Goal: Transaction & Acquisition: Purchase product/service

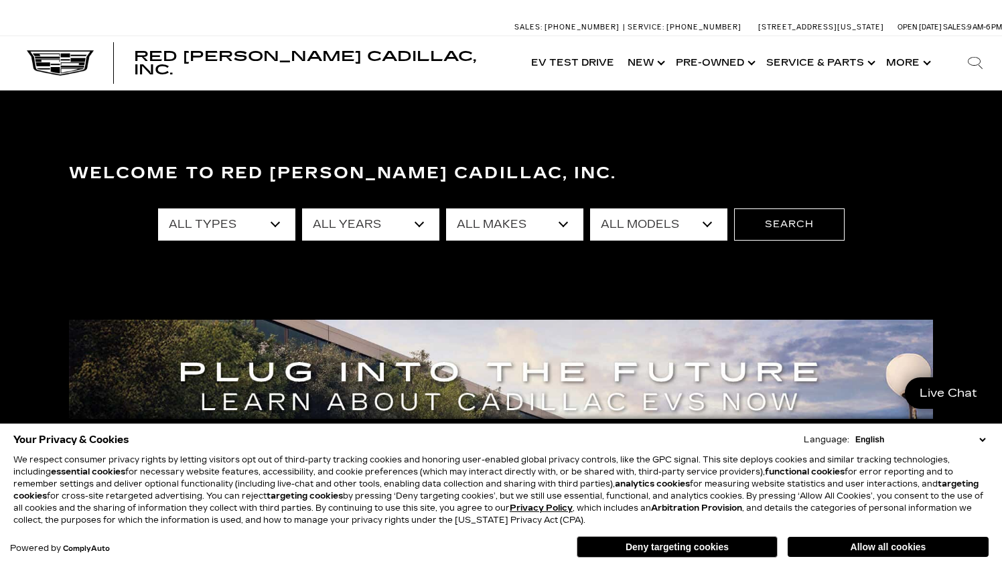
click at [981, 438] on select "English Spanish / Español English / United Kingdom Korean / 한국어 Vietnamese / Ti…" at bounding box center [920, 439] width 137 height 12
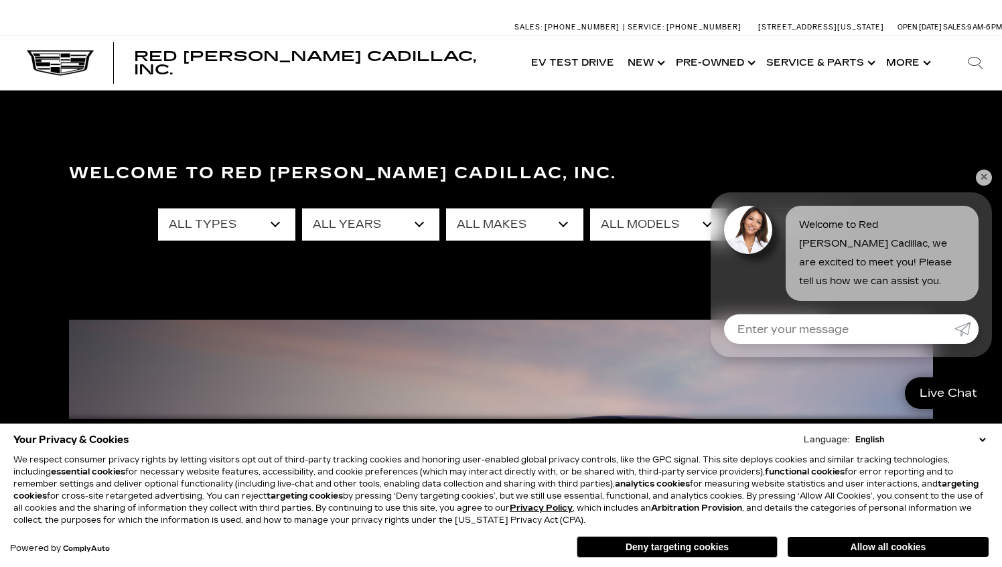
click at [982, 178] on link "✕" at bounding box center [984, 178] width 16 height 16
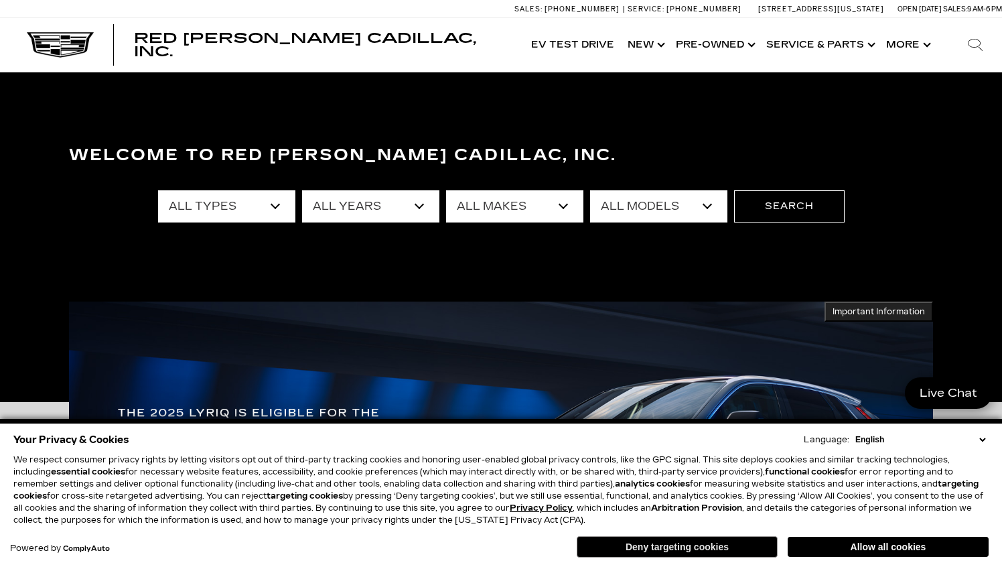
click at [736, 545] on button "Deny targeting cookies" at bounding box center [677, 546] width 201 height 21
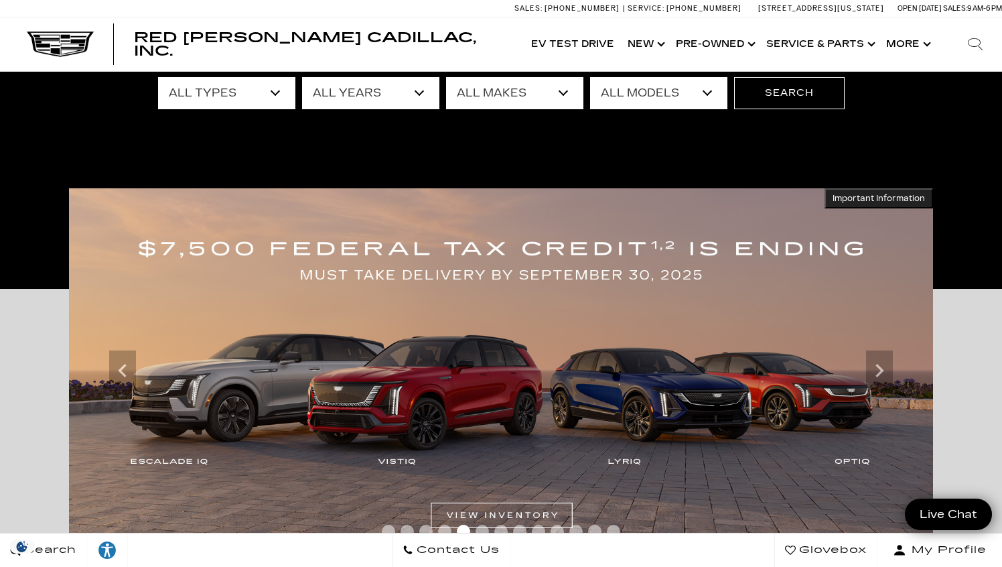
scroll to position [115, 0]
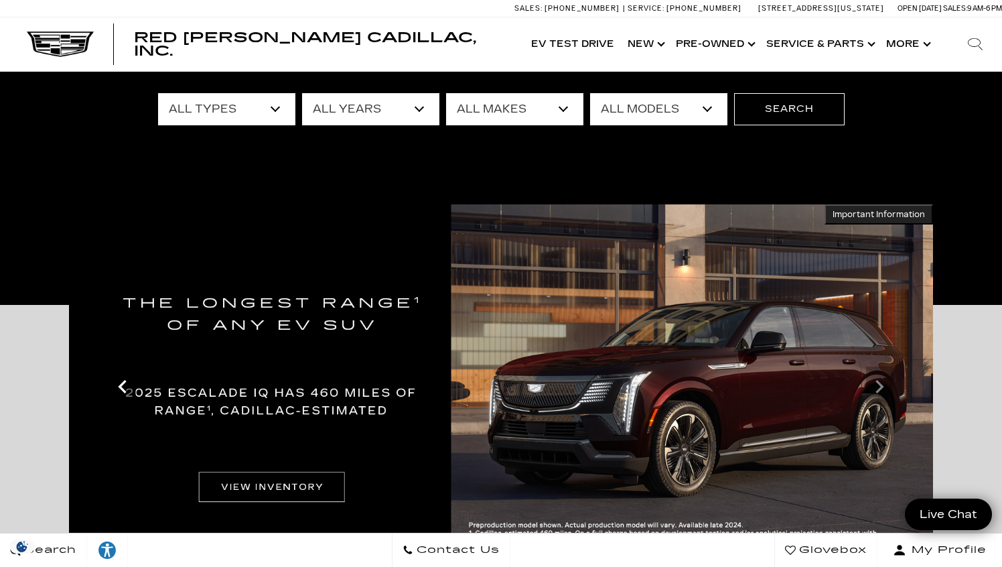
click at [123, 387] on icon "Previous" at bounding box center [122, 386] width 27 height 27
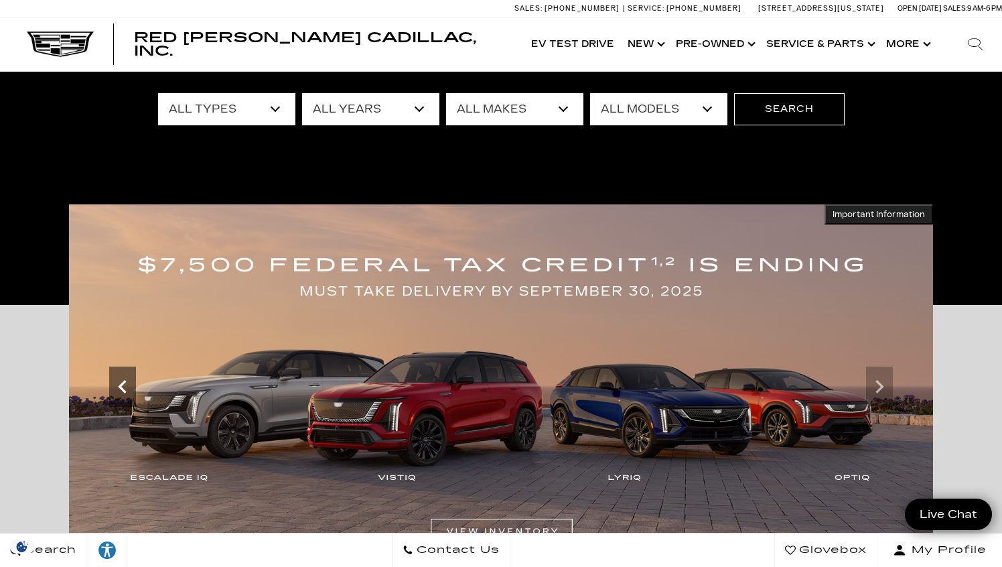
click at [123, 387] on icon "Previous" at bounding box center [122, 386] width 27 height 27
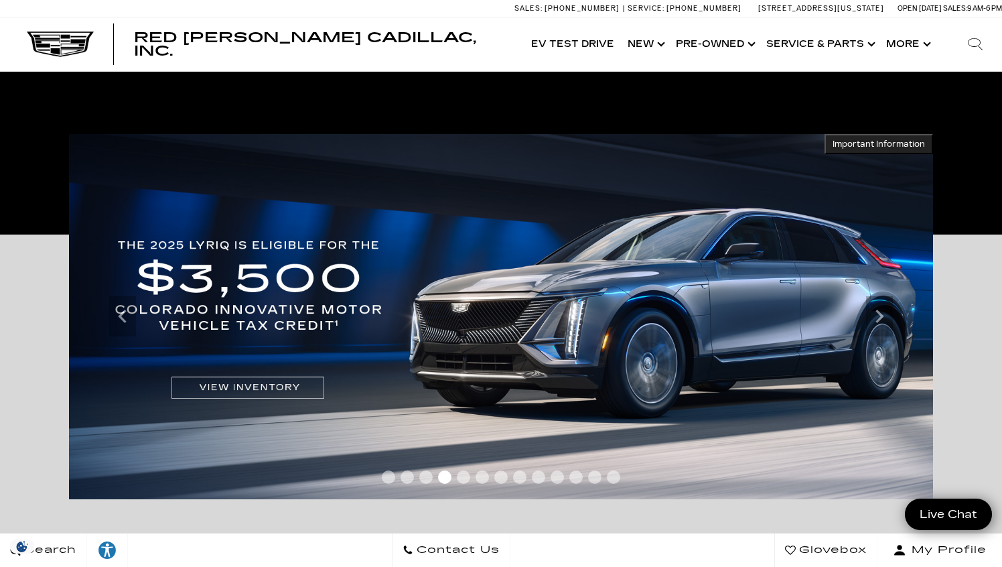
scroll to position [186, 0]
click at [255, 379] on img at bounding box center [501, 315] width 864 height 365
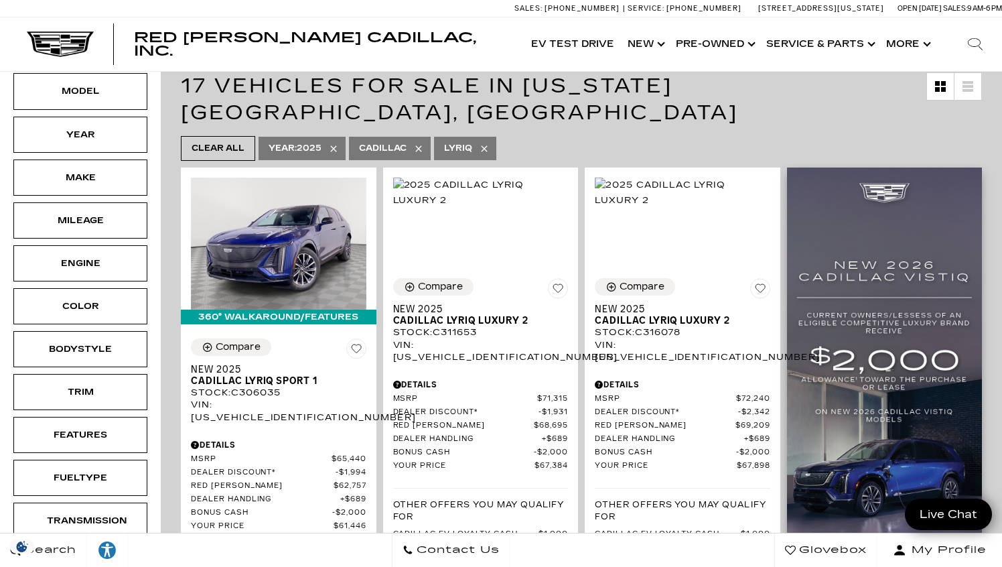
scroll to position [248, 0]
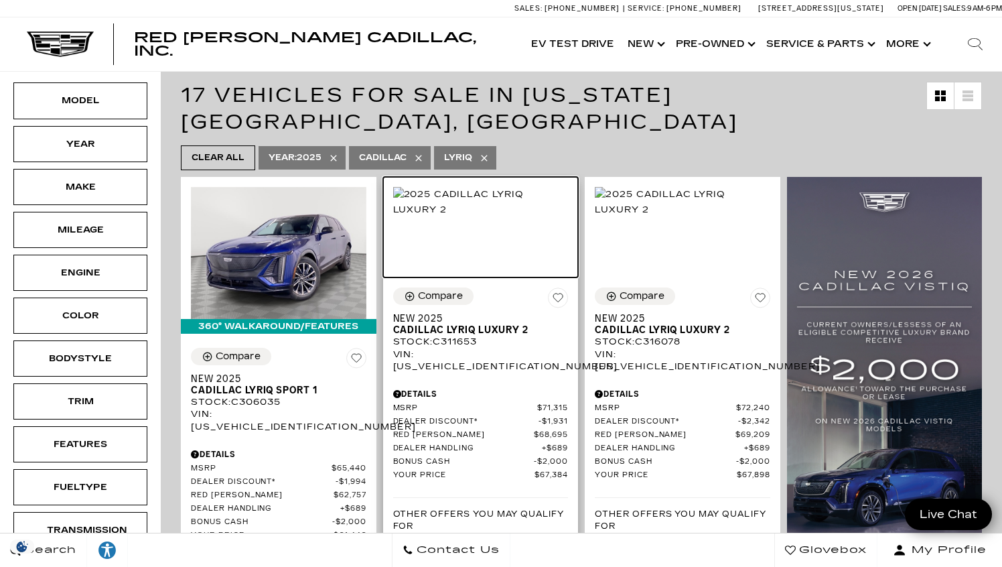
click at [535, 207] on img at bounding box center [481, 201] width 176 height 29
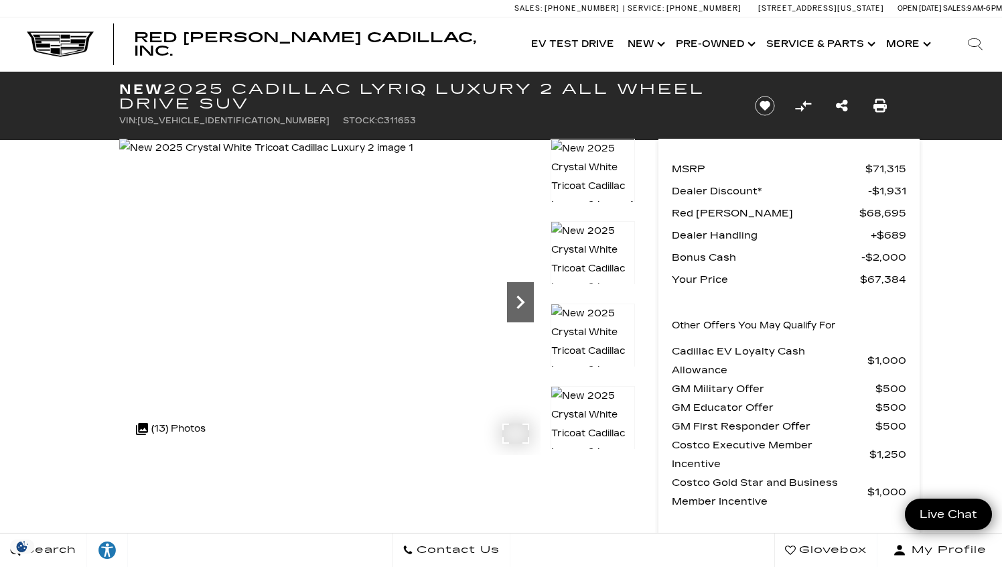
click at [520, 302] on icon "Next" at bounding box center [520, 302] width 27 height 27
click at [523, 304] on icon "Next" at bounding box center [520, 302] width 27 height 27
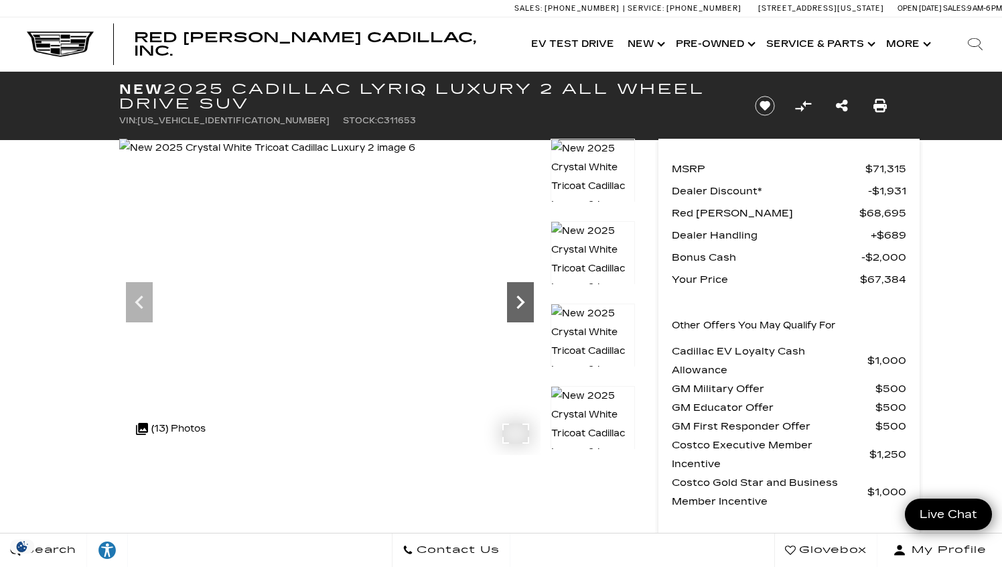
click at [523, 304] on icon "Next" at bounding box center [520, 302] width 27 height 27
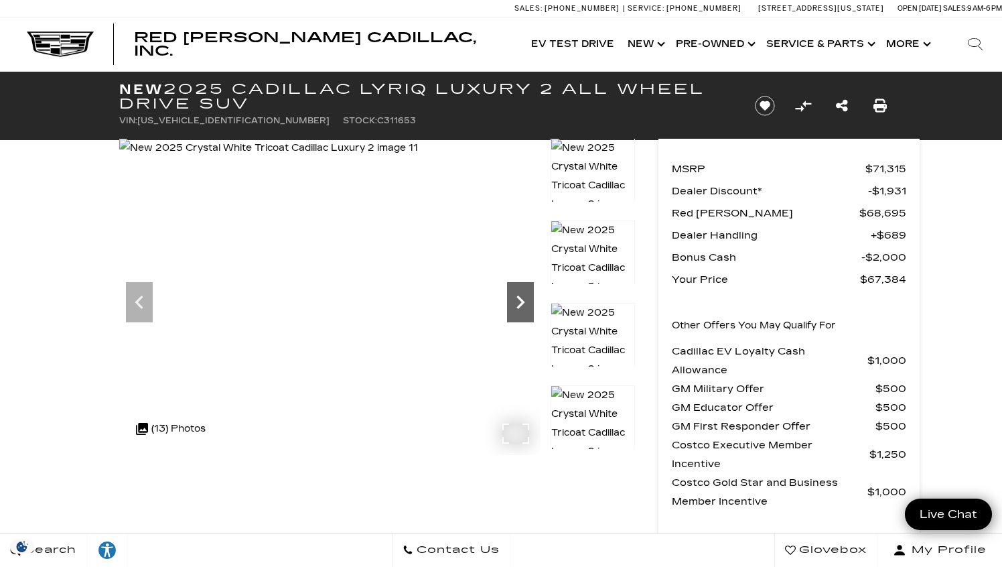
click at [523, 304] on icon "Next" at bounding box center [520, 302] width 27 height 27
click at [420, 157] on img at bounding box center [269, 148] width 301 height 19
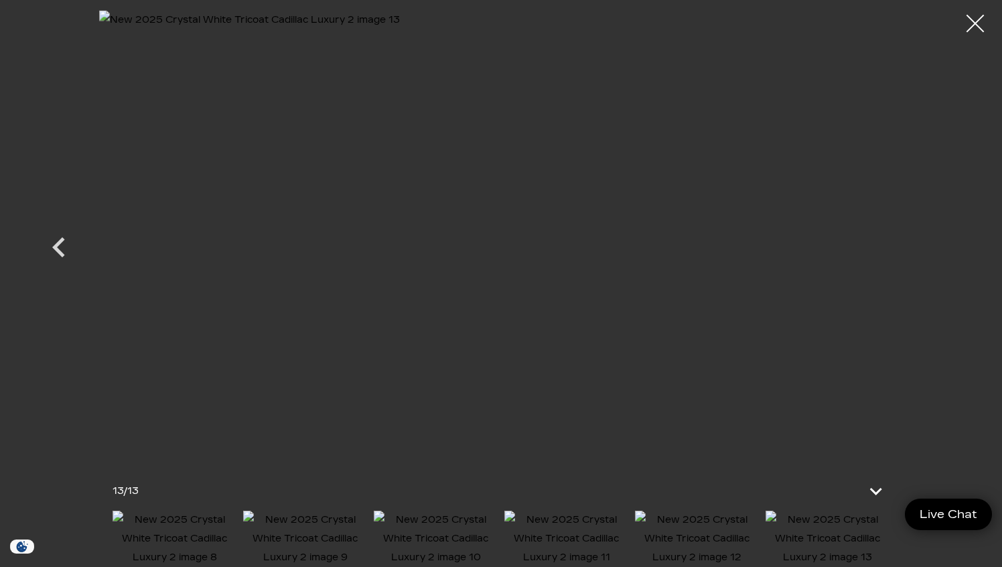
click at [973, 19] on div at bounding box center [976, 24] width 36 height 36
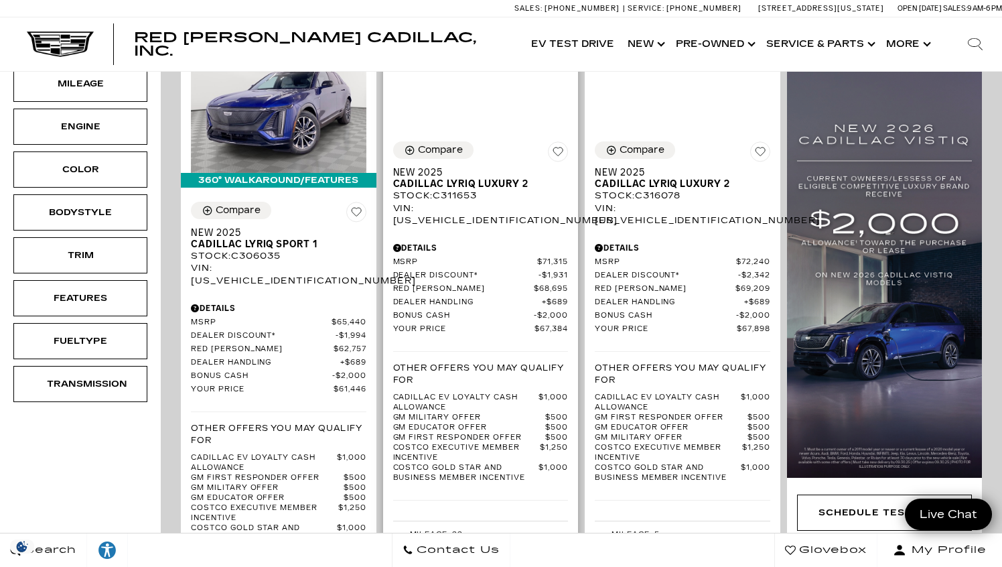
scroll to position [402, 0]
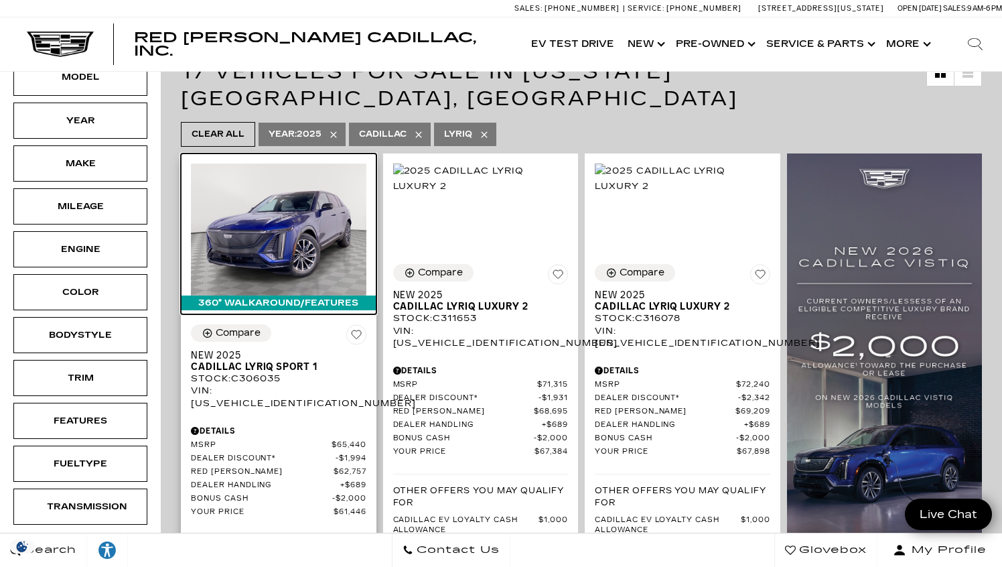
click at [310, 212] on img at bounding box center [279, 228] width 176 height 131
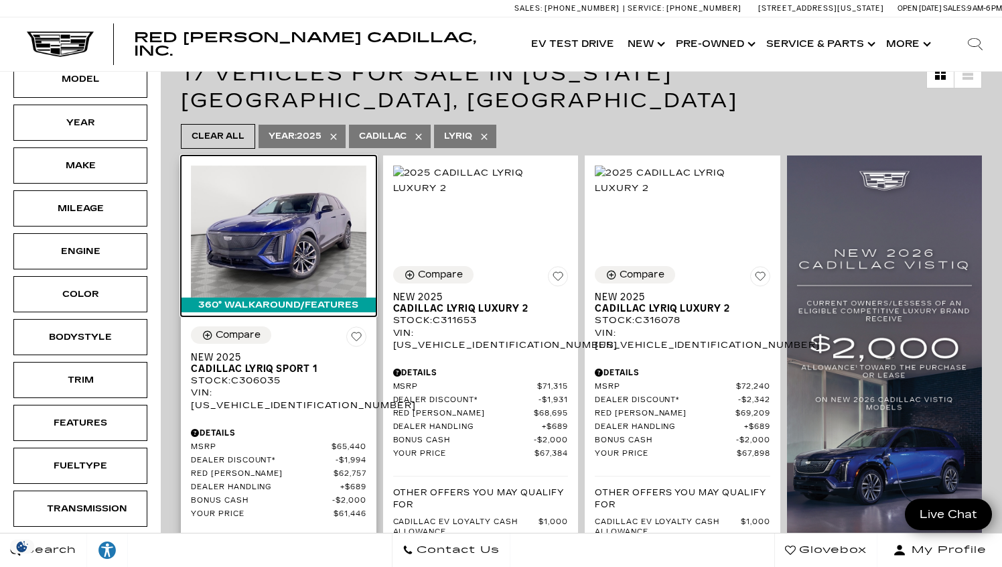
scroll to position [266, 0]
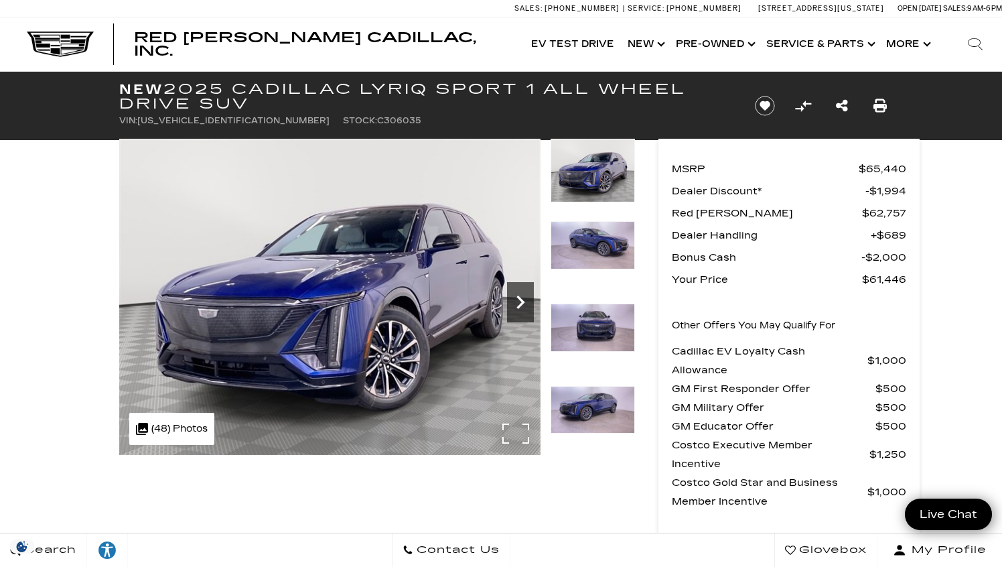
click at [518, 305] on icon "Next" at bounding box center [520, 302] width 27 height 27
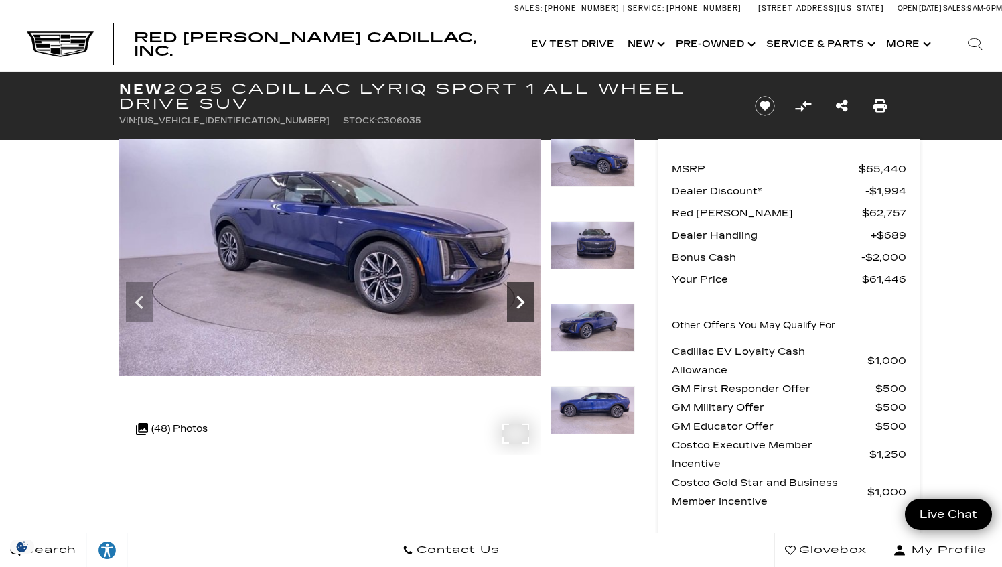
click at [518, 305] on icon "Next" at bounding box center [520, 302] width 27 height 27
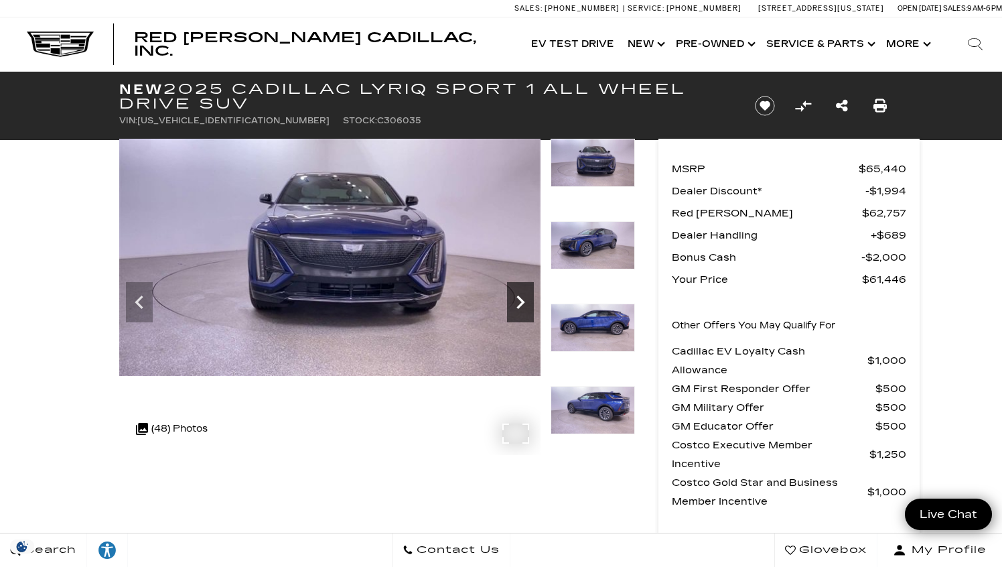
click at [518, 305] on icon "Next" at bounding box center [520, 302] width 27 height 27
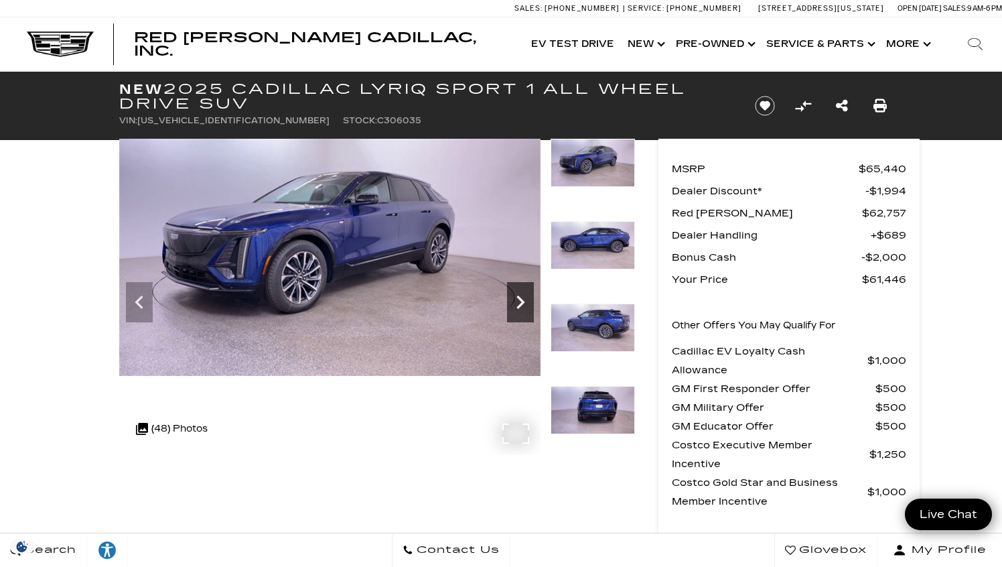
scroll to position [3, 0]
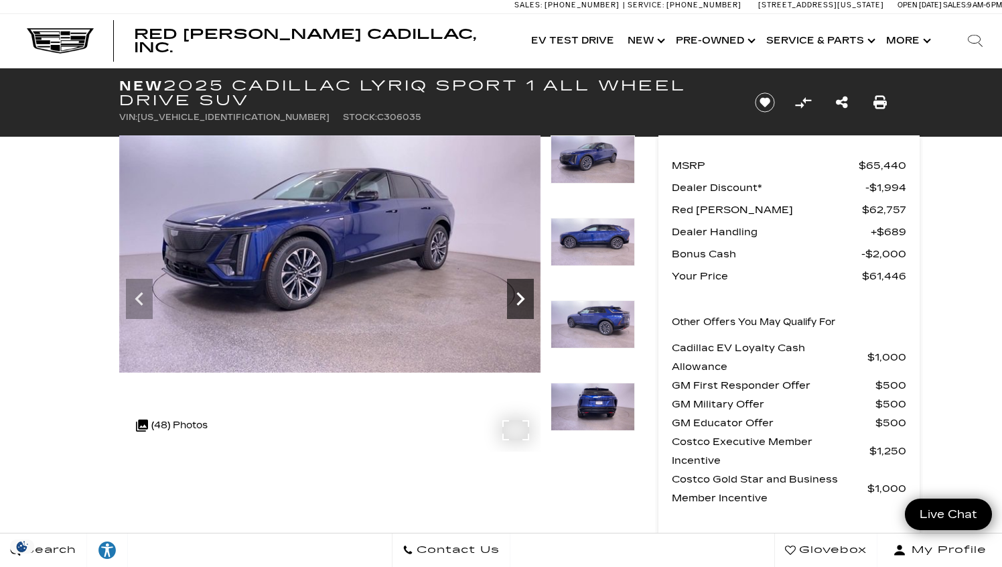
click at [518, 305] on icon "Next" at bounding box center [521, 298] width 8 height 13
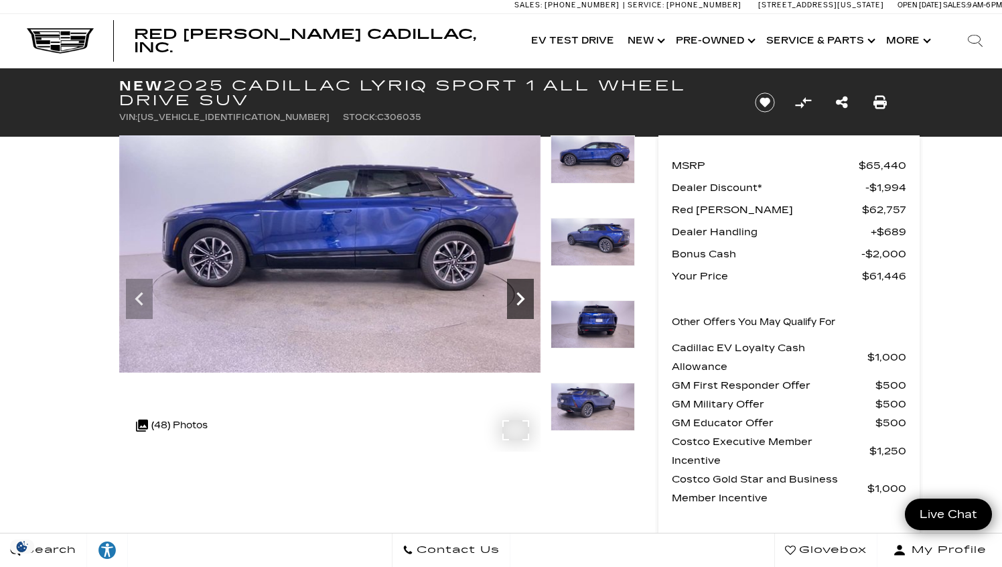
click at [518, 305] on icon "Next" at bounding box center [521, 298] width 8 height 13
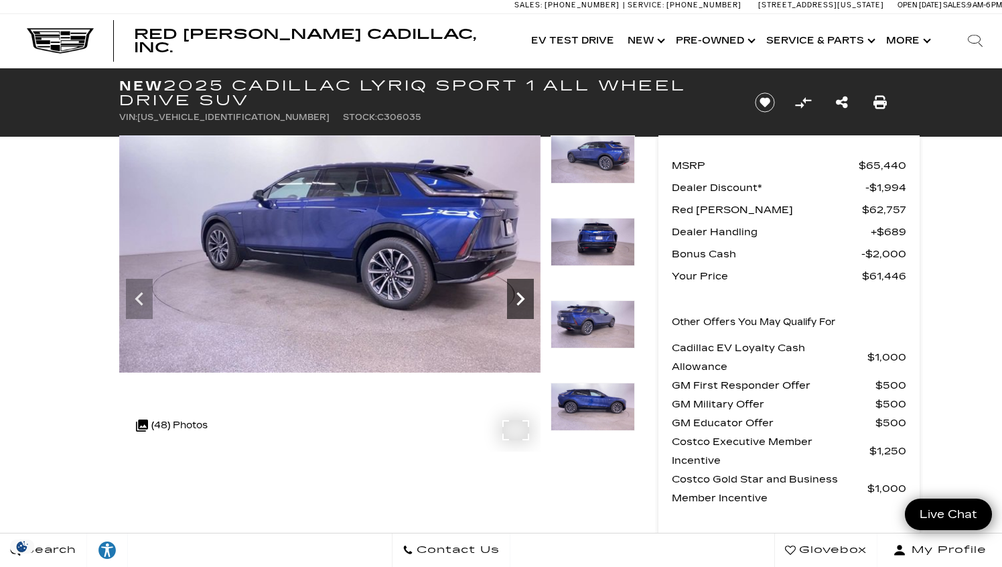
click at [518, 305] on icon "Next" at bounding box center [521, 298] width 8 height 13
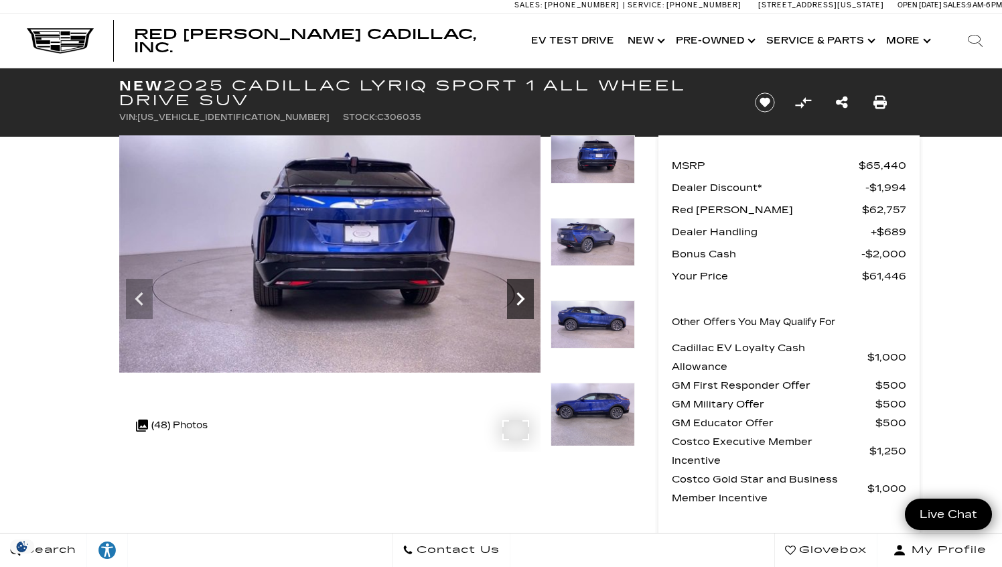
click at [518, 305] on icon "Next" at bounding box center [521, 298] width 8 height 13
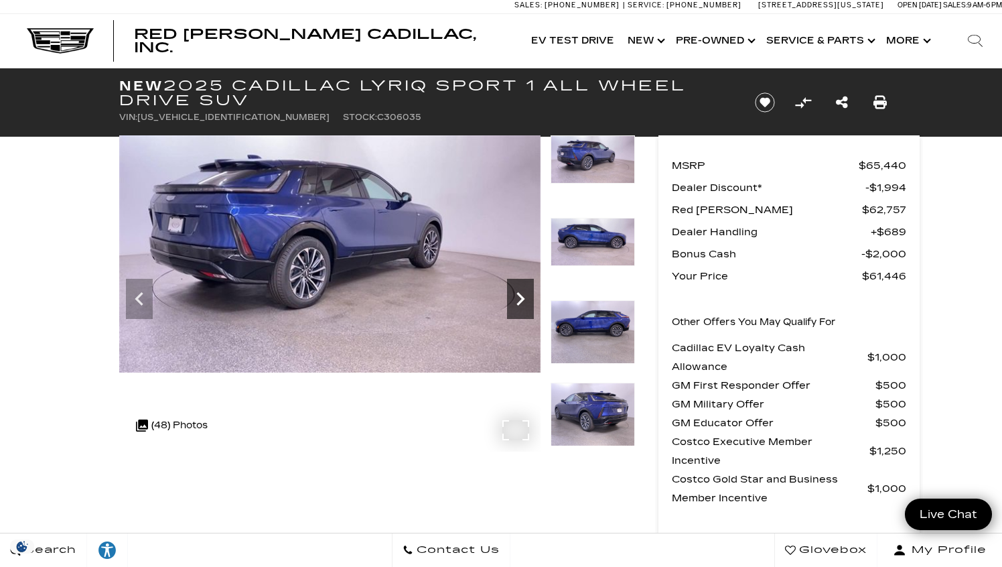
click at [518, 305] on icon "Next" at bounding box center [521, 298] width 8 height 13
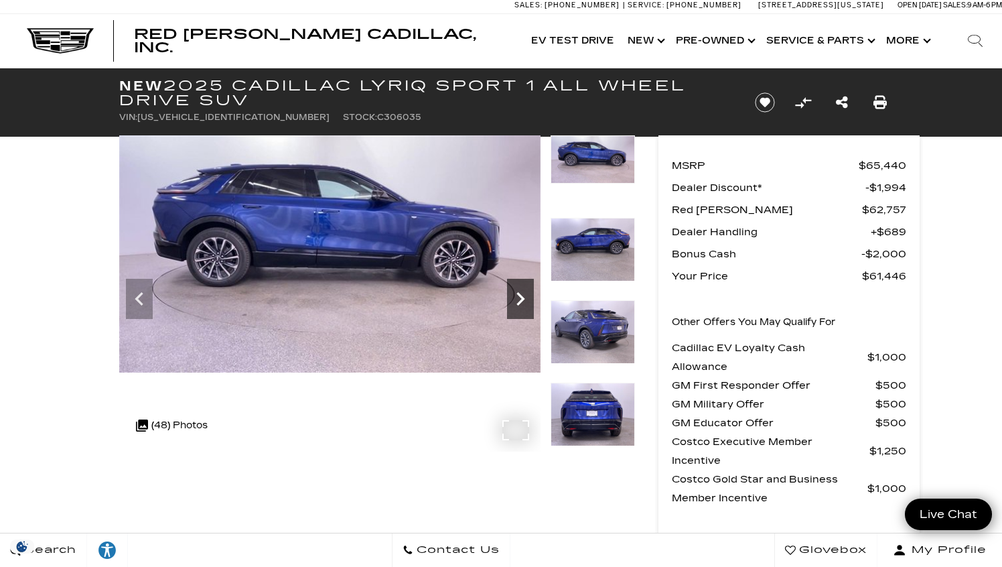
click at [518, 305] on icon "Next" at bounding box center [521, 298] width 8 height 13
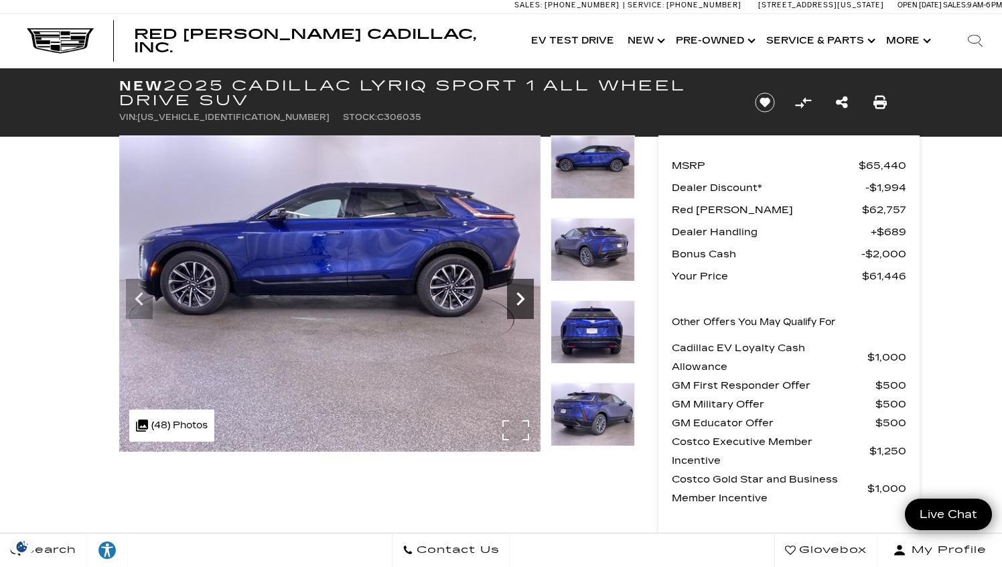
click at [518, 305] on icon "Next" at bounding box center [521, 298] width 8 height 13
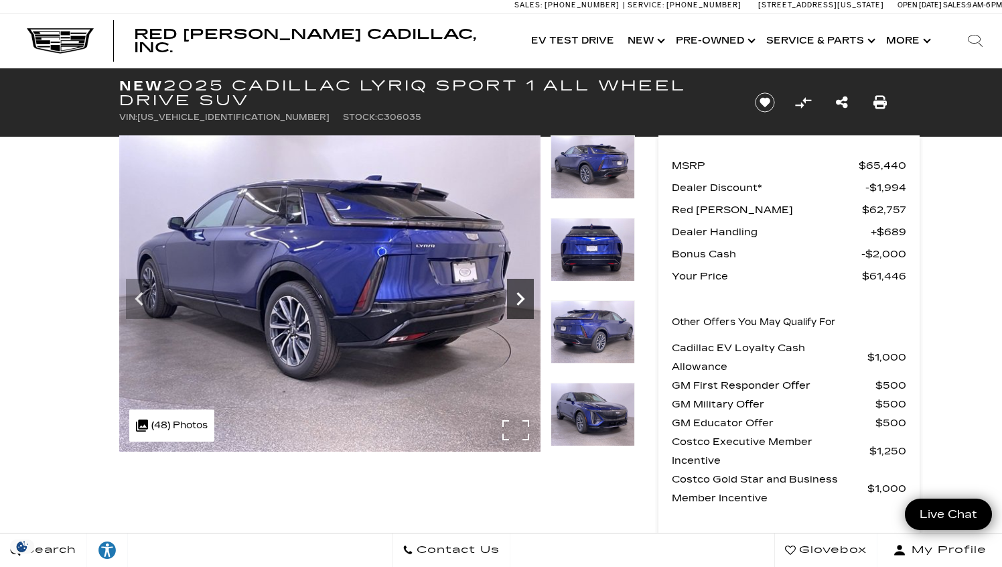
click at [518, 305] on icon "Next" at bounding box center [521, 298] width 8 height 13
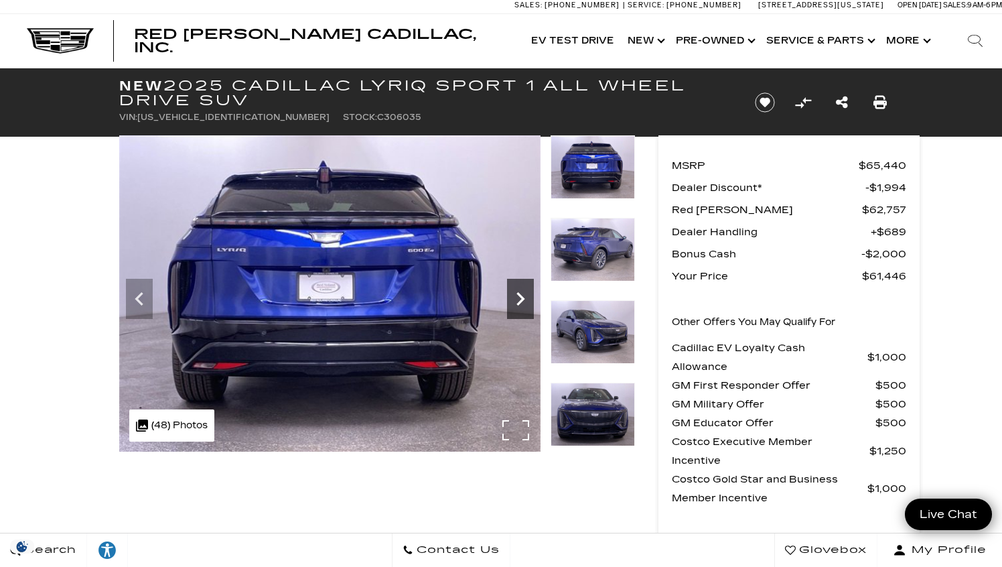
click at [518, 305] on icon "Next" at bounding box center [521, 298] width 8 height 13
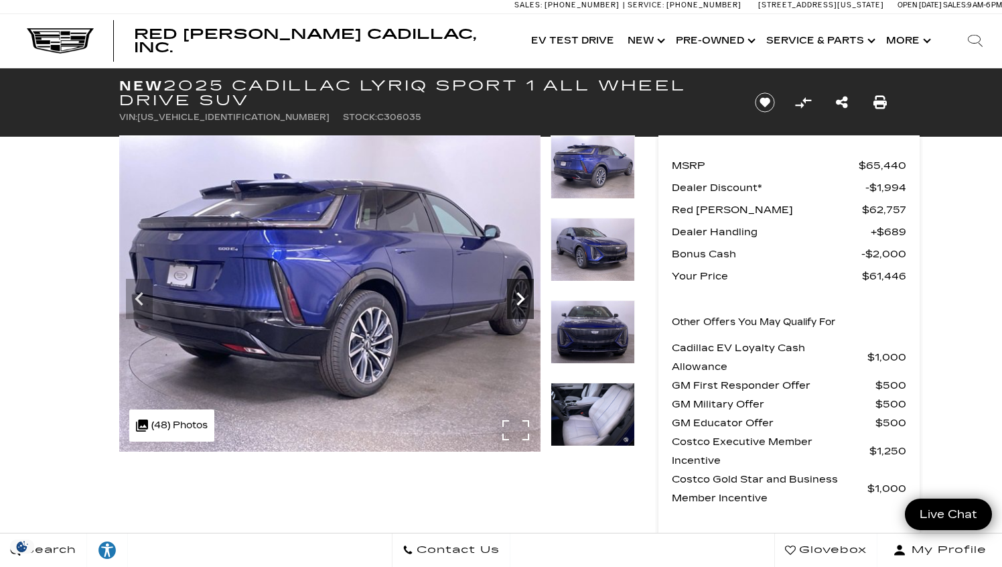
click at [518, 305] on icon "Next" at bounding box center [521, 298] width 8 height 13
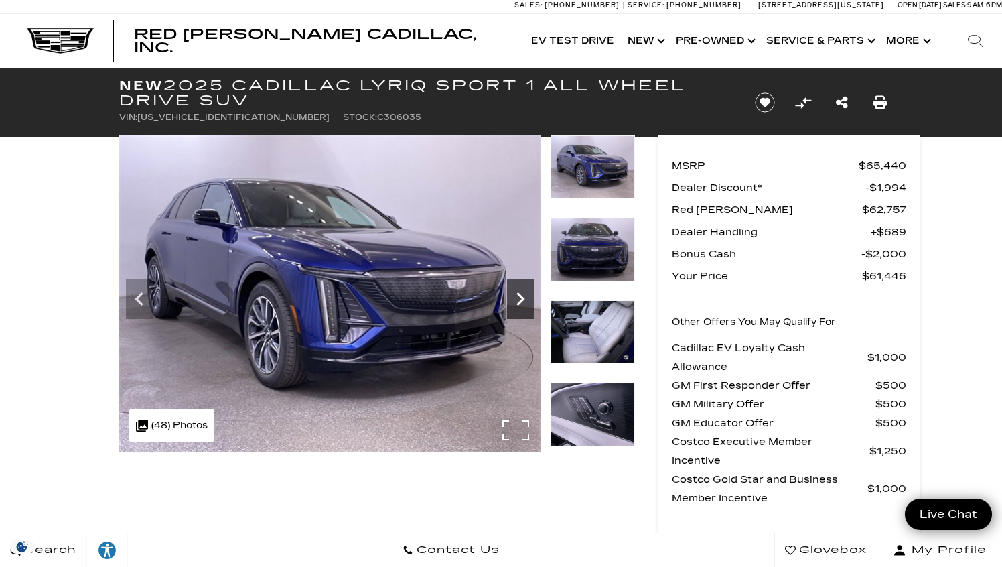
click at [518, 305] on icon "Next" at bounding box center [521, 298] width 8 height 13
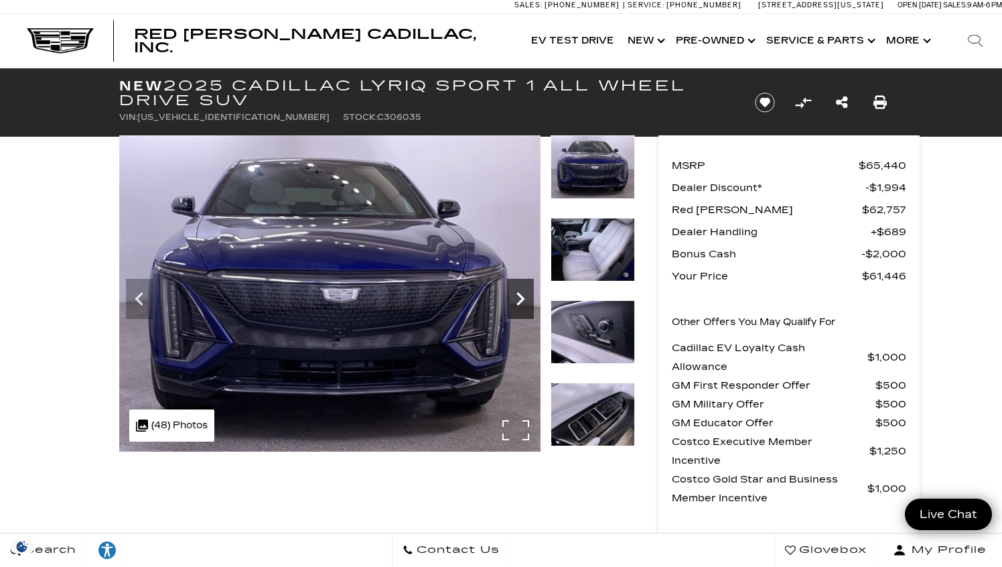
click at [518, 305] on icon "Next" at bounding box center [521, 298] width 8 height 13
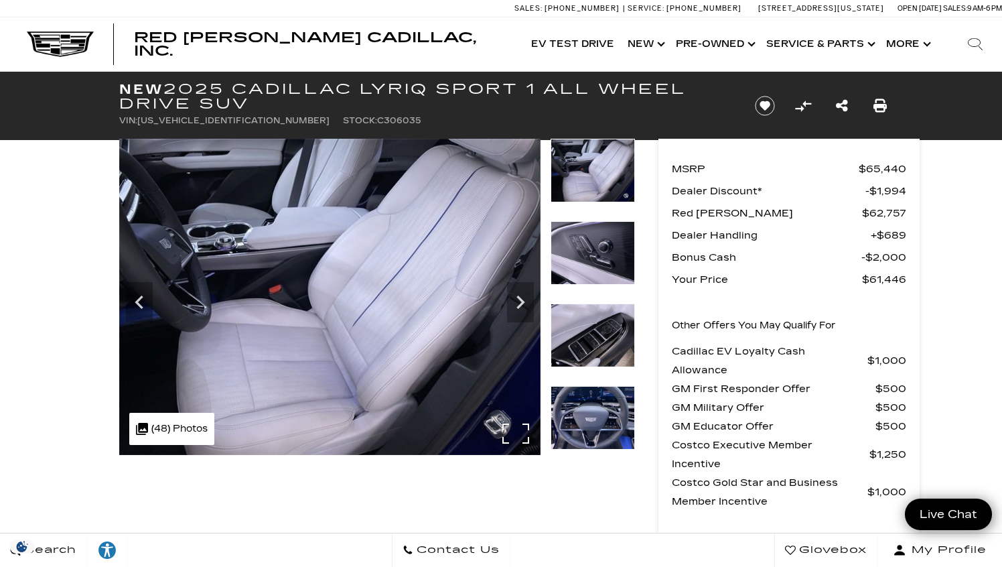
scroll to position [1, 0]
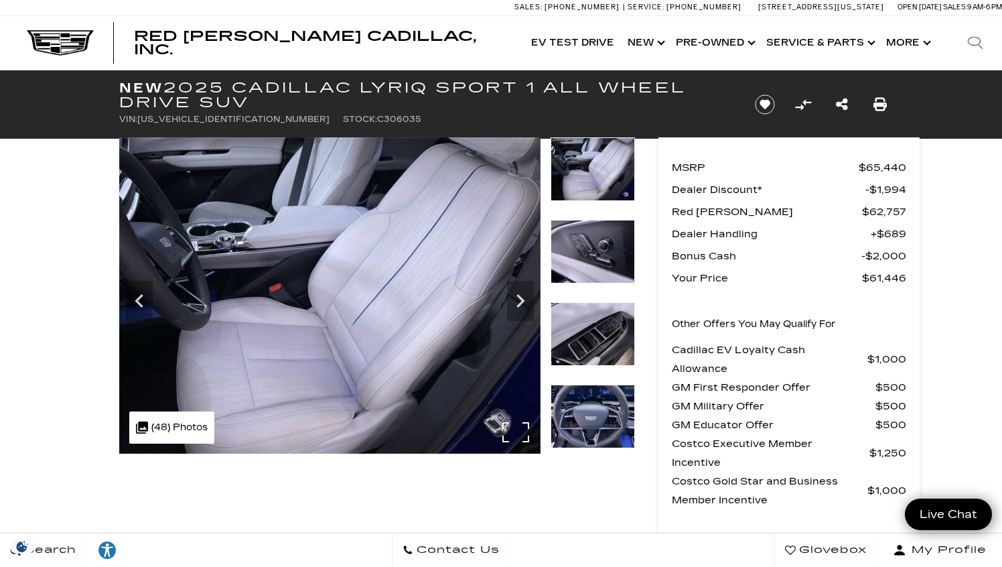
click at [446, 265] on img at bounding box center [329, 295] width 421 height 316
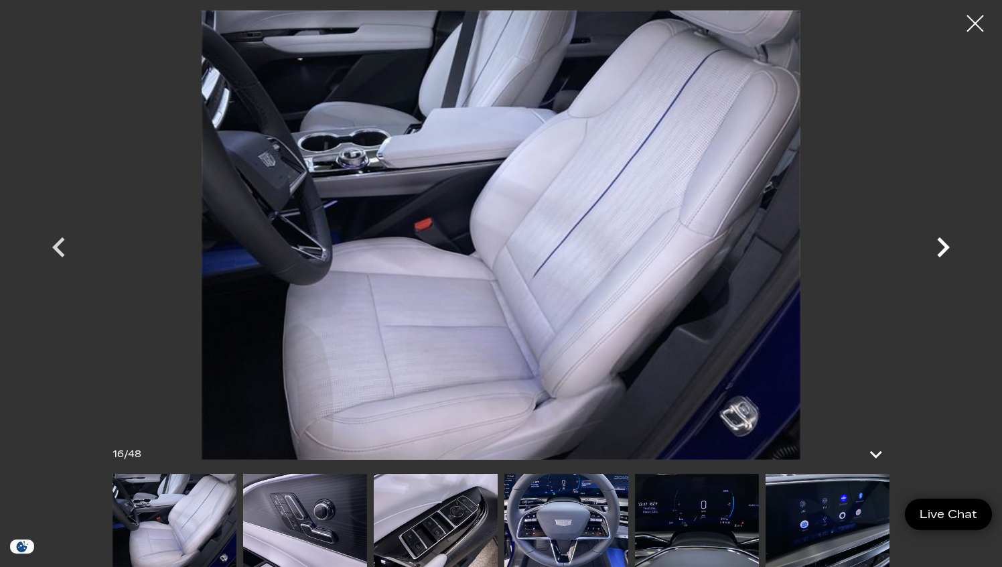
click at [947, 251] on icon "Next" at bounding box center [943, 247] width 40 height 40
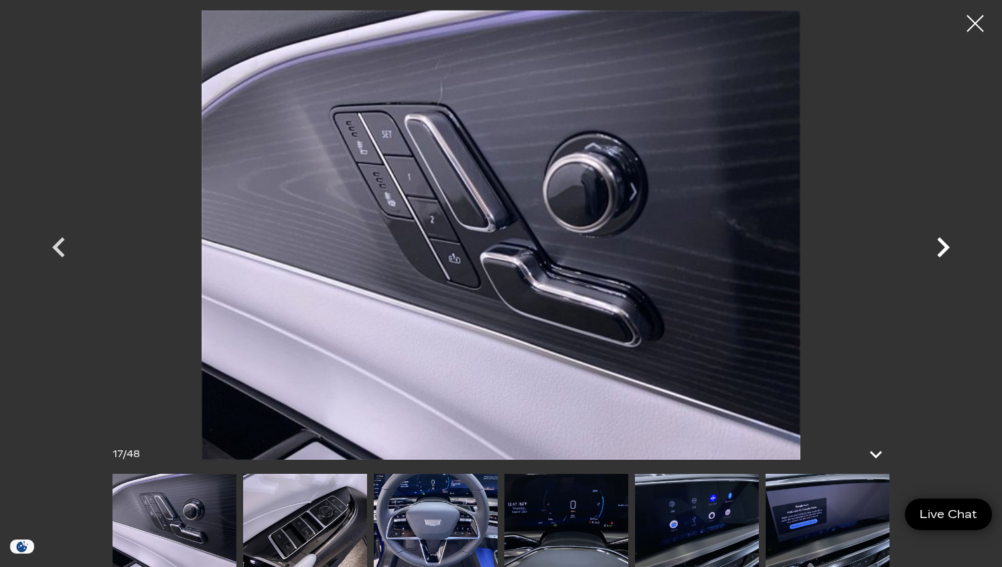
click at [947, 251] on icon "Next" at bounding box center [943, 247] width 40 height 40
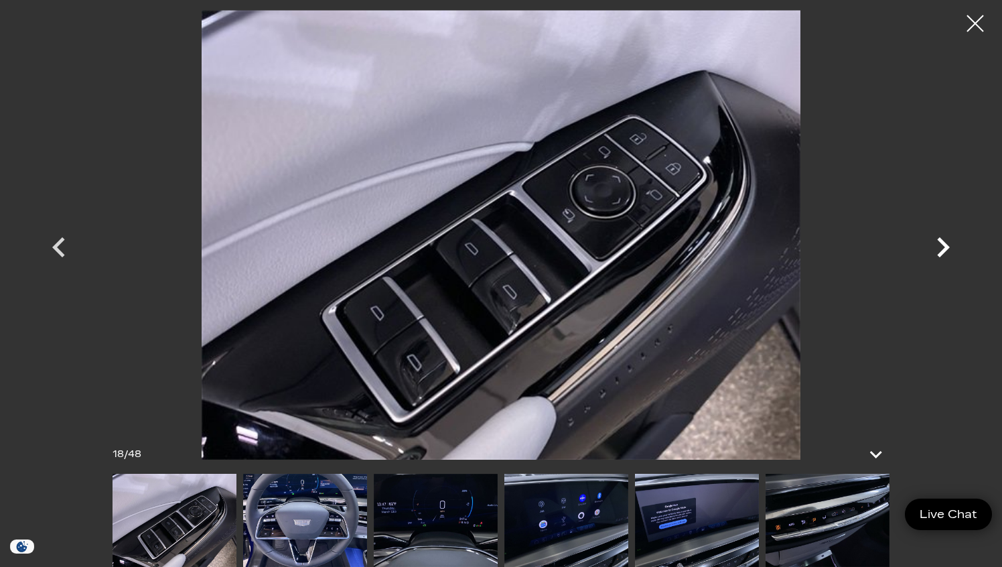
click at [947, 251] on icon "Next" at bounding box center [943, 247] width 40 height 40
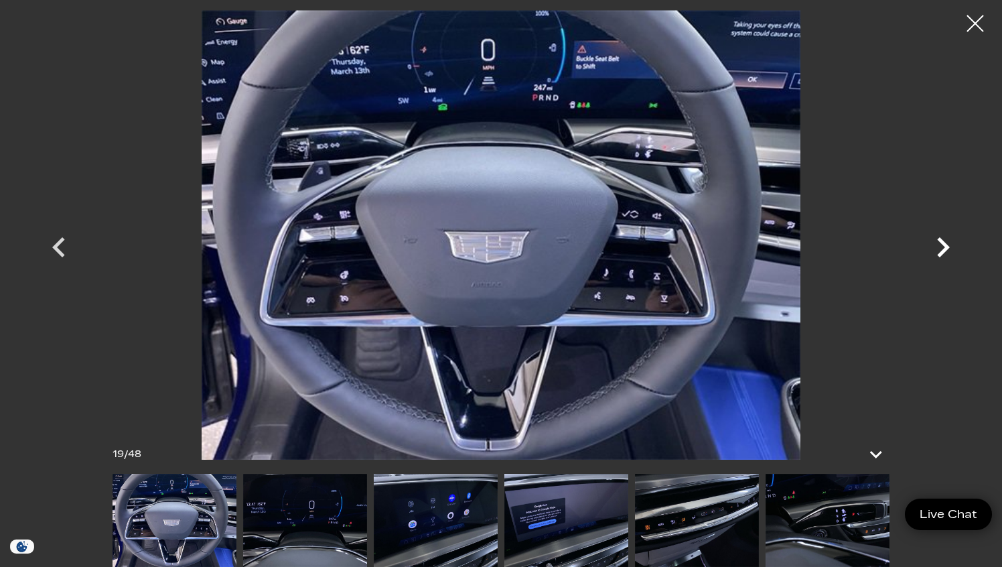
click at [947, 251] on icon "Next" at bounding box center [943, 247] width 40 height 40
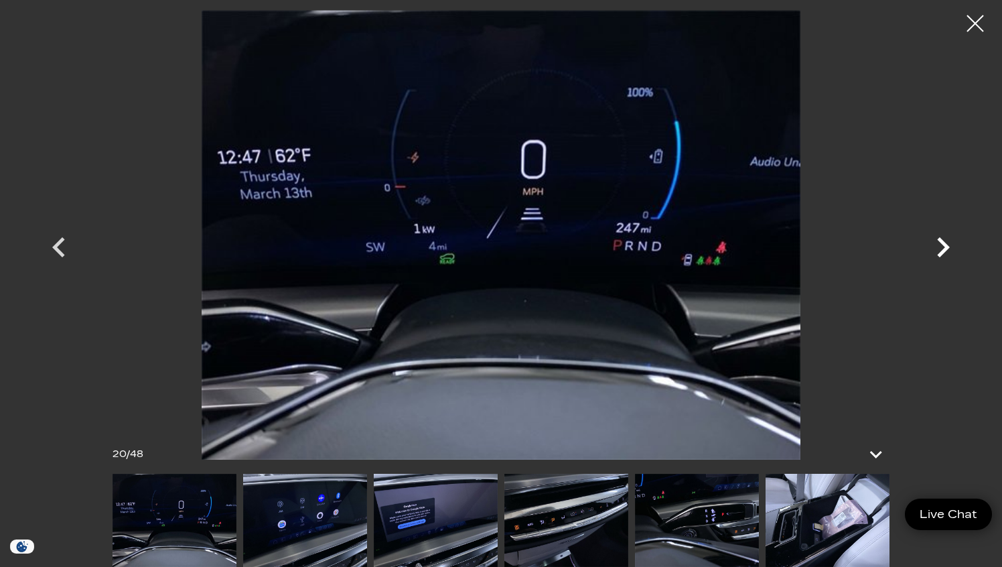
click at [947, 251] on icon "Next" at bounding box center [943, 247] width 40 height 40
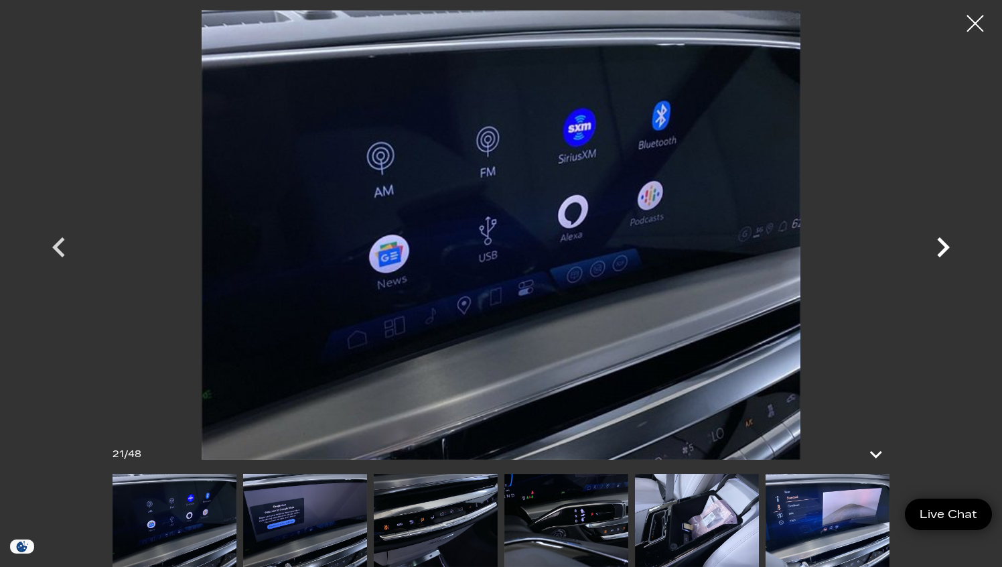
click at [947, 251] on icon "Next" at bounding box center [943, 247] width 40 height 40
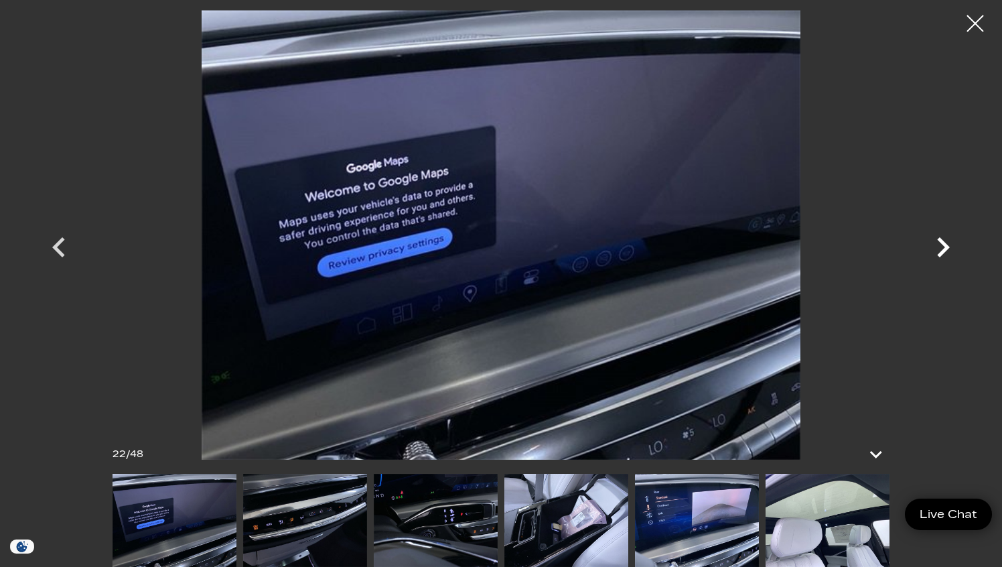
click at [947, 251] on icon "Next" at bounding box center [943, 247] width 40 height 40
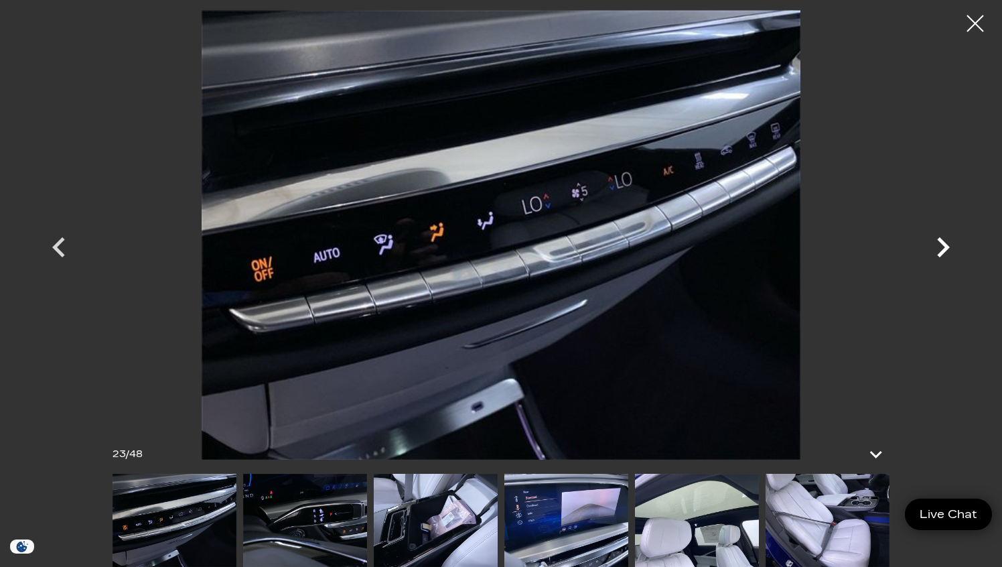
click at [947, 251] on icon "Next" at bounding box center [943, 247] width 40 height 40
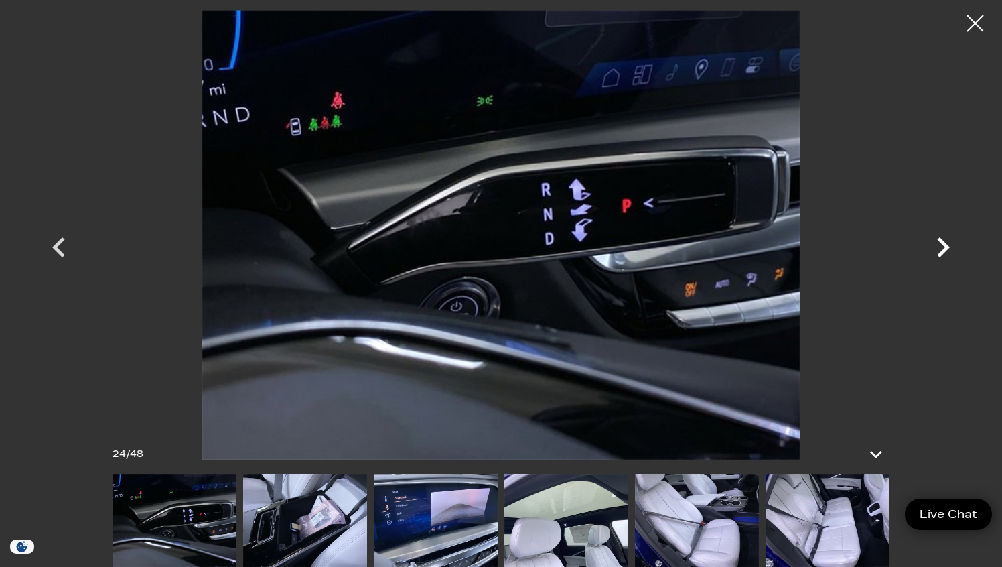
click at [947, 251] on icon "Next" at bounding box center [943, 247] width 40 height 40
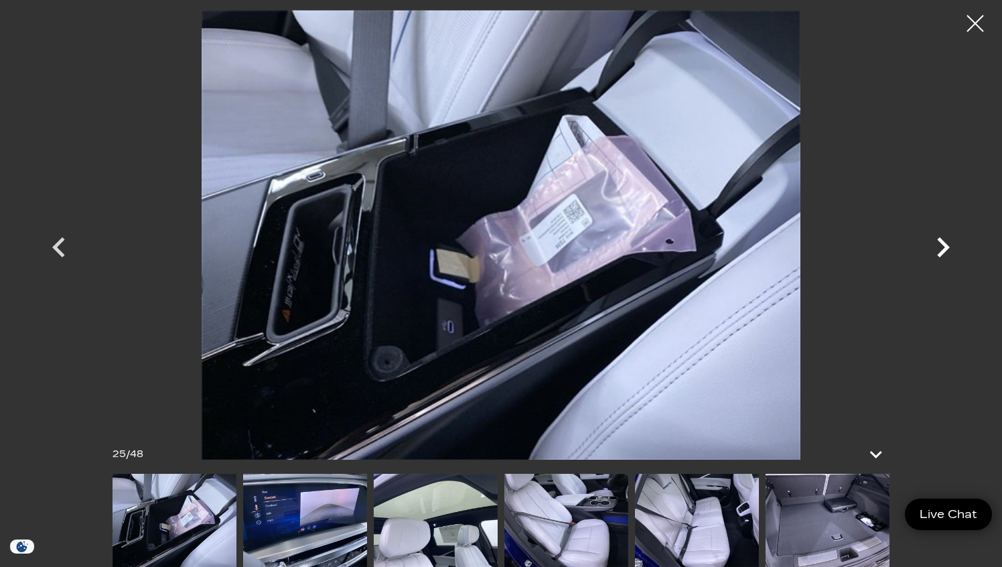
click at [947, 251] on icon "Next" at bounding box center [943, 247] width 40 height 40
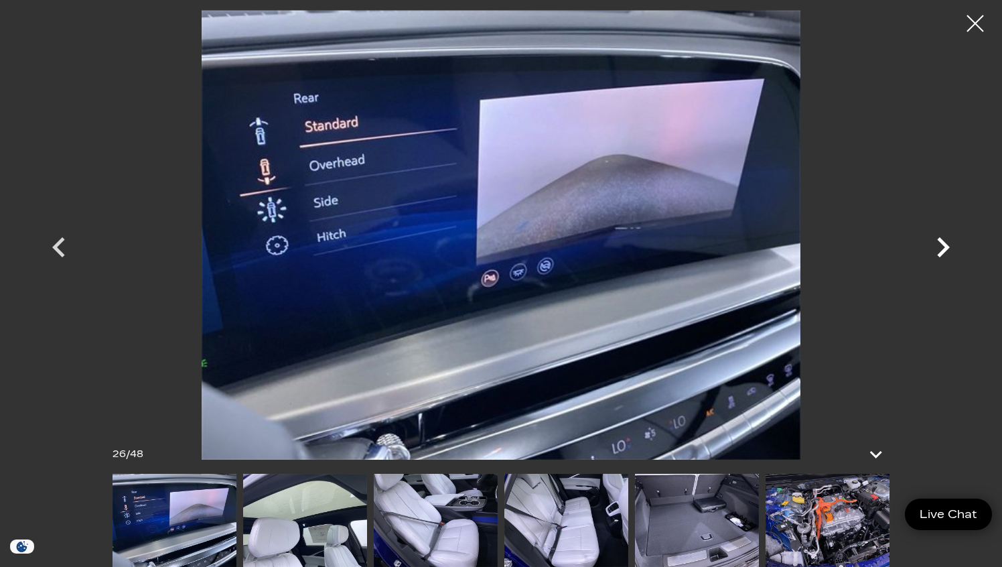
click at [947, 251] on icon "Next" at bounding box center [943, 247] width 40 height 40
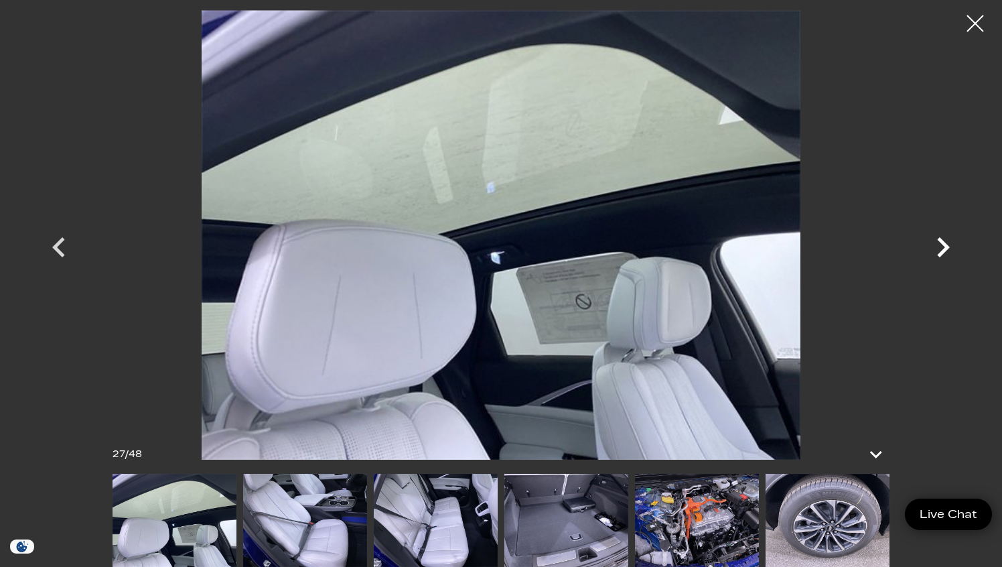
click at [947, 251] on icon "Next" at bounding box center [943, 247] width 40 height 40
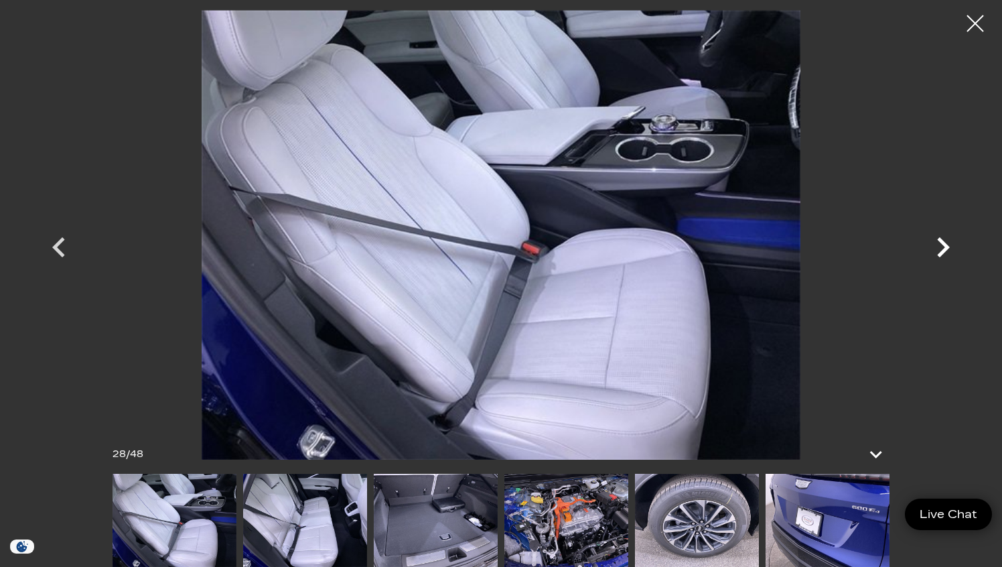
click at [947, 251] on icon "Next" at bounding box center [943, 247] width 40 height 40
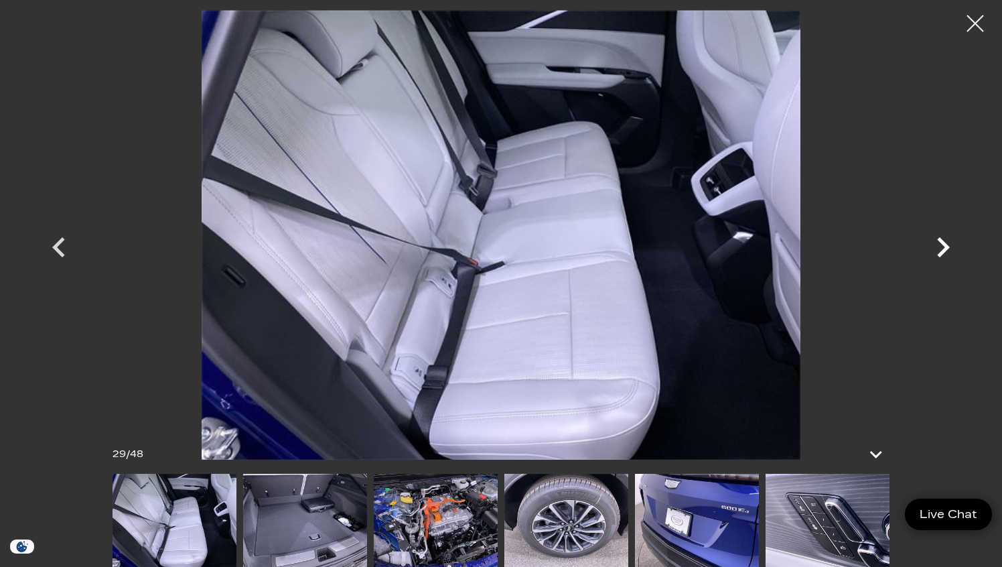
click at [947, 251] on icon "Next" at bounding box center [943, 247] width 40 height 40
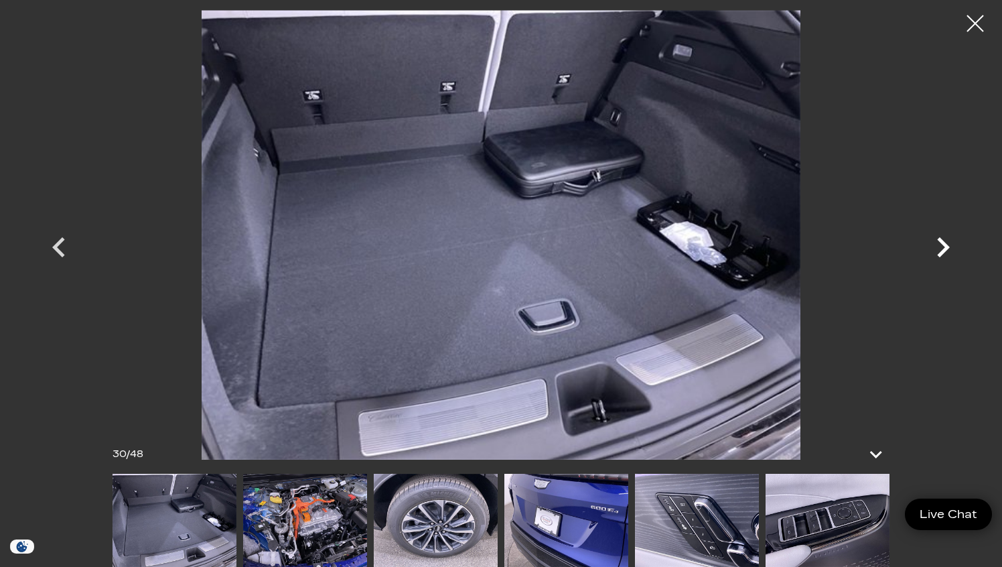
click at [947, 251] on icon "Next" at bounding box center [943, 247] width 40 height 40
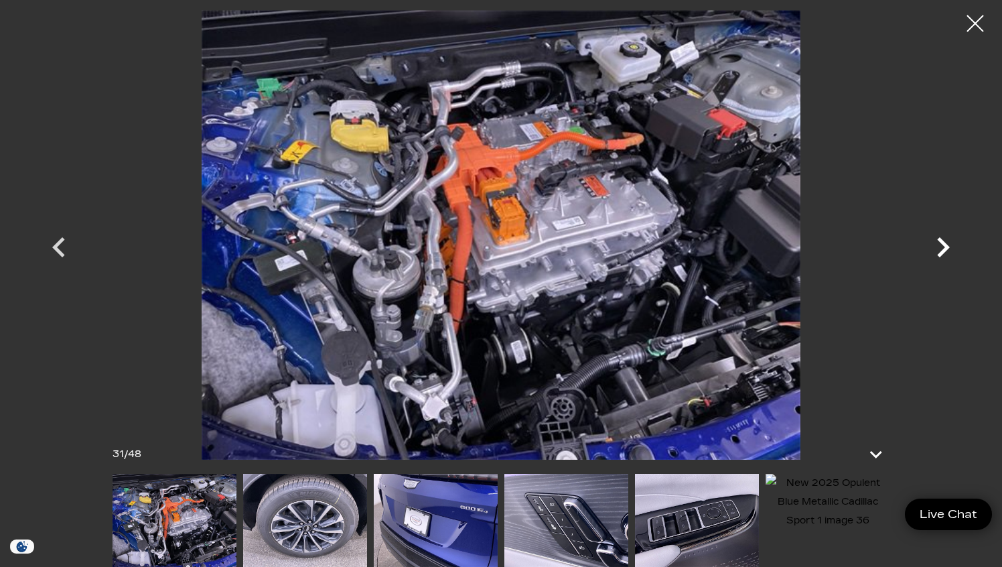
click at [947, 251] on icon "Next" at bounding box center [943, 247] width 40 height 40
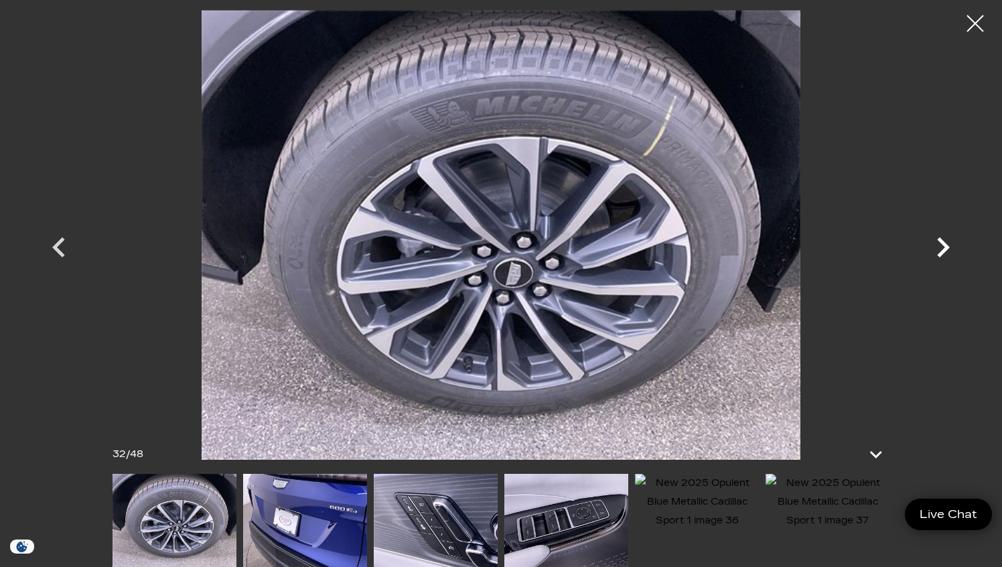
click at [947, 251] on icon "Next" at bounding box center [943, 247] width 40 height 40
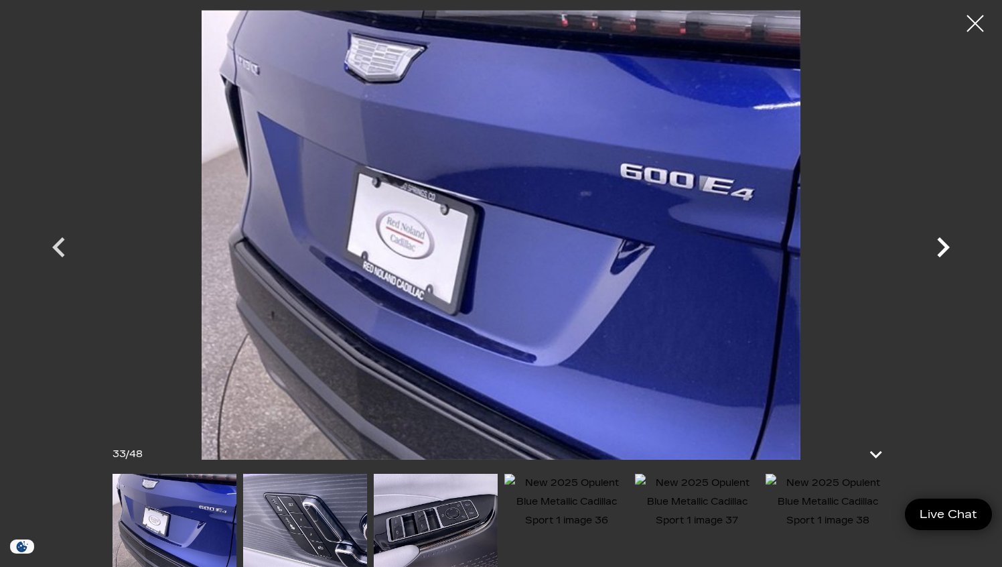
click at [947, 251] on icon "Next" at bounding box center [943, 247] width 40 height 40
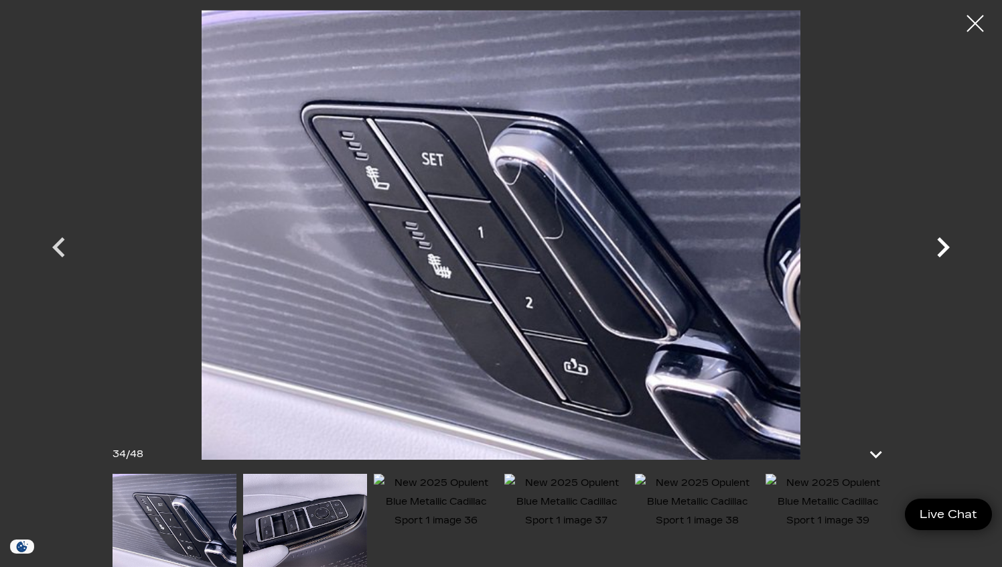
click at [947, 251] on icon "Next" at bounding box center [943, 247] width 40 height 40
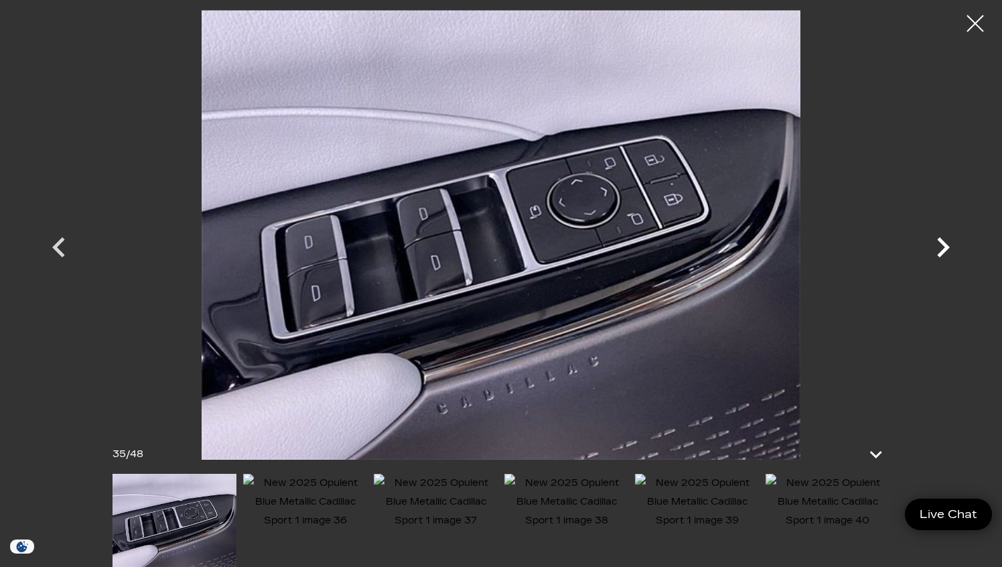
click at [947, 251] on icon "Next" at bounding box center [943, 247] width 40 height 40
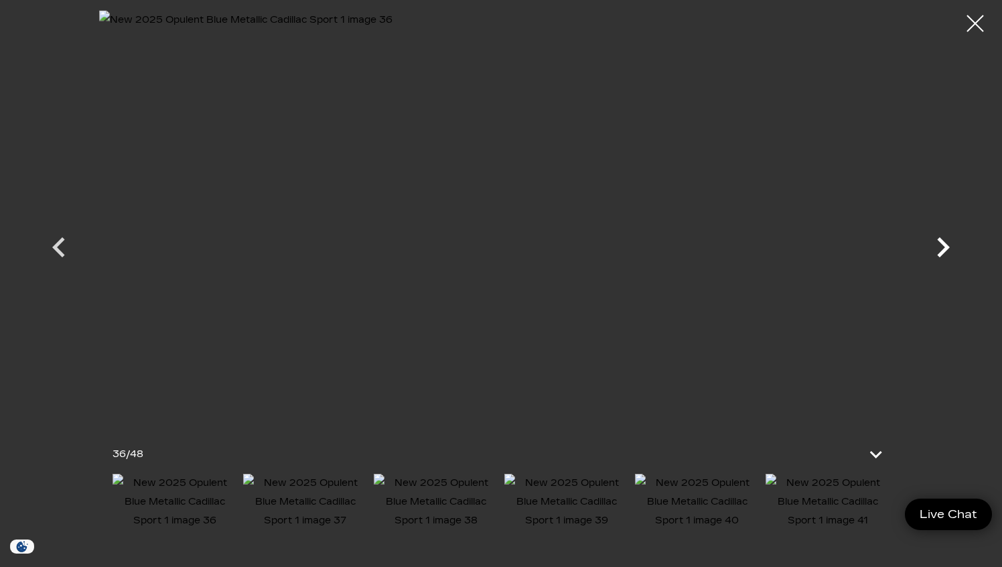
click at [947, 251] on icon "Next" at bounding box center [943, 247] width 40 height 40
click at [945, 251] on icon "Next" at bounding box center [943, 247] width 13 height 20
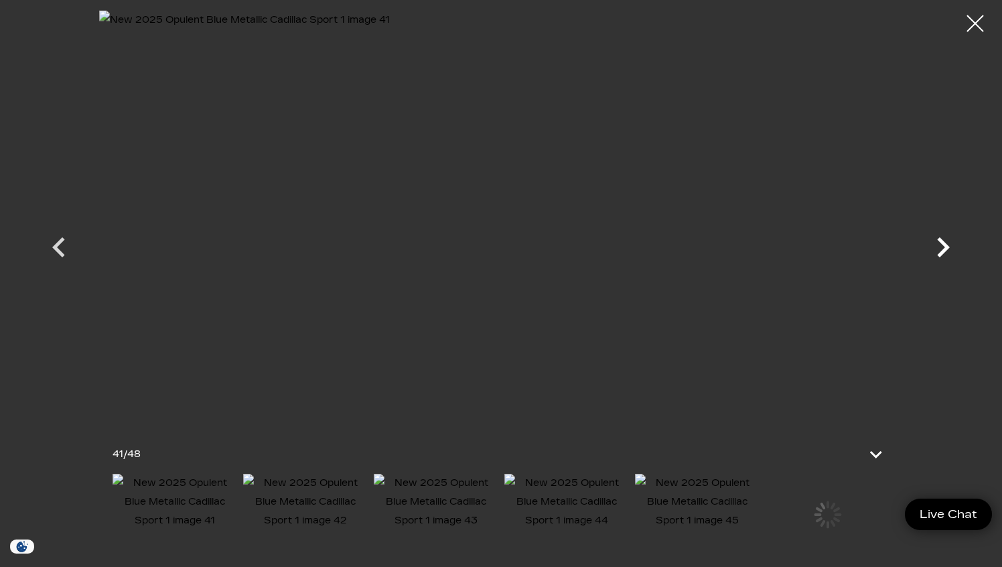
click at [944, 249] on icon "Next" at bounding box center [943, 247] width 13 height 20
click at [973, 21] on div at bounding box center [976, 24] width 36 height 36
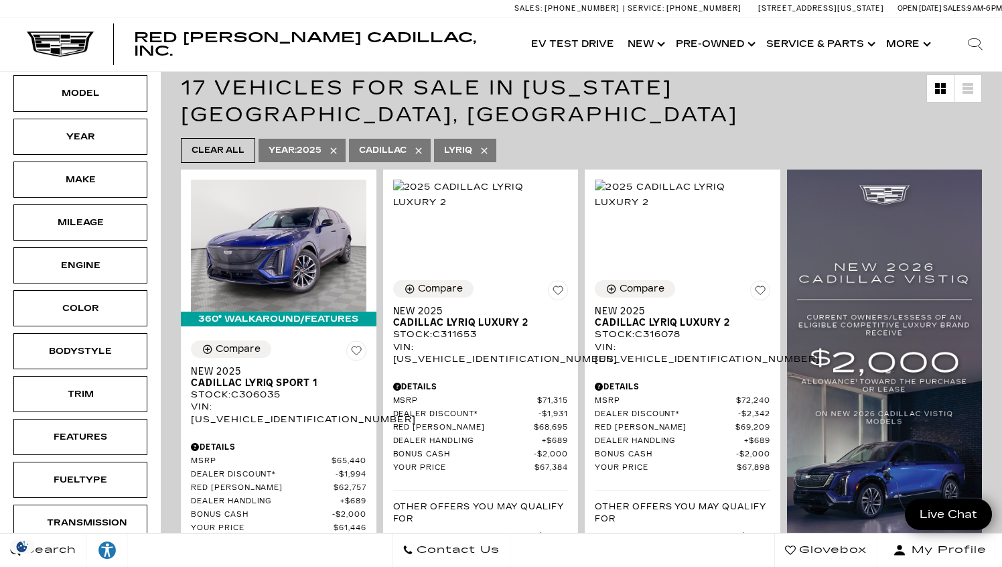
scroll to position [256, 0]
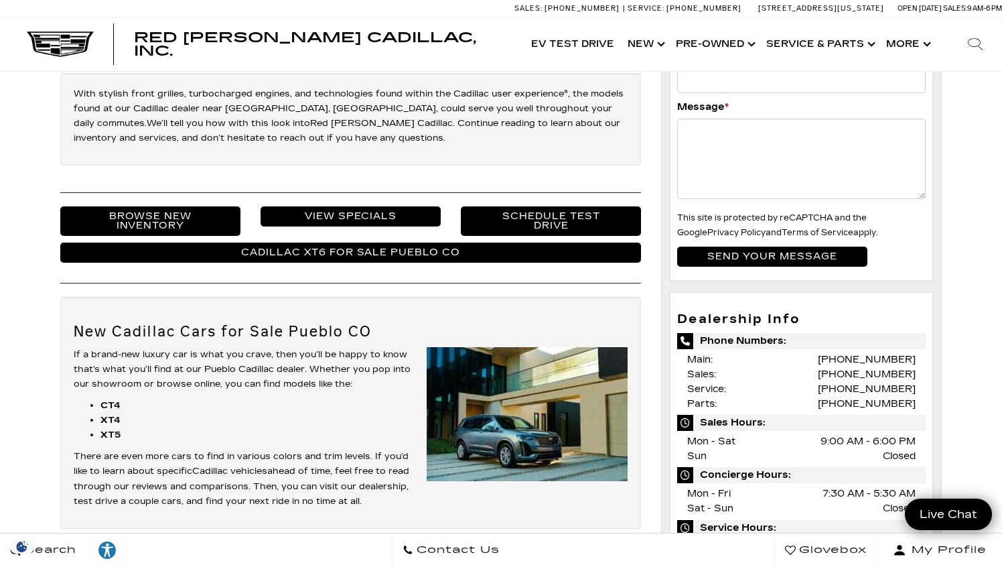
scroll to position [232, 0]
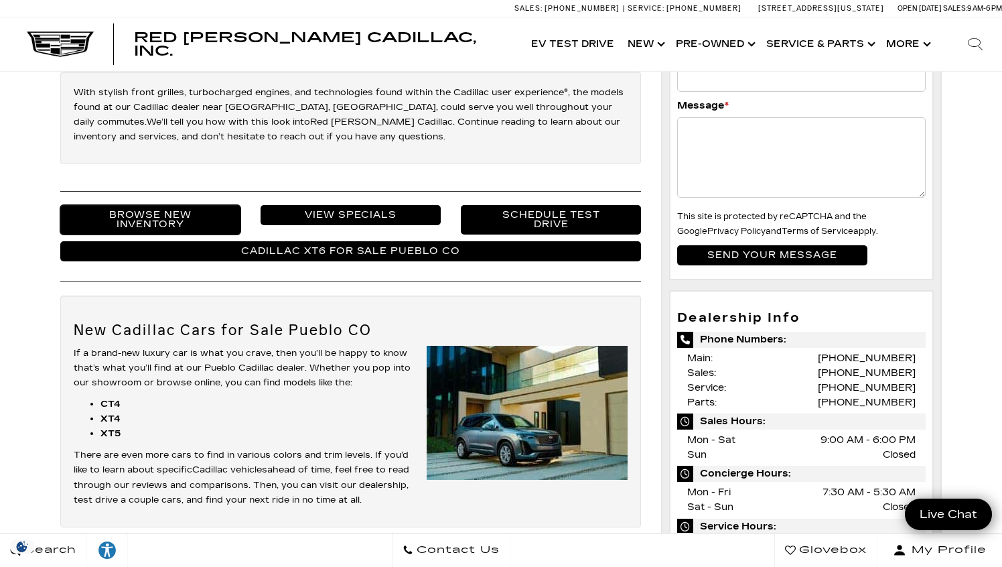
click at [214, 220] on link "Browse New Inventory" at bounding box center [150, 219] width 180 height 29
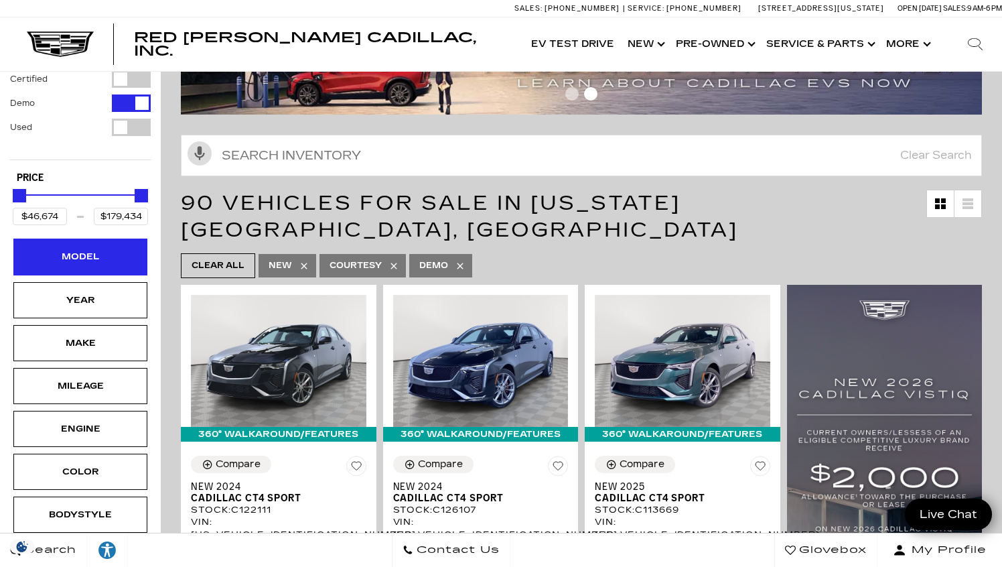
click at [89, 249] on div "Model" at bounding box center [80, 256] width 67 height 15
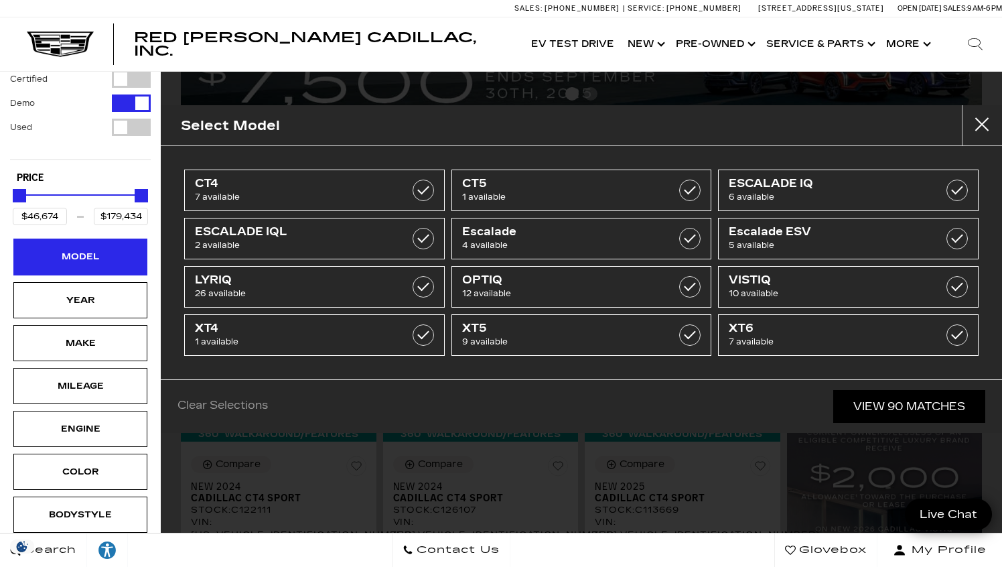
scroll to position [129, 0]
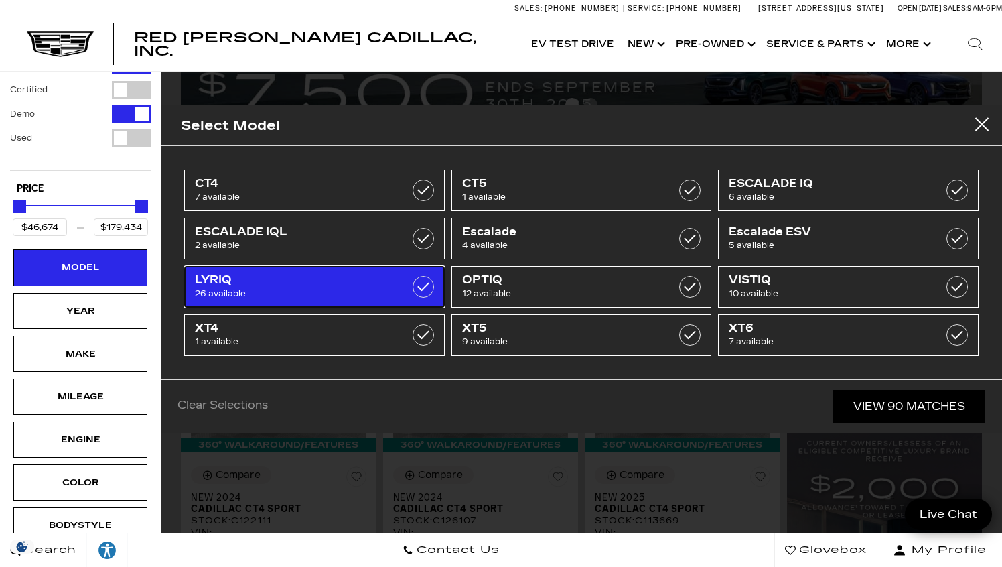
click at [344, 288] on span "26 available" at bounding box center [296, 293] width 203 height 13
type input "$61,446"
type input "$91,110"
checkbox input "true"
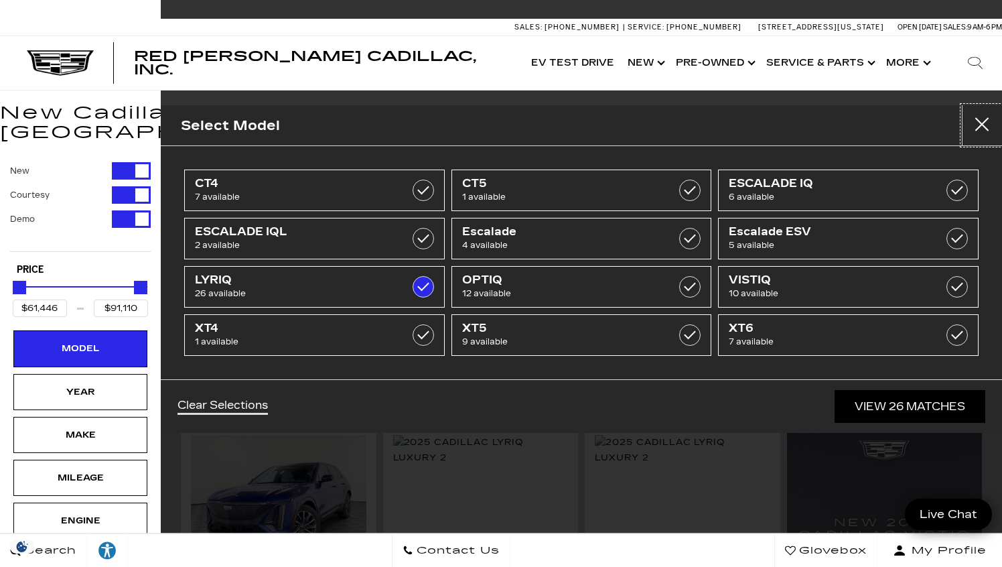
click at [984, 121] on button "Close" at bounding box center [982, 125] width 40 height 40
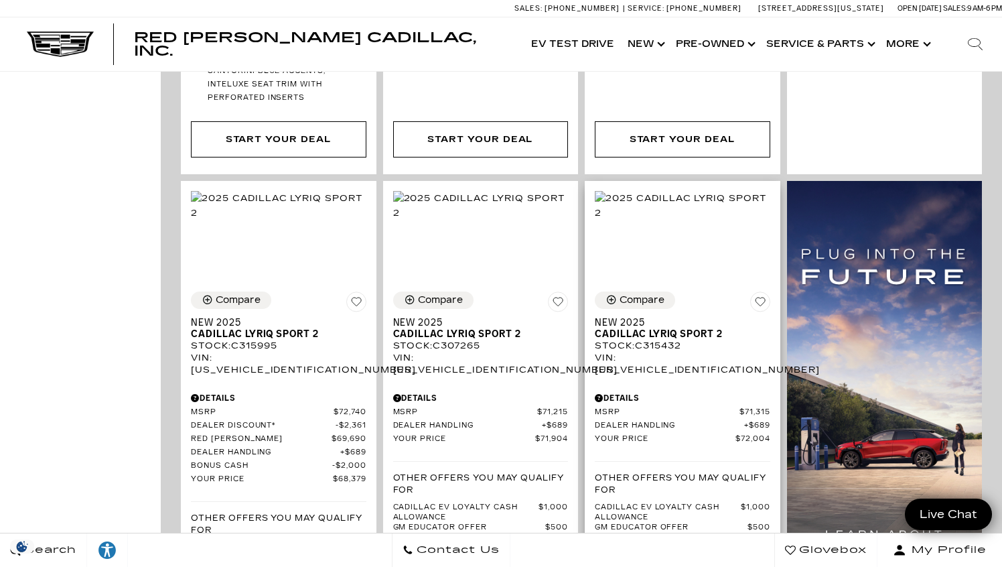
scroll to position [976, 0]
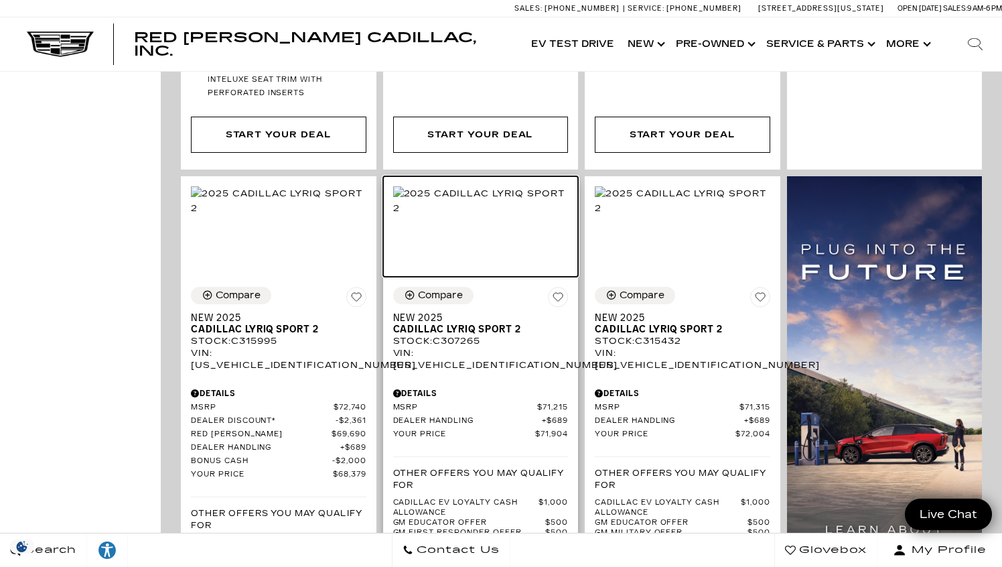
click at [522, 195] on img at bounding box center [481, 200] width 176 height 29
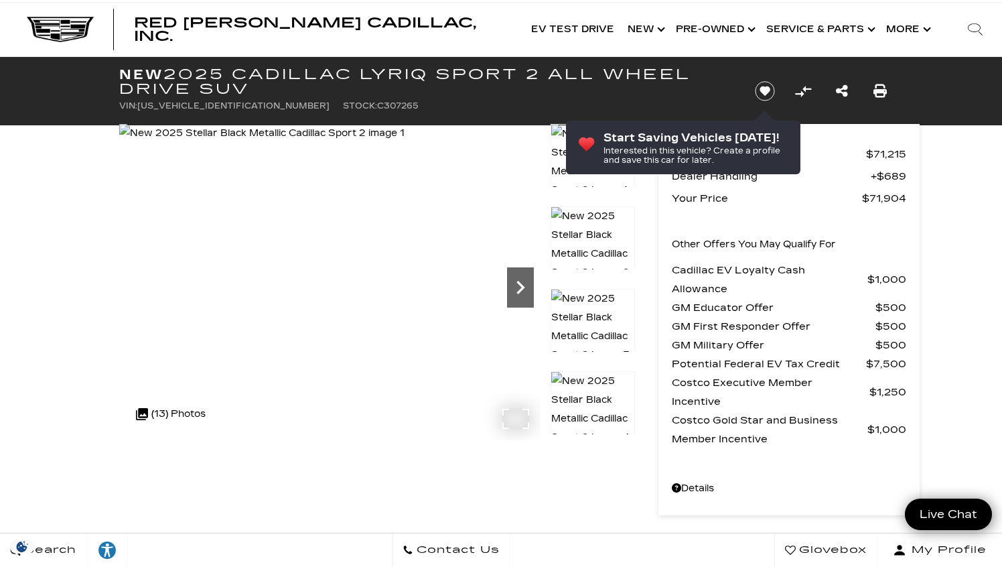
click at [521, 287] on icon "Next" at bounding box center [520, 287] width 27 height 27
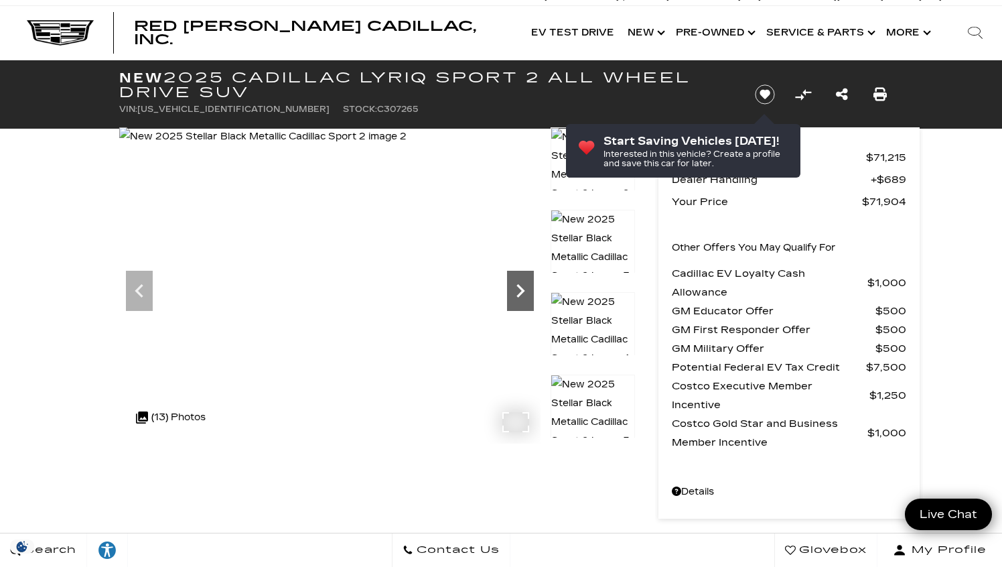
click at [521, 287] on icon "Next" at bounding box center [520, 290] width 27 height 27
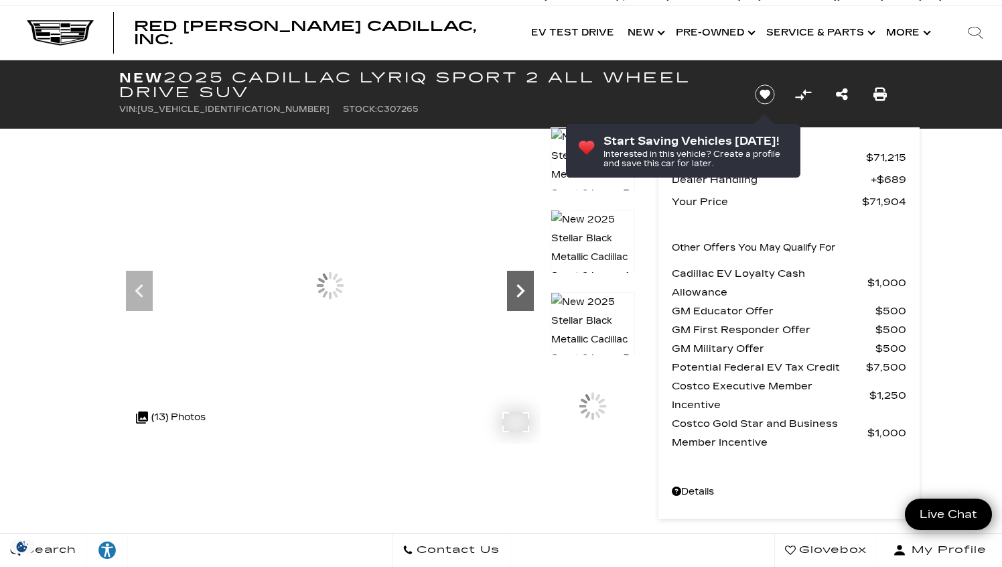
scroll to position [7, 0]
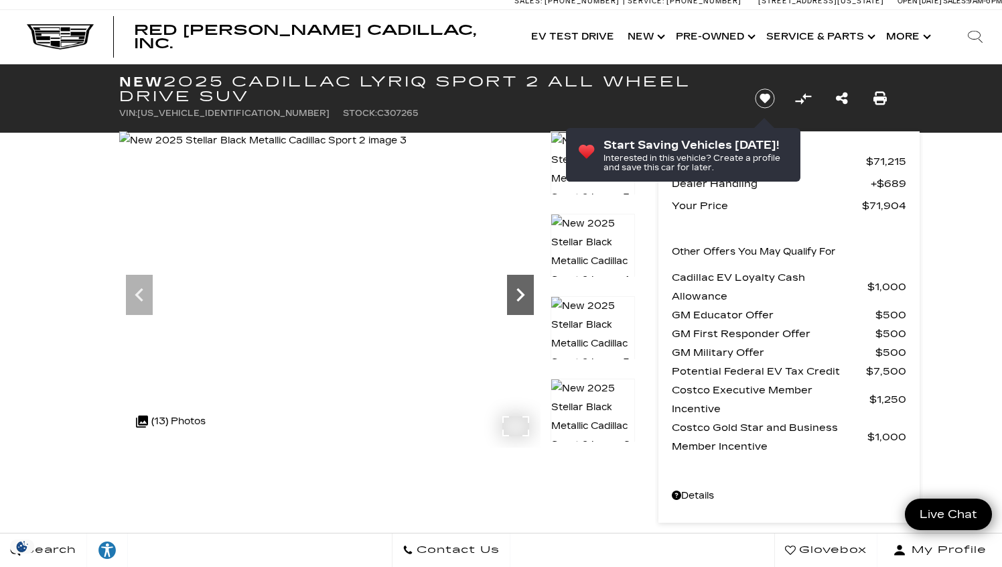
click at [521, 287] on icon "Next" at bounding box center [520, 294] width 27 height 27
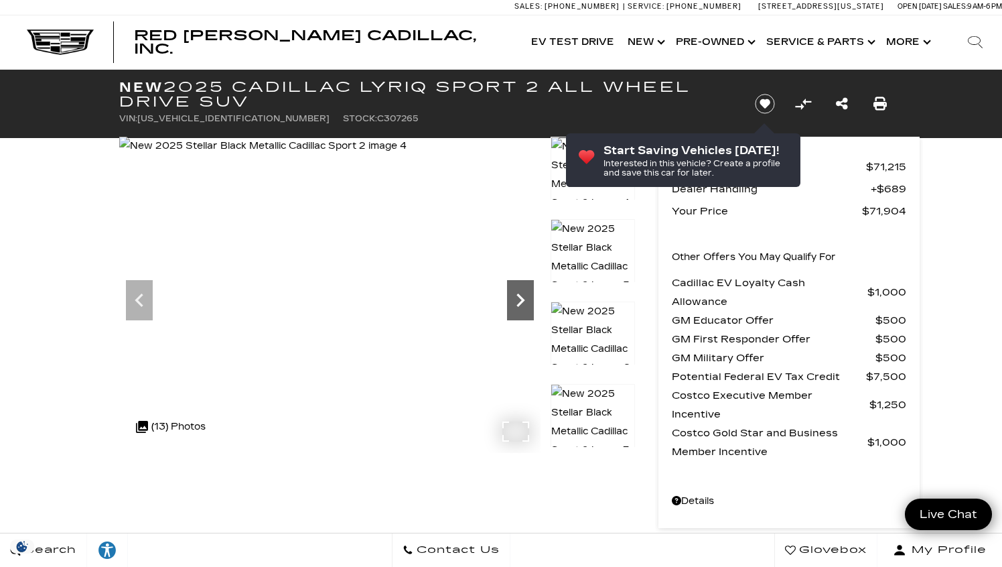
click at [521, 287] on div "Next" at bounding box center [520, 300] width 27 height 40
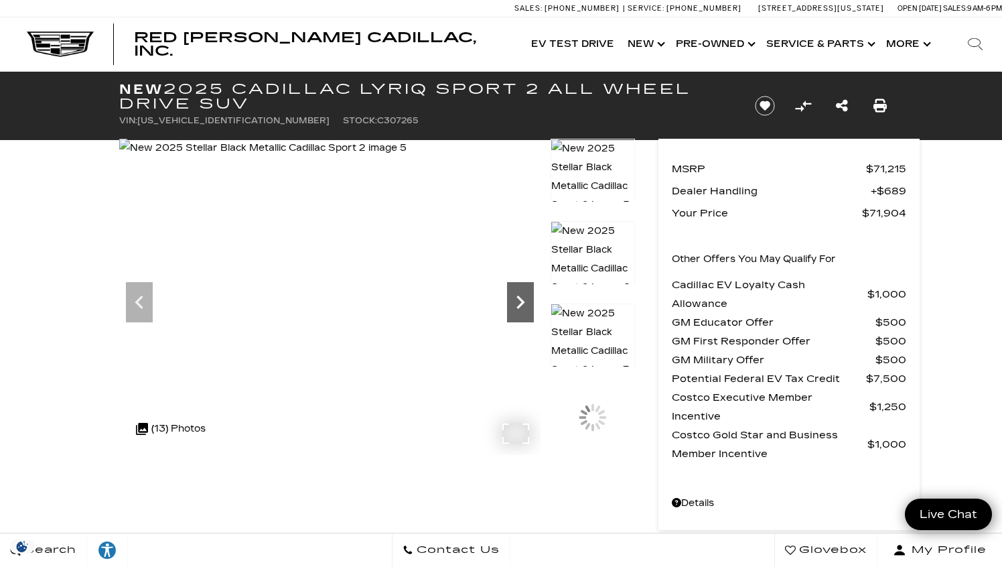
click at [521, 287] on div "Next" at bounding box center [520, 302] width 27 height 40
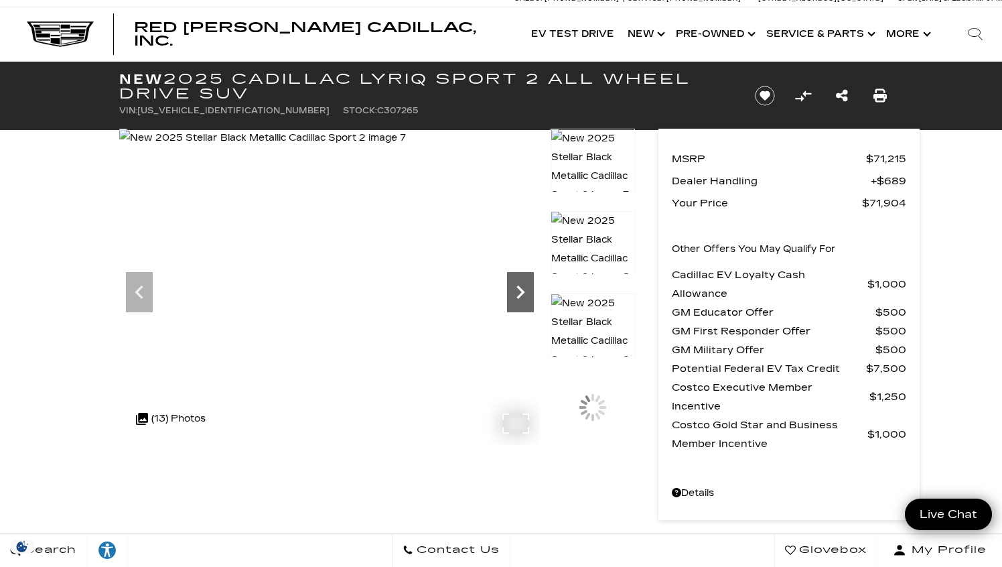
click at [522, 296] on icon "Next" at bounding box center [521, 291] width 8 height 13
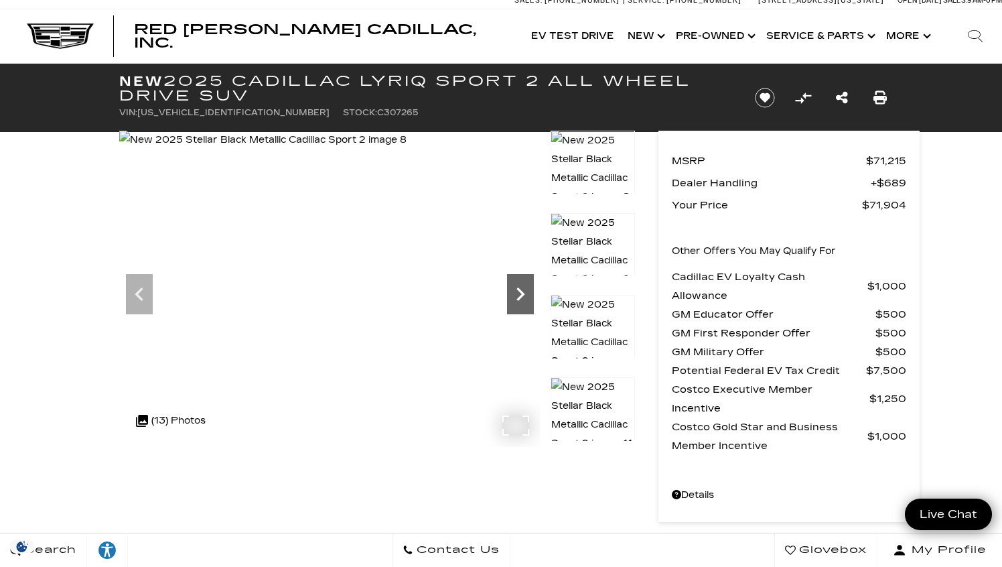
scroll to position [3, 0]
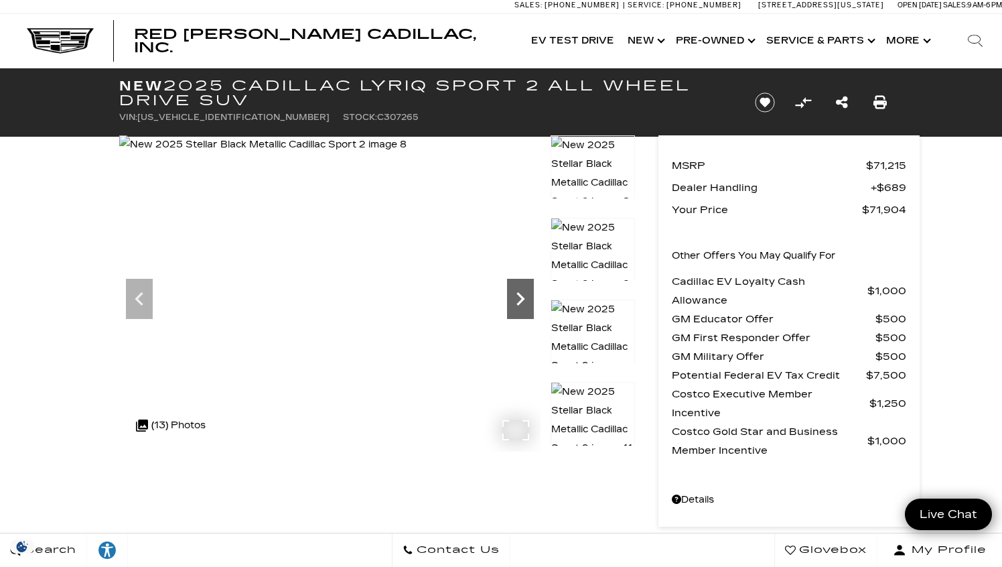
click at [522, 296] on icon "Next" at bounding box center [521, 298] width 8 height 13
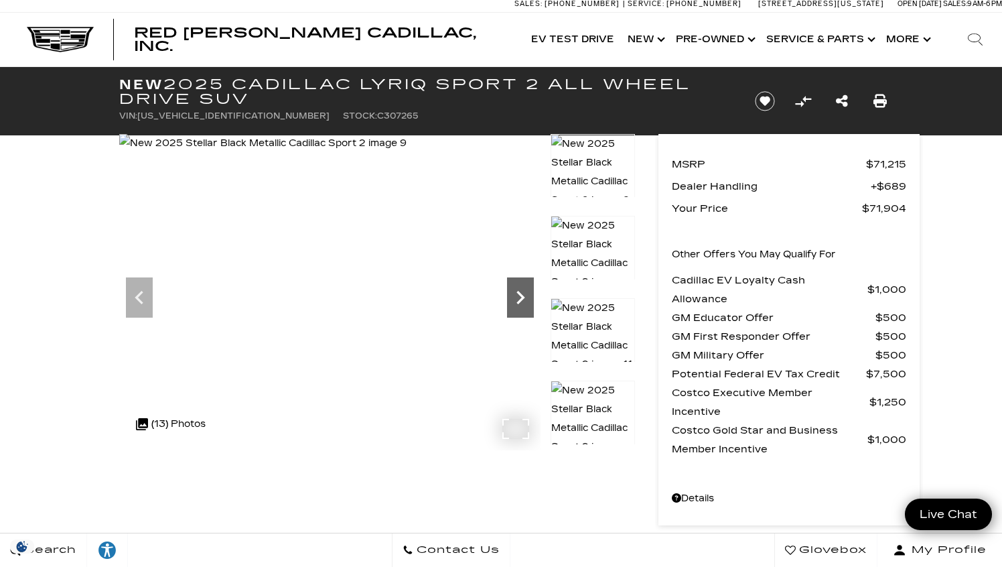
click at [522, 296] on icon "Next" at bounding box center [521, 297] width 8 height 13
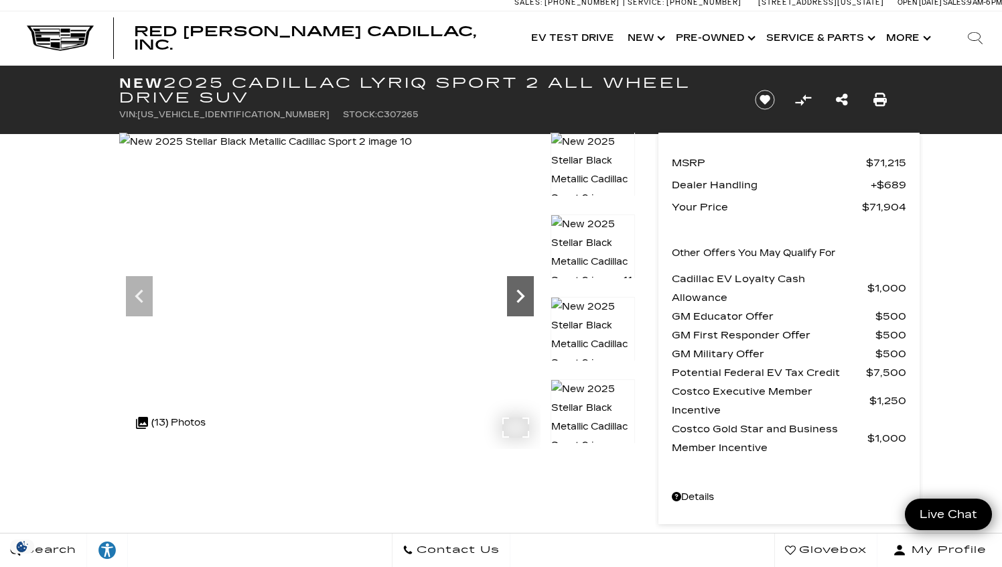
click at [522, 296] on icon "Next" at bounding box center [521, 295] width 8 height 13
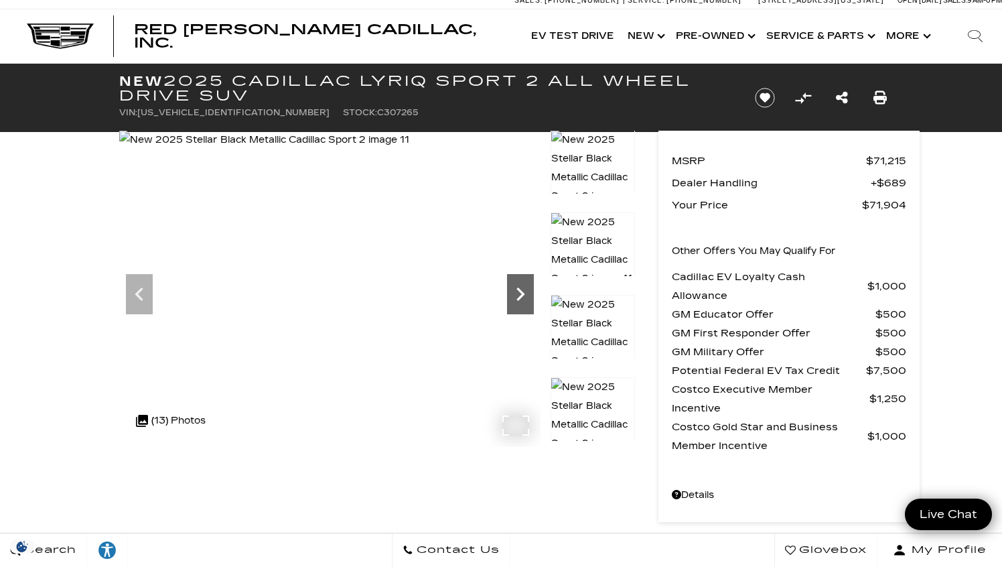
click at [522, 296] on icon "Next" at bounding box center [521, 293] width 8 height 13
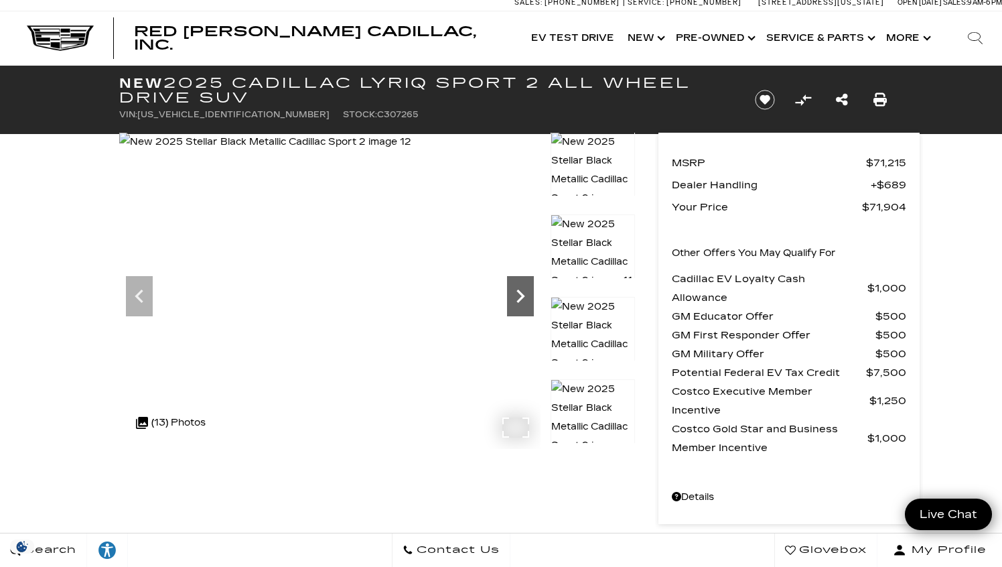
click at [522, 296] on icon "Next" at bounding box center [521, 295] width 8 height 13
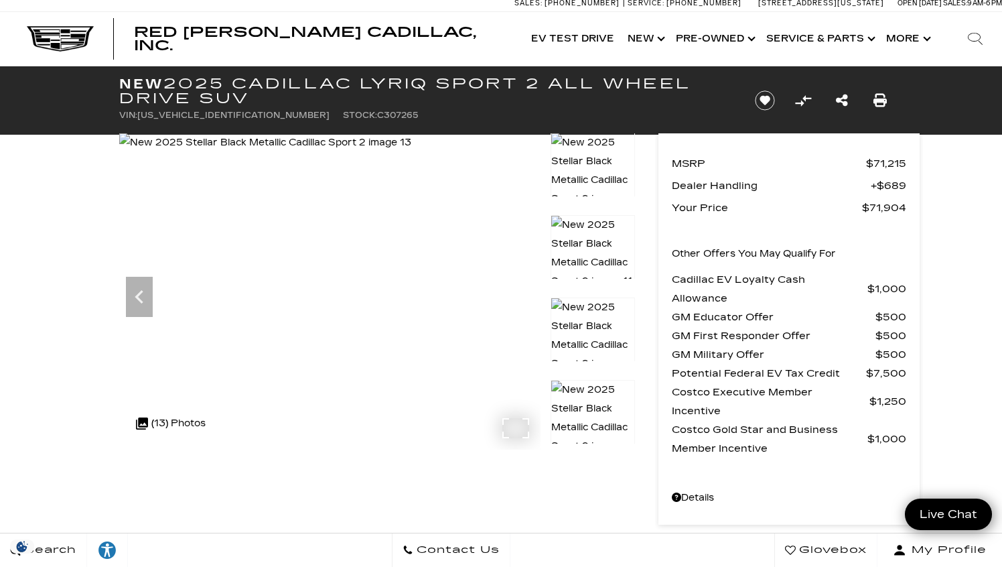
click at [522, 296] on div at bounding box center [329, 291] width 421 height 316
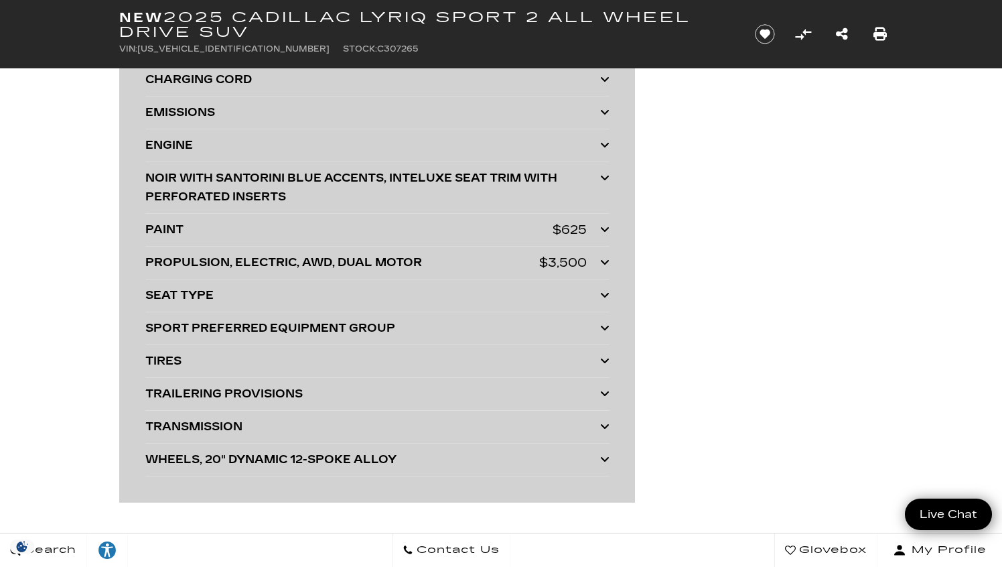
scroll to position [3810, 0]
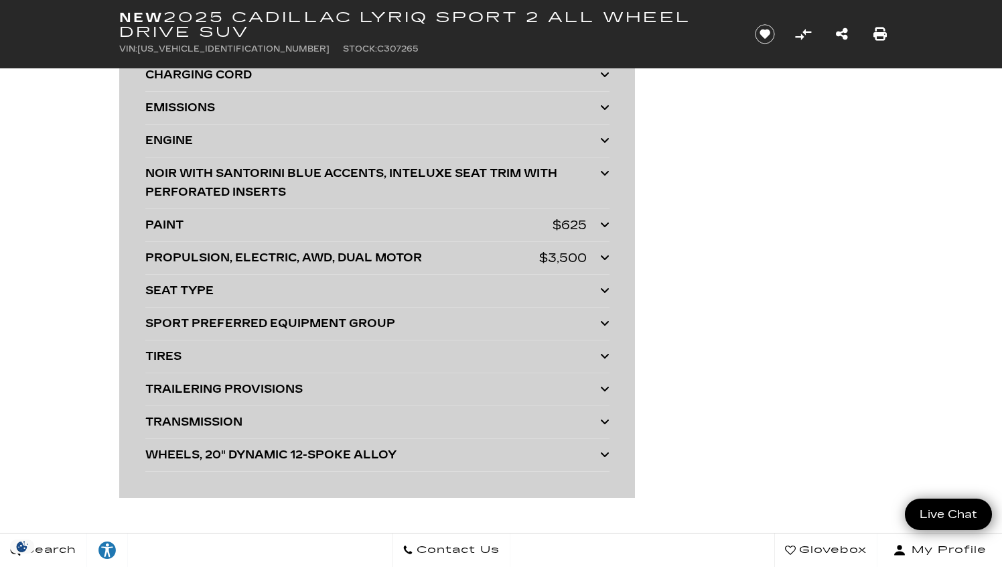
click at [604, 225] on icon at bounding box center [604, 224] width 9 height 11
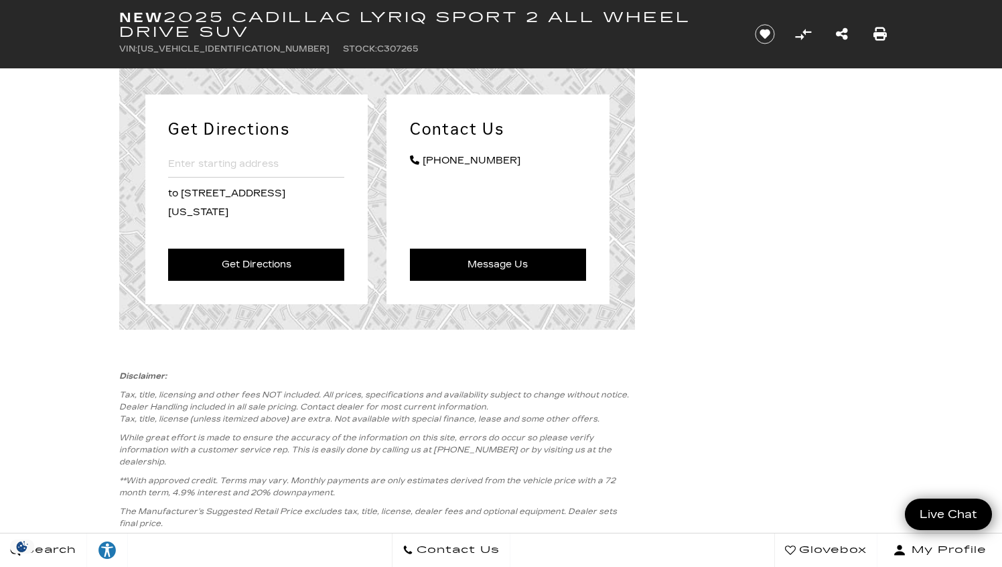
scroll to position [7028, 0]
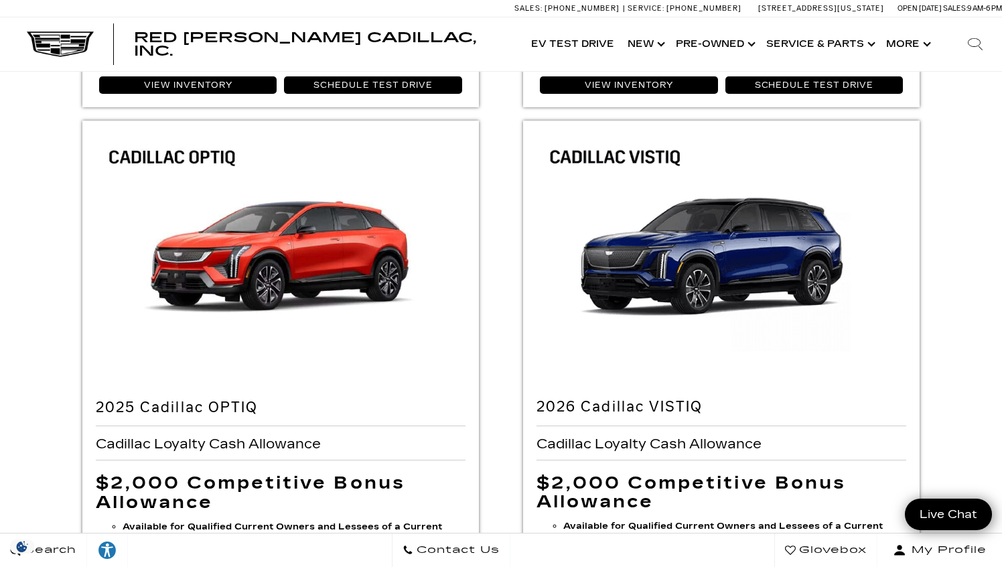
scroll to position [588, 0]
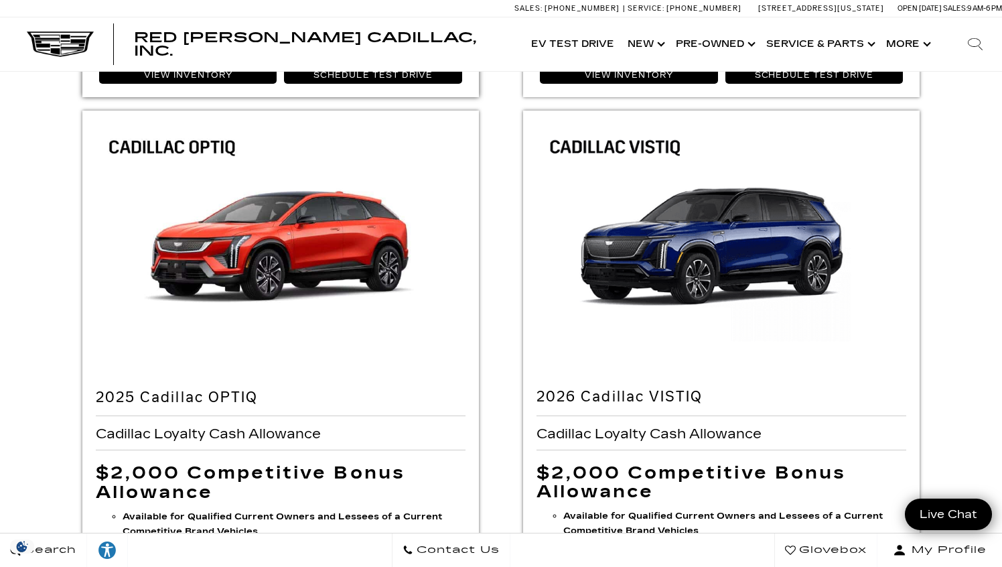
scroll to position [586, 0]
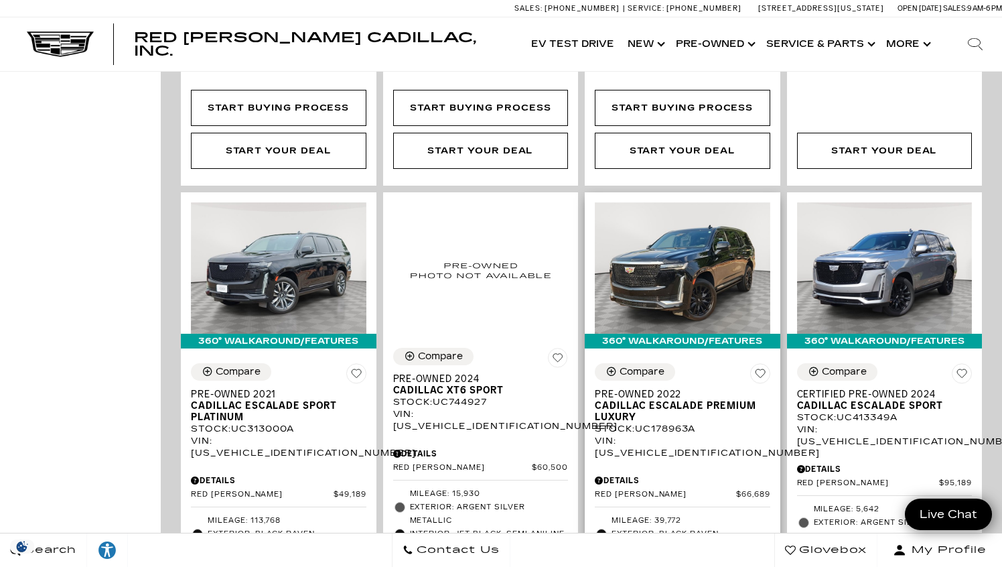
scroll to position [1357, 0]
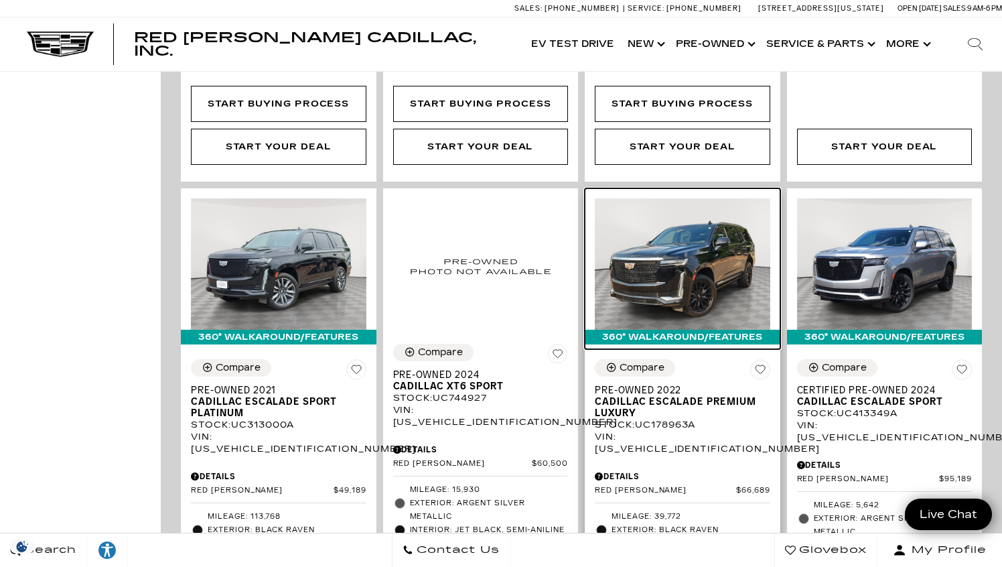
click at [693, 231] on img at bounding box center [683, 263] width 176 height 131
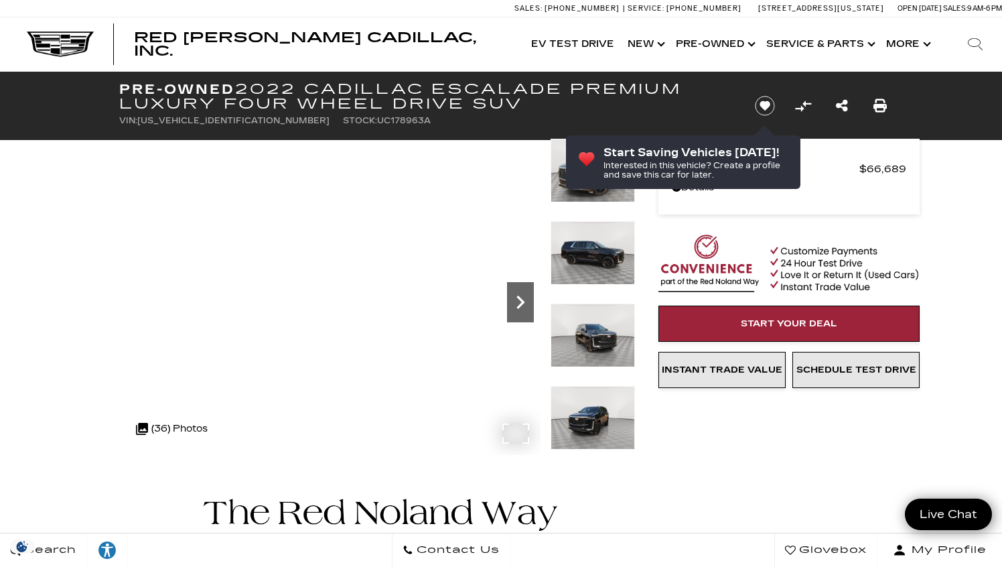
click at [521, 307] on icon "Next" at bounding box center [520, 302] width 27 height 27
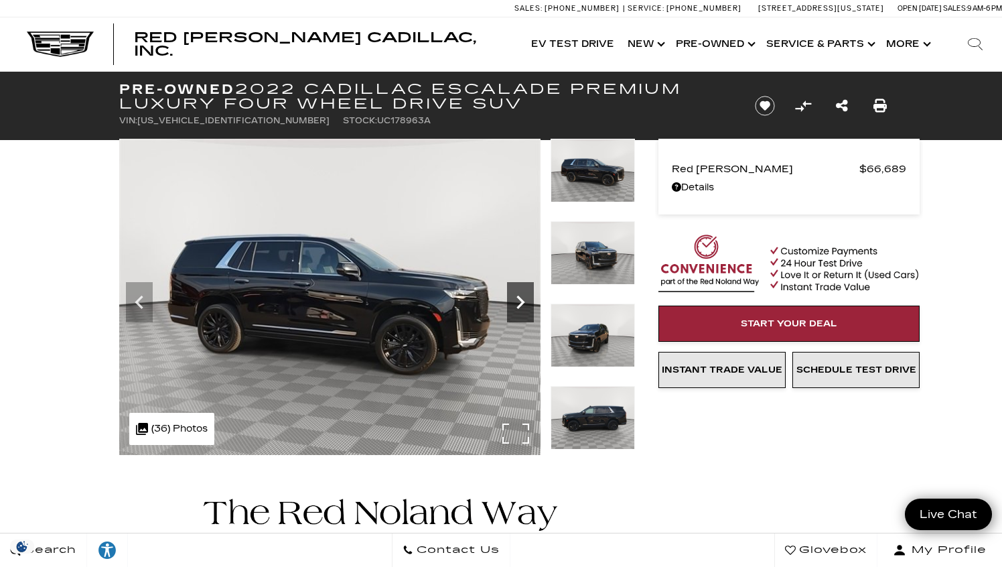
click at [523, 306] on icon "Next" at bounding box center [520, 302] width 27 height 27
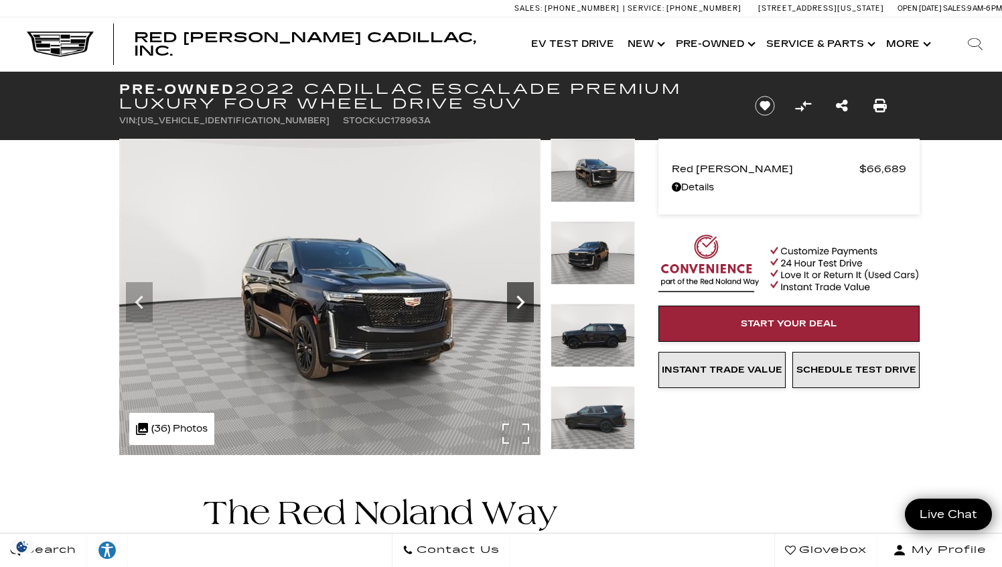
click at [523, 306] on icon "Next" at bounding box center [520, 302] width 27 height 27
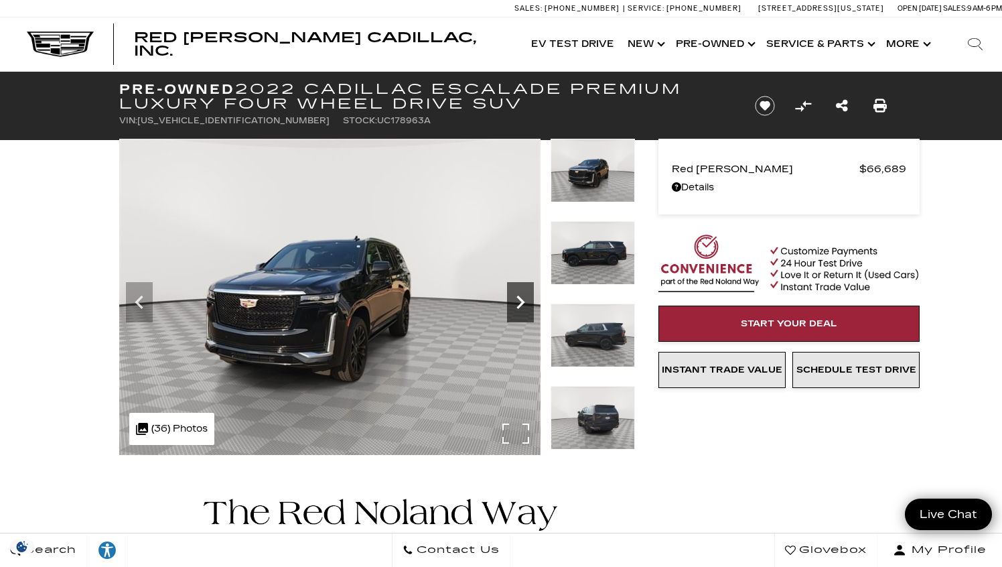
click at [523, 306] on icon "Next" at bounding box center [520, 302] width 27 height 27
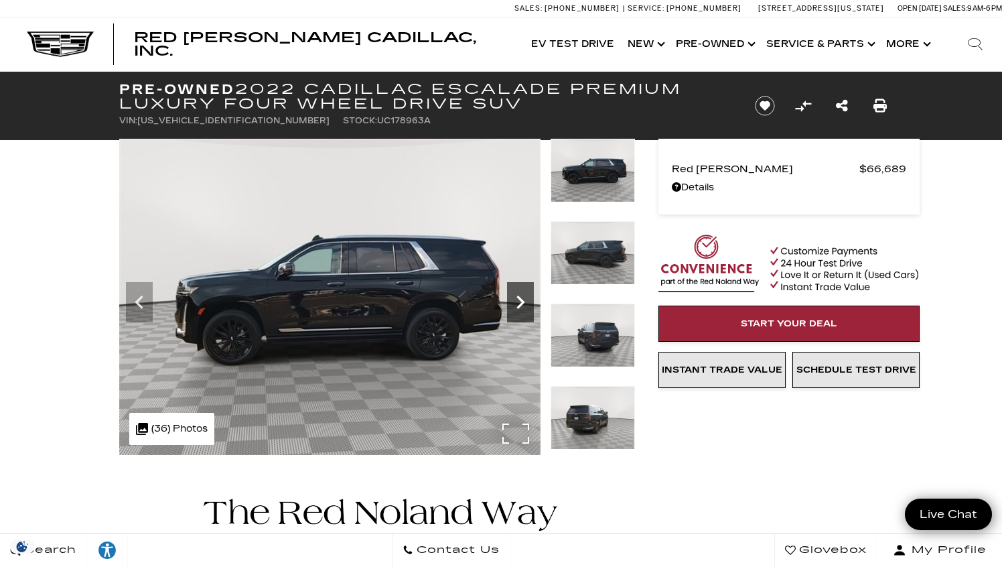
click at [523, 306] on icon "Next" at bounding box center [520, 302] width 27 height 27
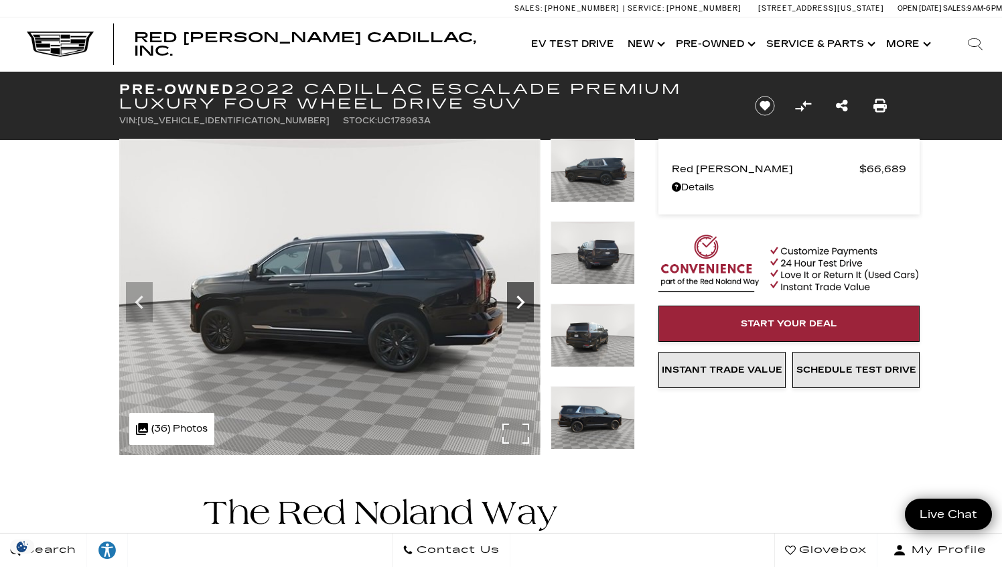
click at [523, 306] on icon "Next" at bounding box center [520, 302] width 27 height 27
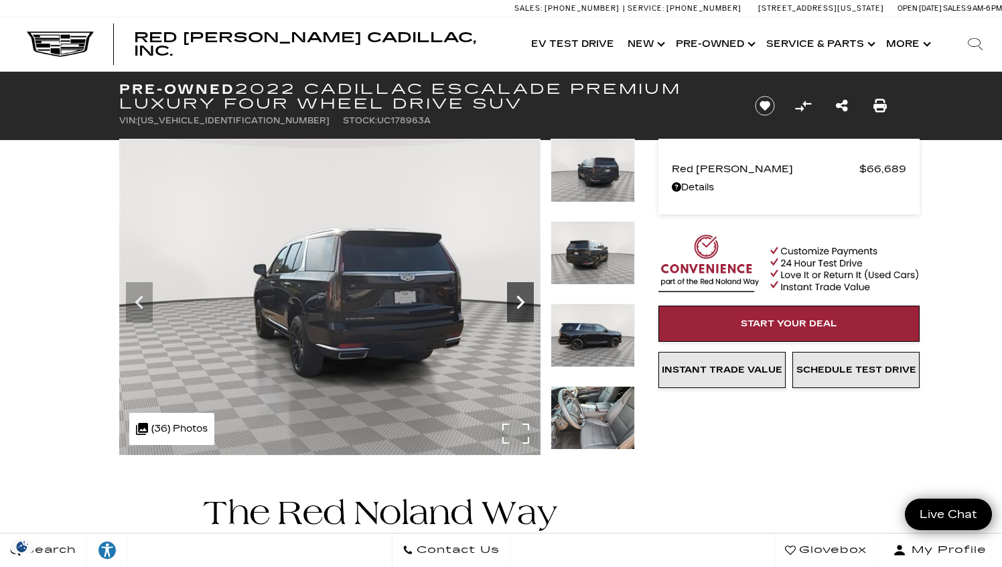
click at [522, 306] on icon "Next" at bounding box center [520, 302] width 27 height 27
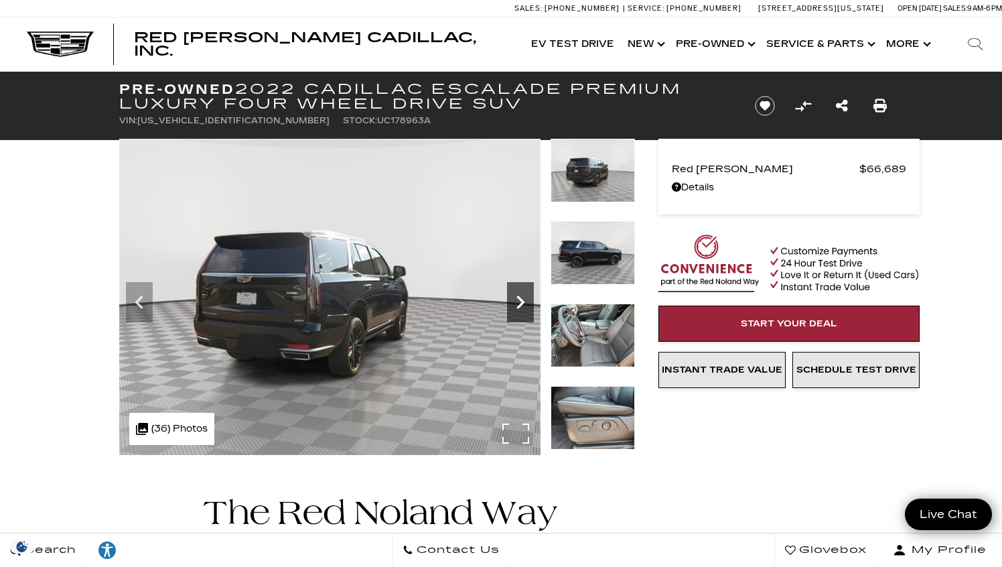
click at [522, 306] on icon "Next" at bounding box center [520, 302] width 27 height 27
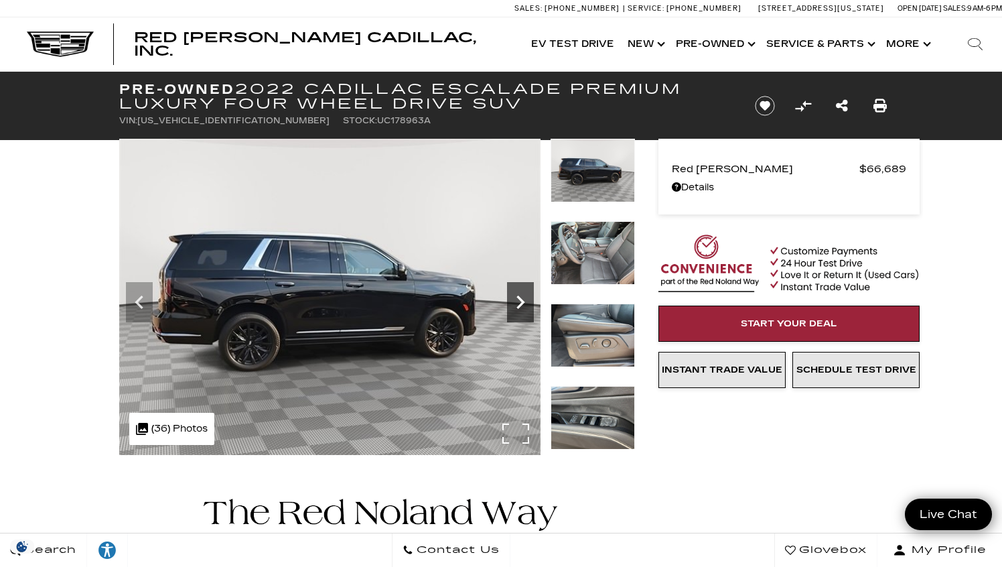
click at [522, 306] on icon "Next" at bounding box center [520, 302] width 27 height 27
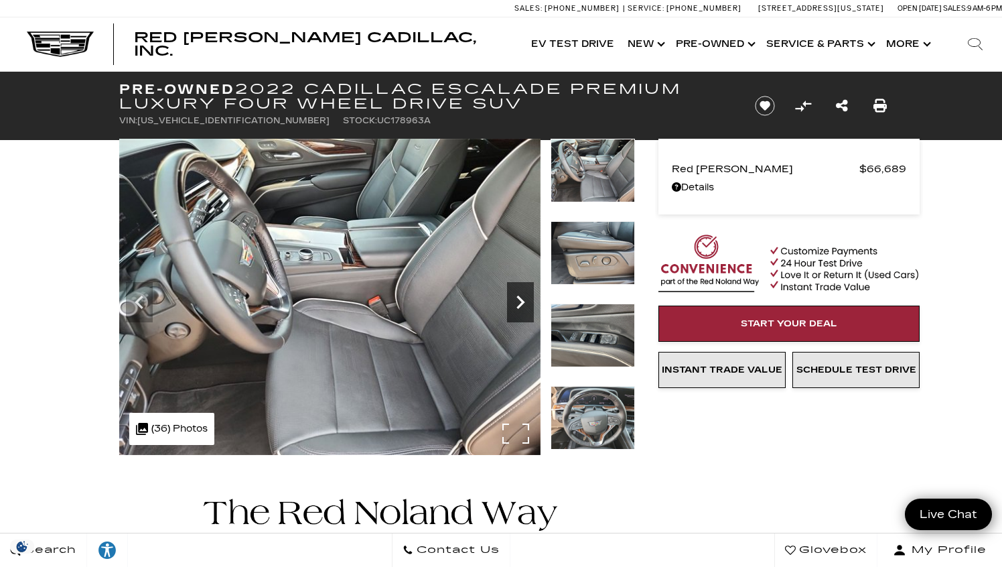
click at [522, 306] on icon "Next" at bounding box center [520, 302] width 27 height 27
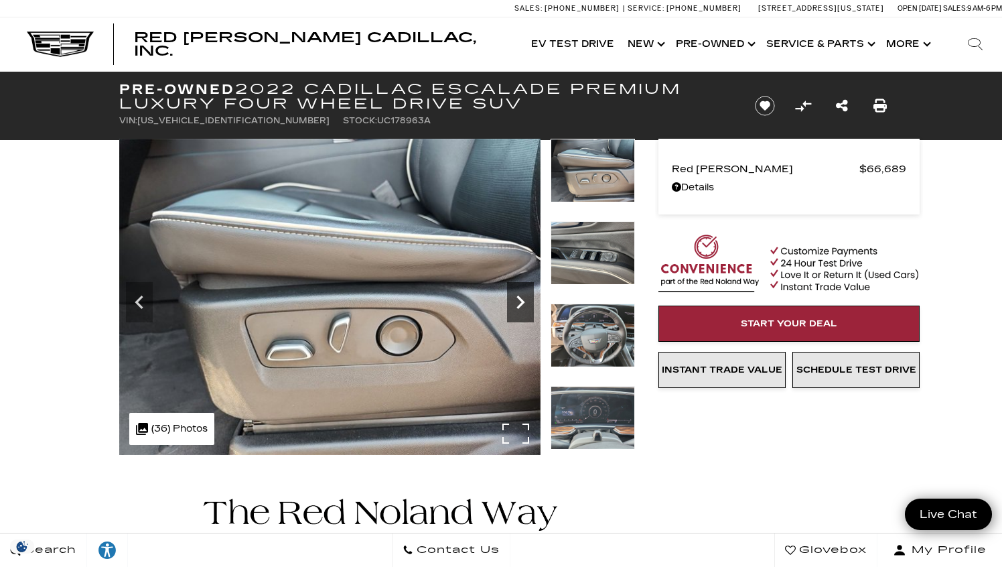
click at [522, 306] on icon "Next" at bounding box center [520, 302] width 27 height 27
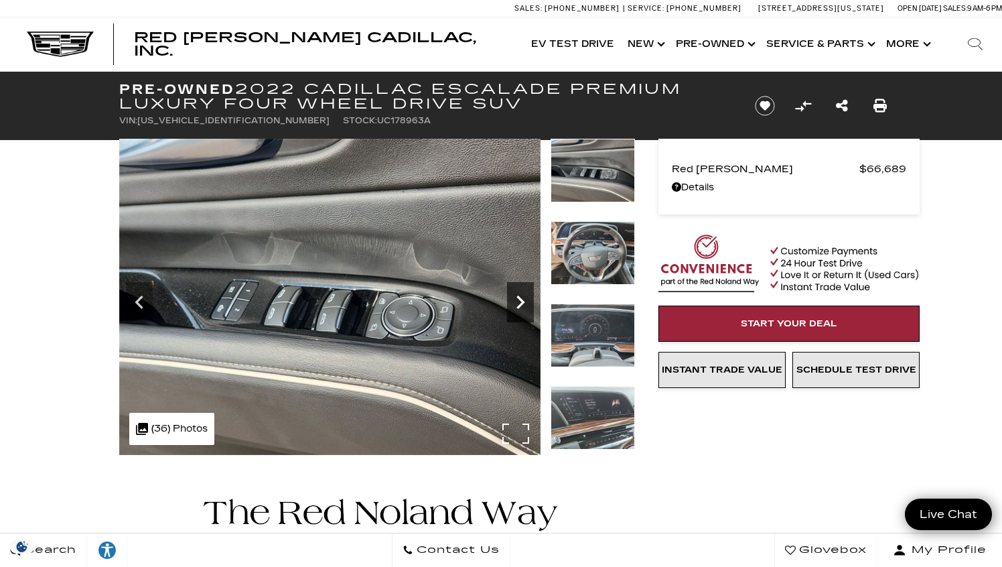
click at [522, 306] on icon "Next" at bounding box center [520, 302] width 27 height 27
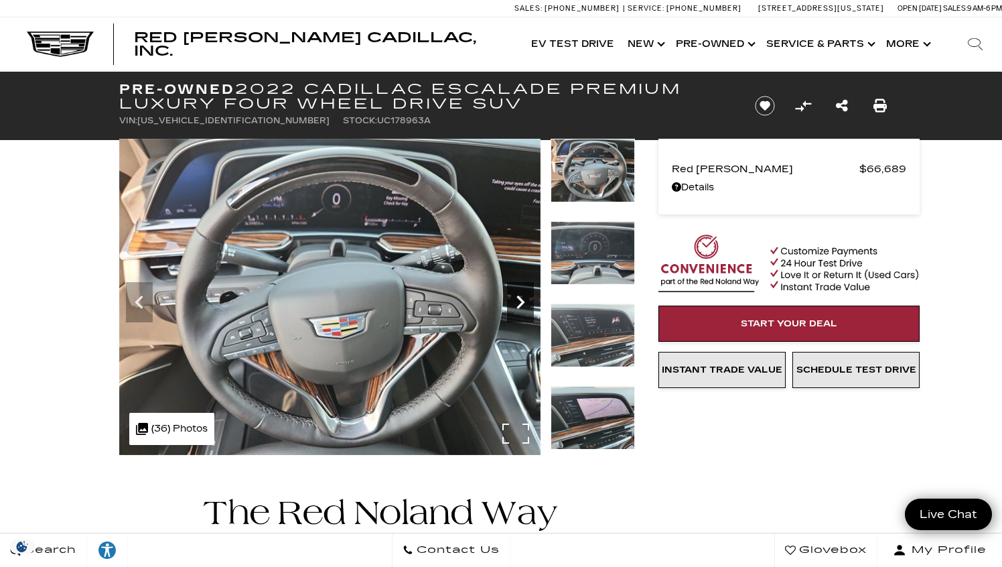
scroll to position [1, 0]
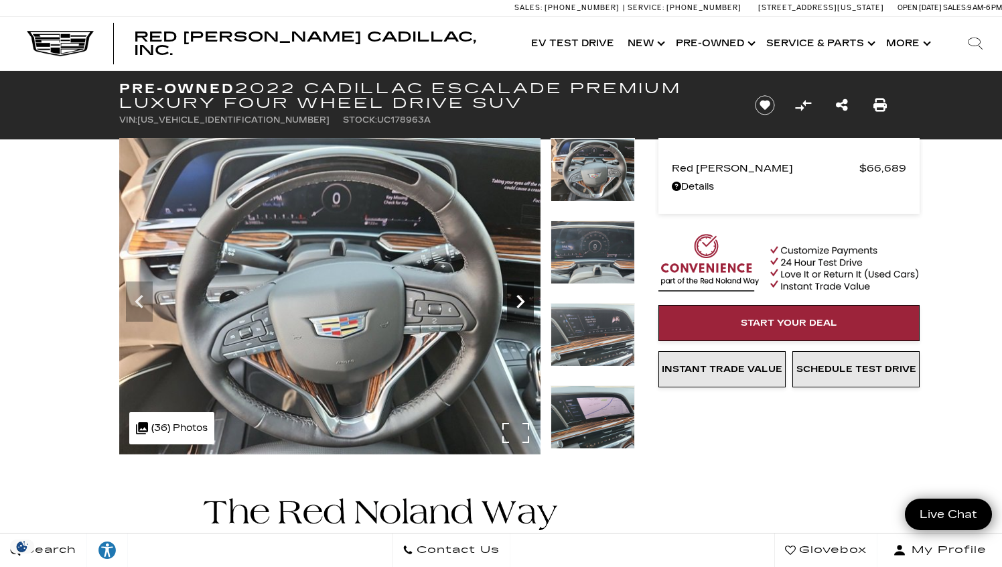
click at [525, 307] on icon "Next" at bounding box center [520, 301] width 27 height 27
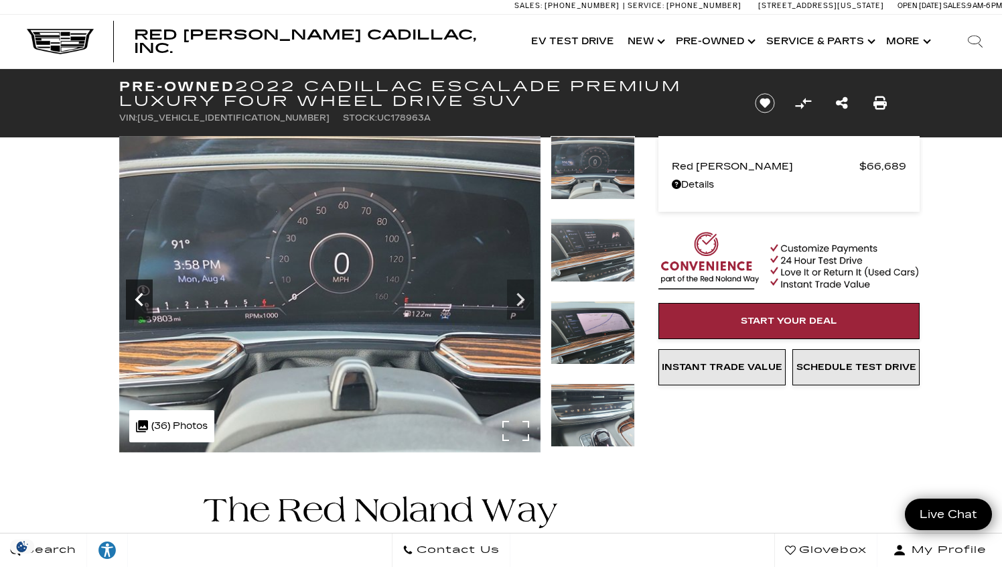
scroll to position [0, 0]
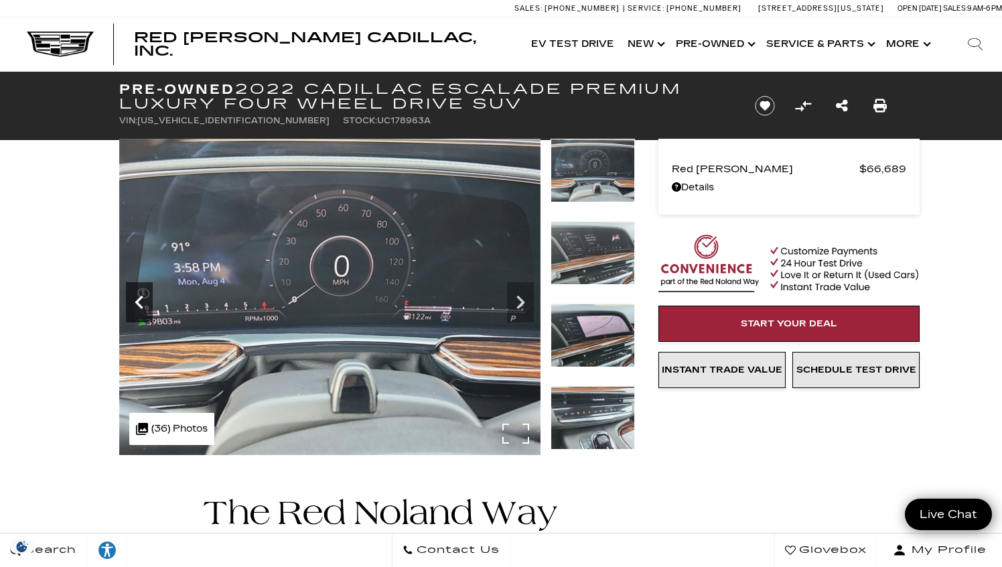
click at [126, 299] on icon "Previous" at bounding box center [139, 302] width 27 height 27
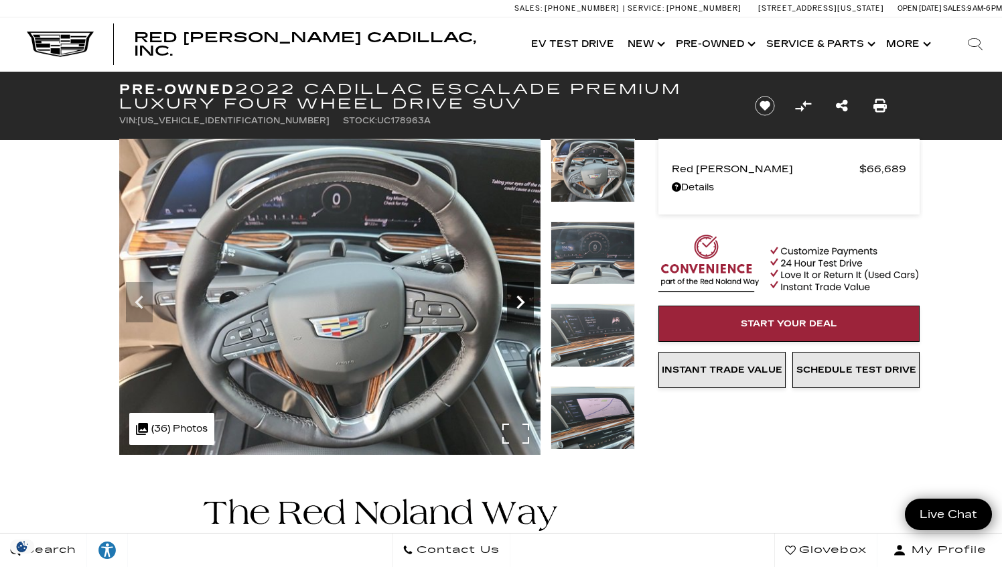
click at [526, 306] on icon "Next" at bounding box center [520, 302] width 27 height 27
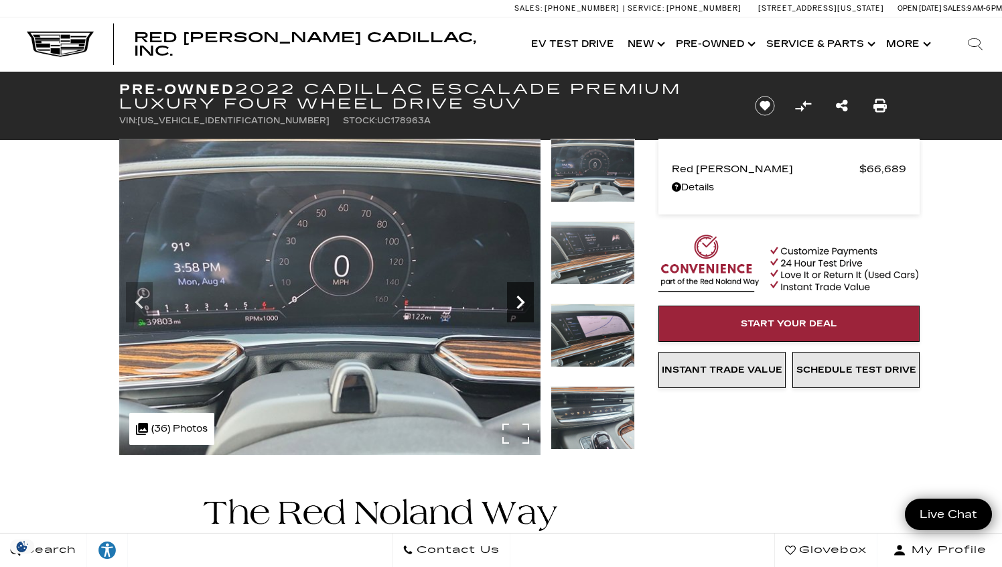
click at [526, 306] on icon "Next" at bounding box center [520, 302] width 27 height 27
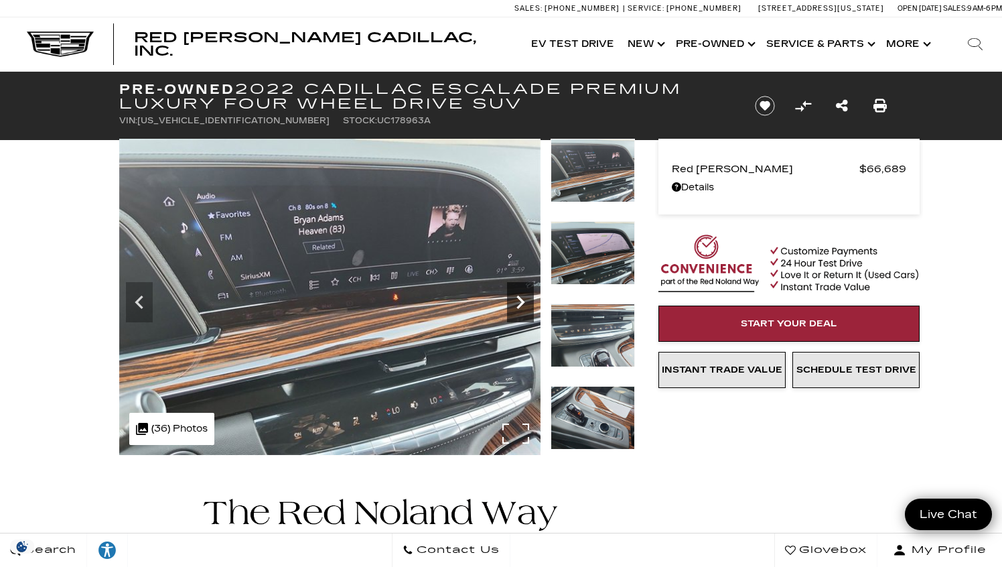
click at [525, 306] on icon "Next" at bounding box center [520, 302] width 27 height 27
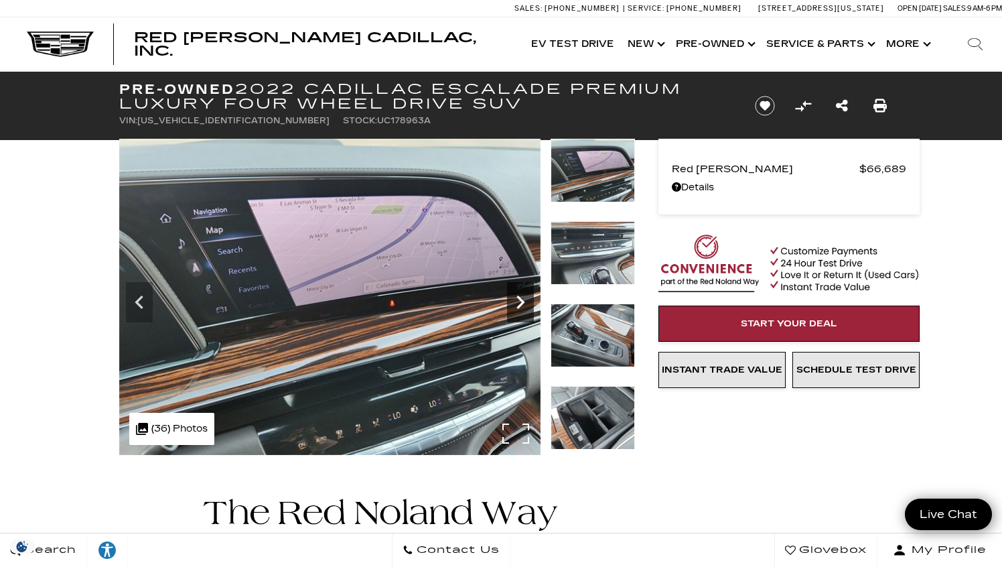
click at [525, 306] on icon "Next" at bounding box center [520, 302] width 27 height 27
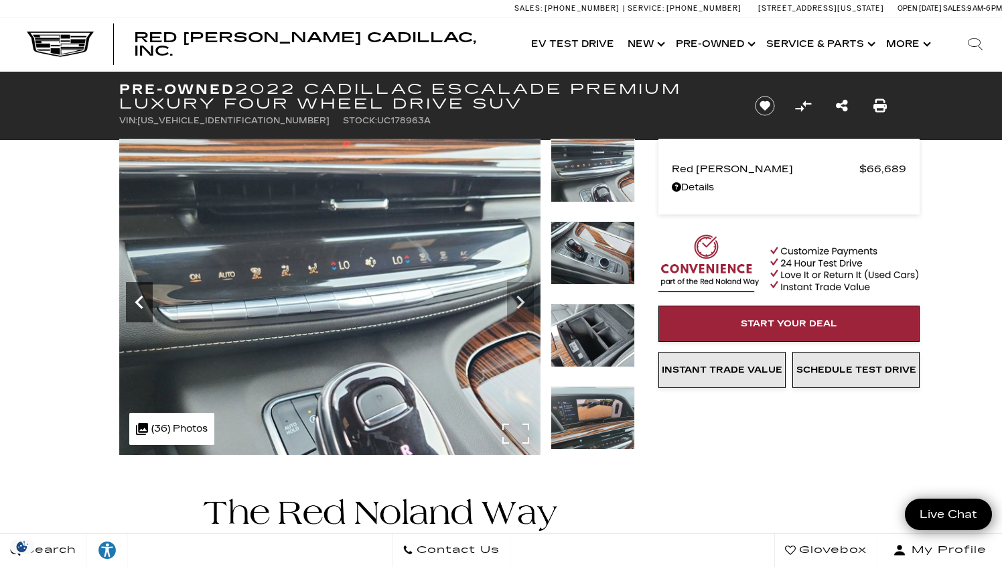
click at [137, 306] on icon "Previous" at bounding box center [139, 302] width 27 height 27
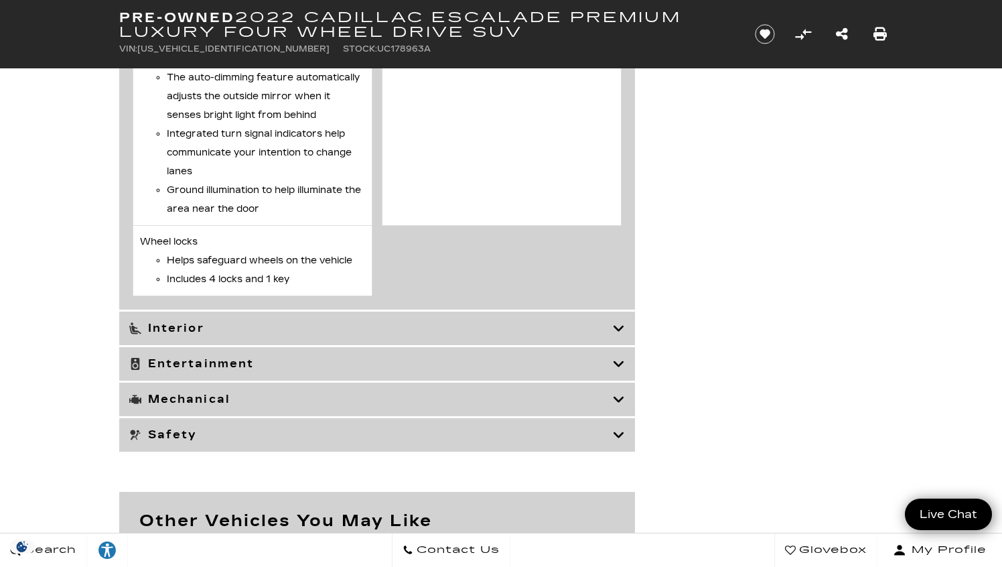
scroll to position [3481, 0]
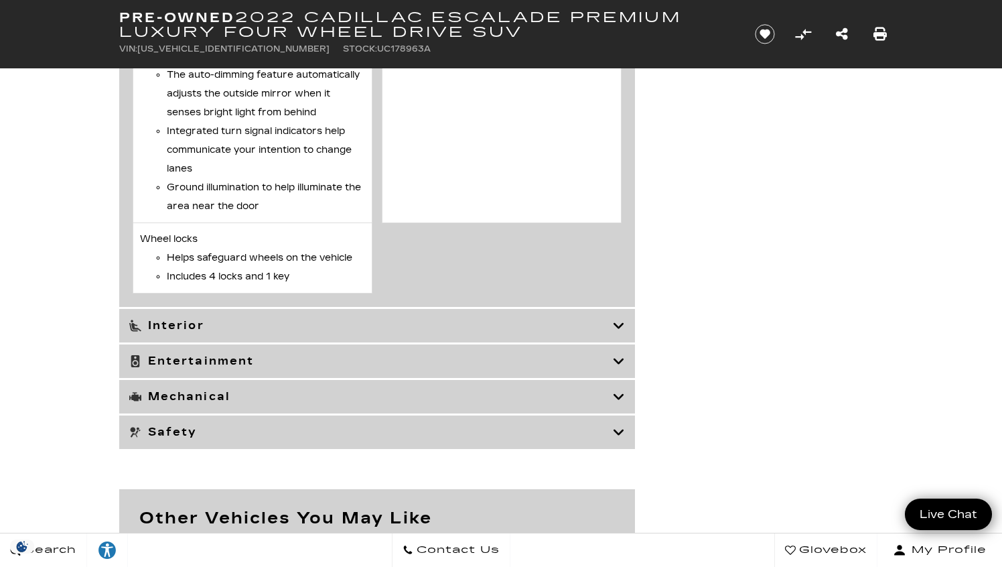
click at [623, 368] on icon at bounding box center [619, 360] width 12 height 13
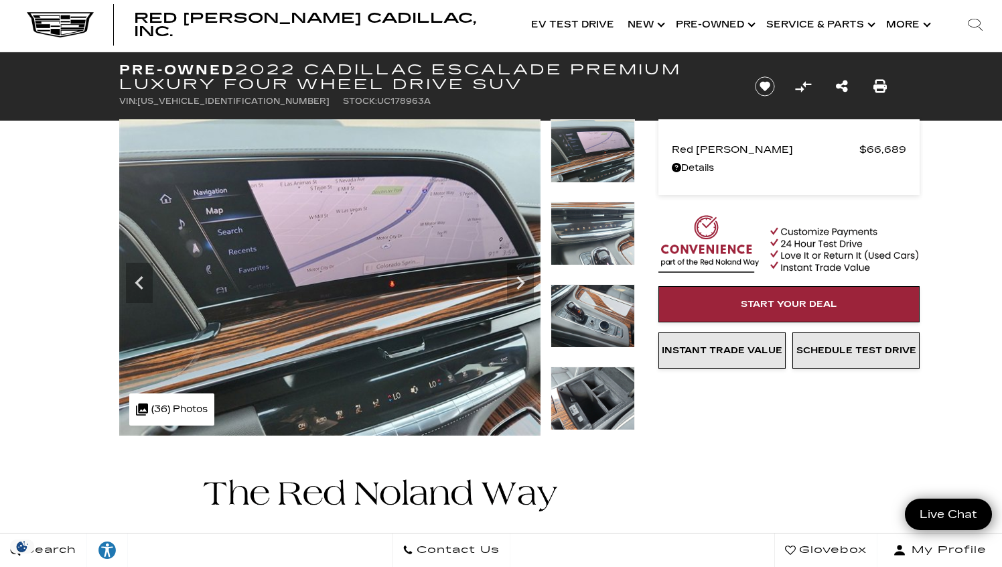
scroll to position [0, 0]
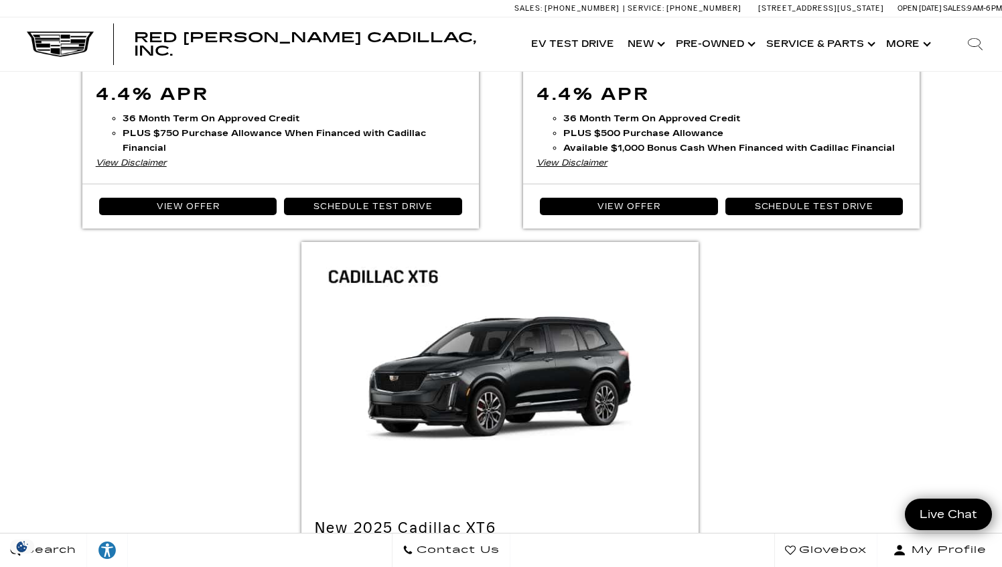
scroll to position [2585, 0]
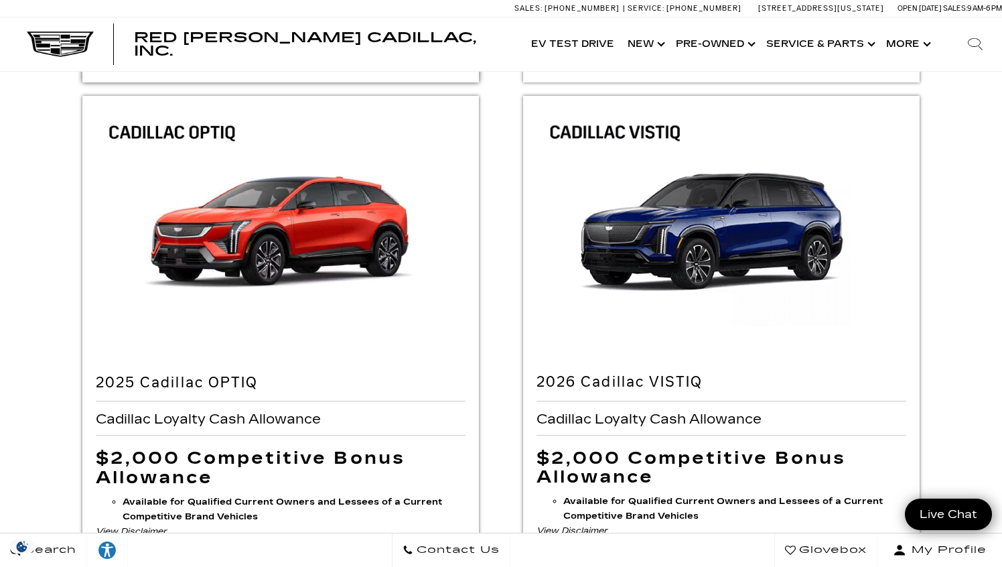
scroll to position [606, 0]
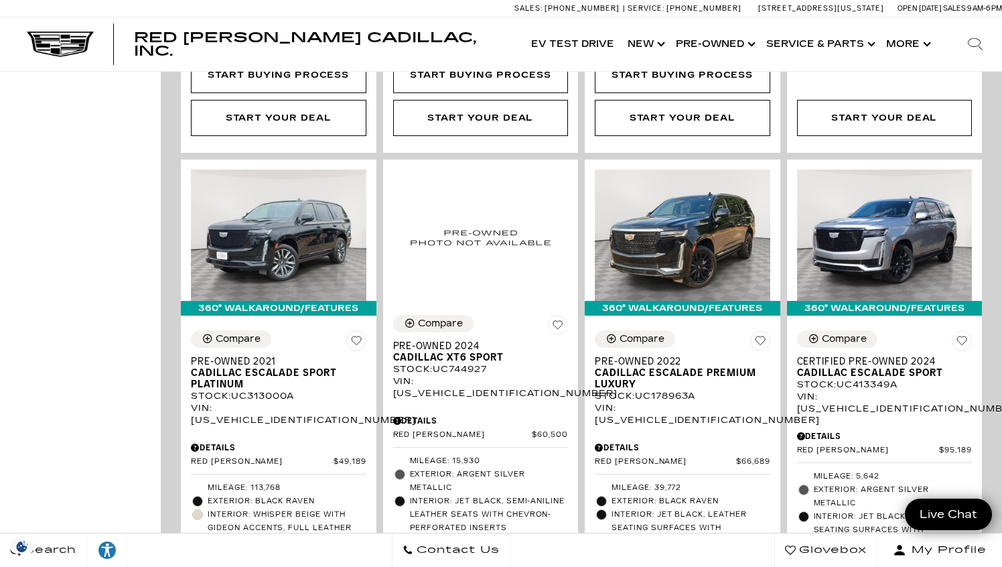
scroll to position [1394, 0]
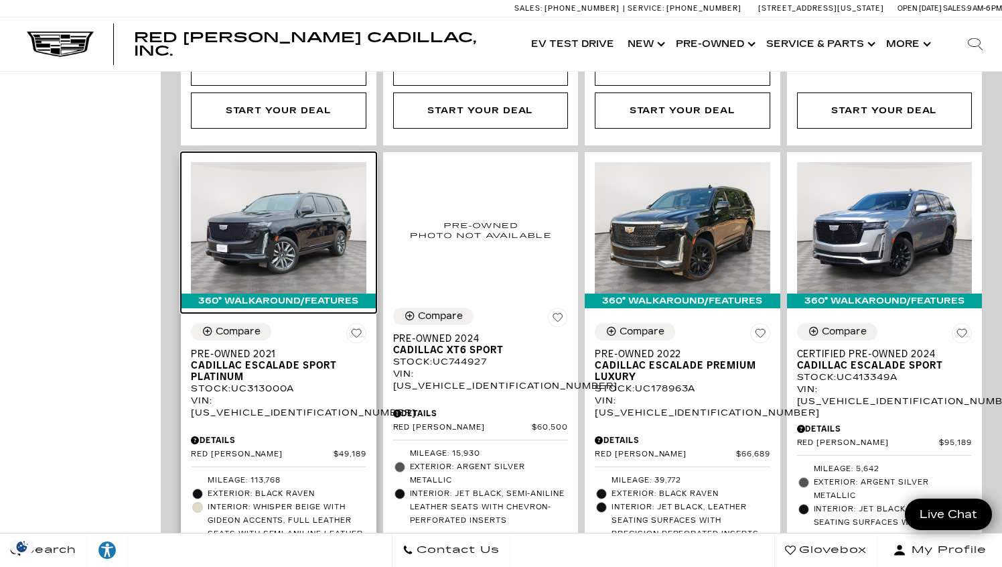
click at [291, 186] on img at bounding box center [279, 227] width 176 height 131
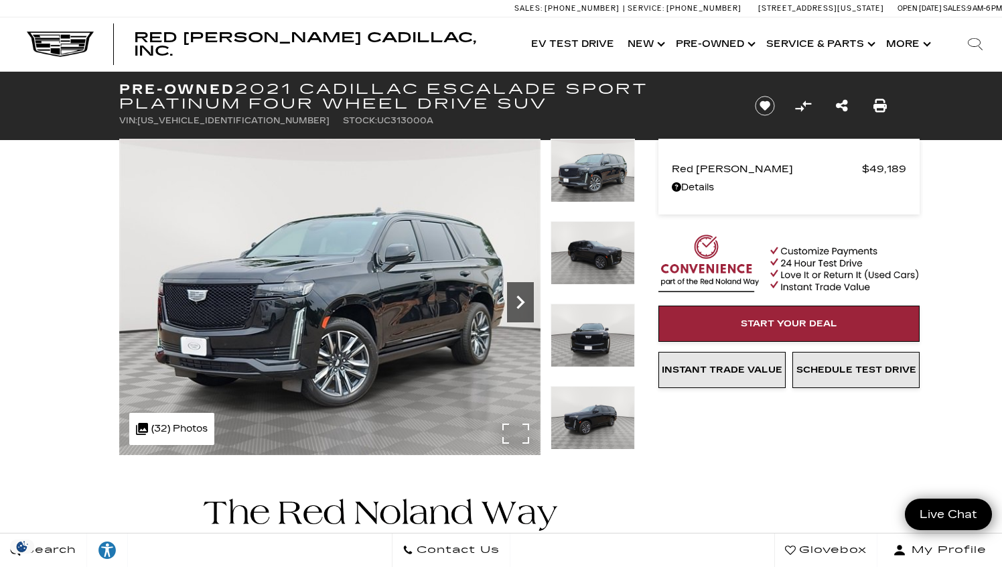
click at [526, 300] on icon "Next" at bounding box center [520, 302] width 27 height 27
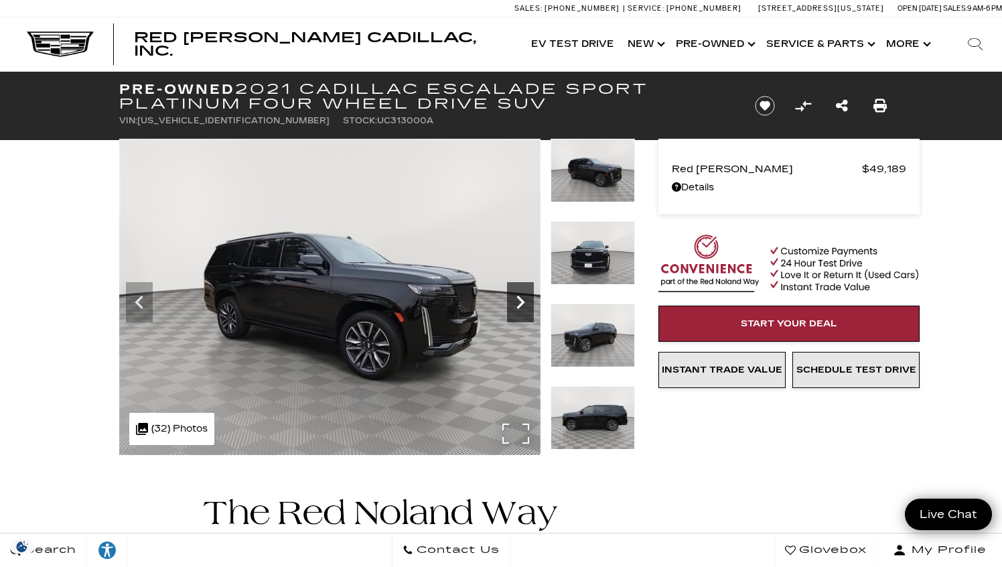
click at [526, 300] on icon "Next" at bounding box center [520, 302] width 27 height 27
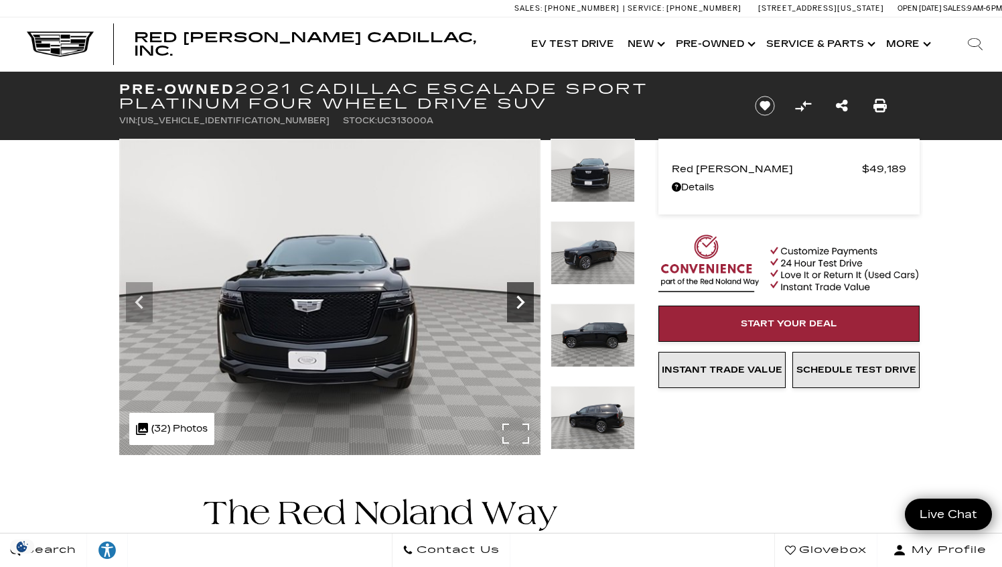
click at [526, 300] on icon "Next" at bounding box center [520, 302] width 27 height 27
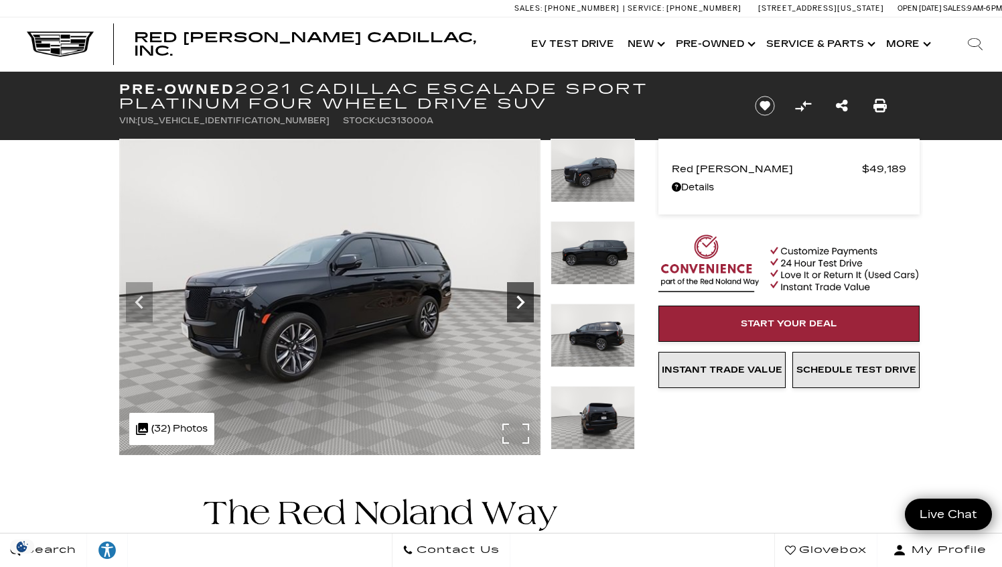
click at [526, 300] on icon "Next" at bounding box center [520, 302] width 27 height 27
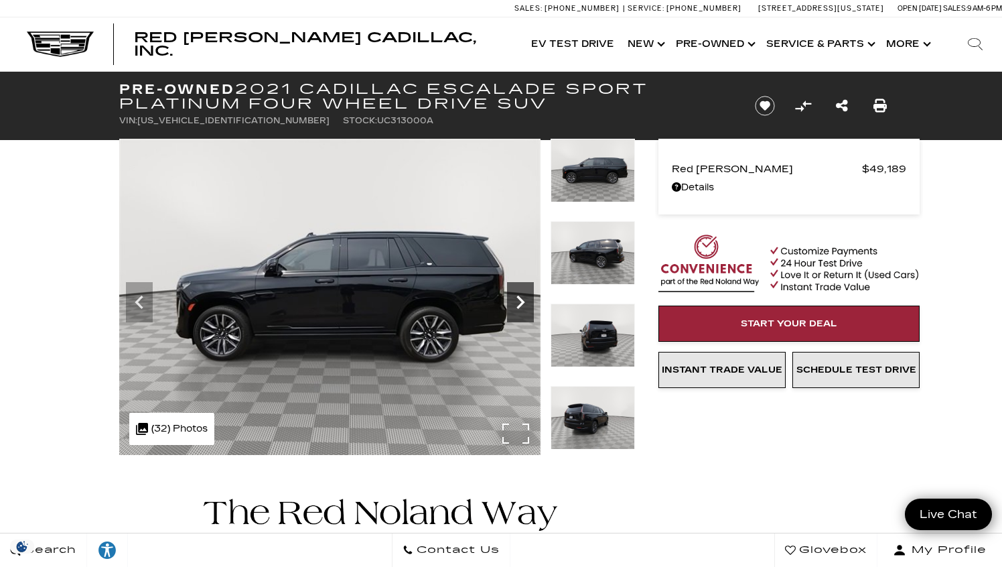
click at [522, 304] on icon "Next" at bounding box center [521, 301] width 8 height 13
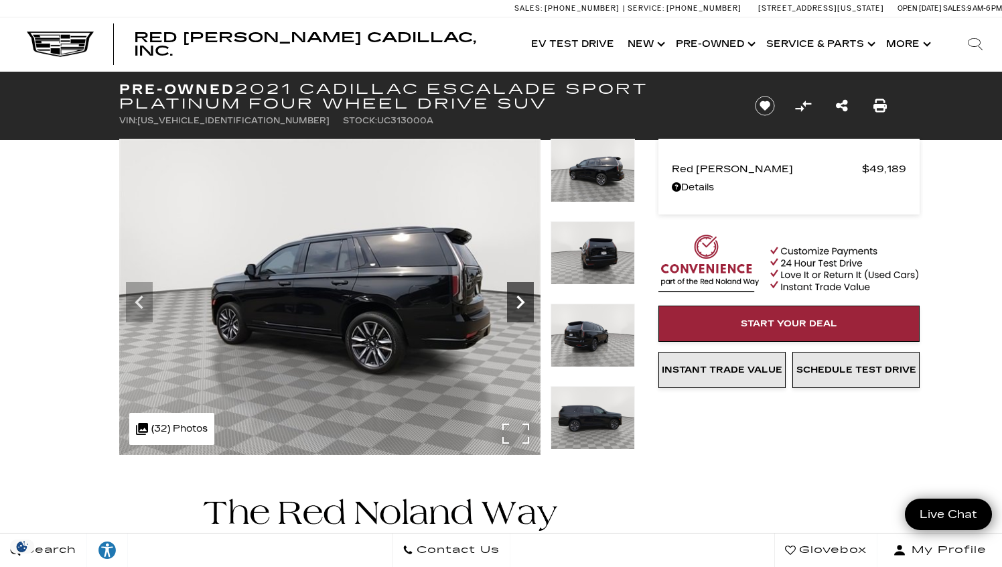
click at [522, 304] on icon "Next" at bounding box center [521, 301] width 8 height 13
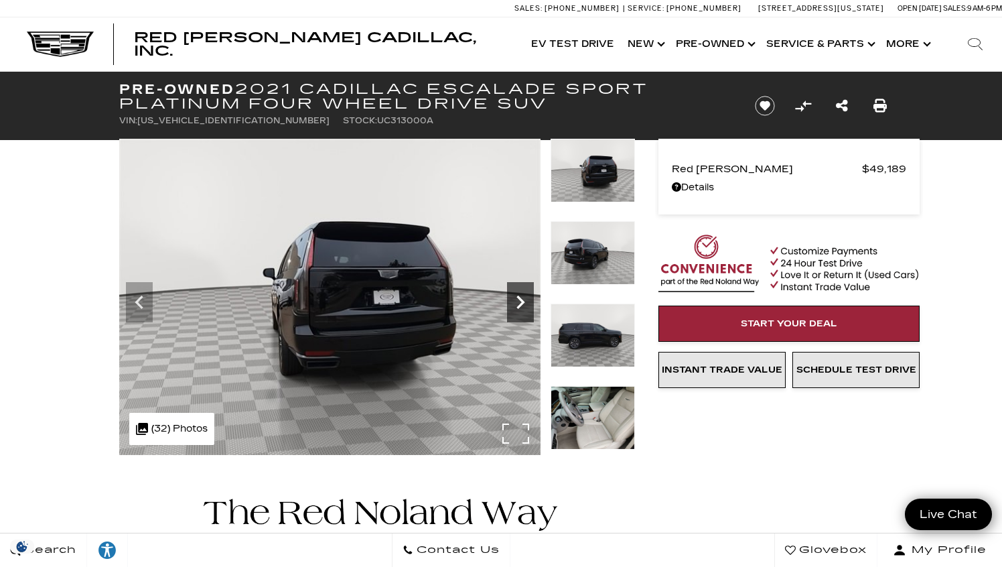
click at [522, 304] on icon "Next" at bounding box center [521, 301] width 8 height 13
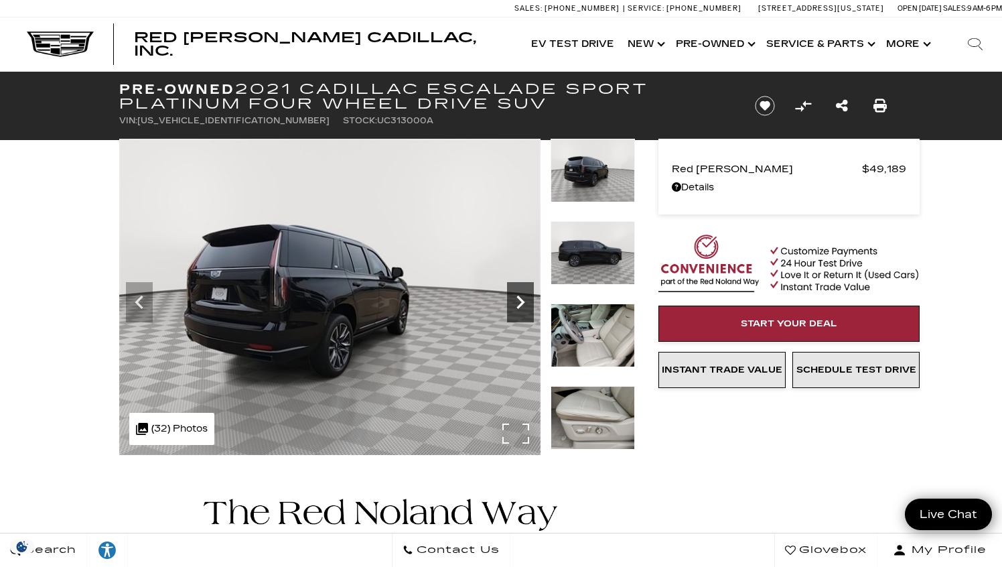
click at [522, 304] on icon "Next" at bounding box center [521, 301] width 8 height 13
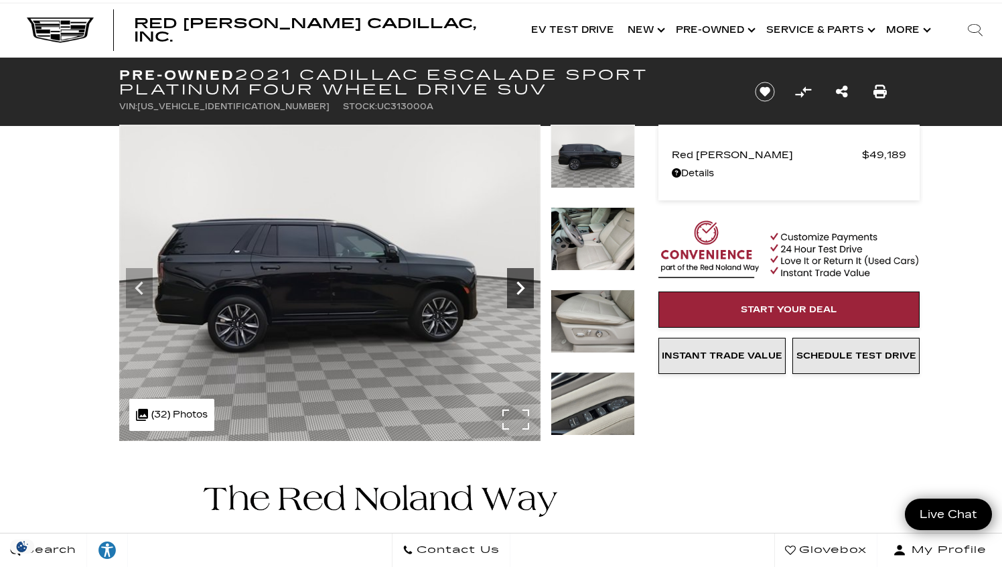
click at [526, 291] on icon "Next" at bounding box center [520, 288] width 27 height 27
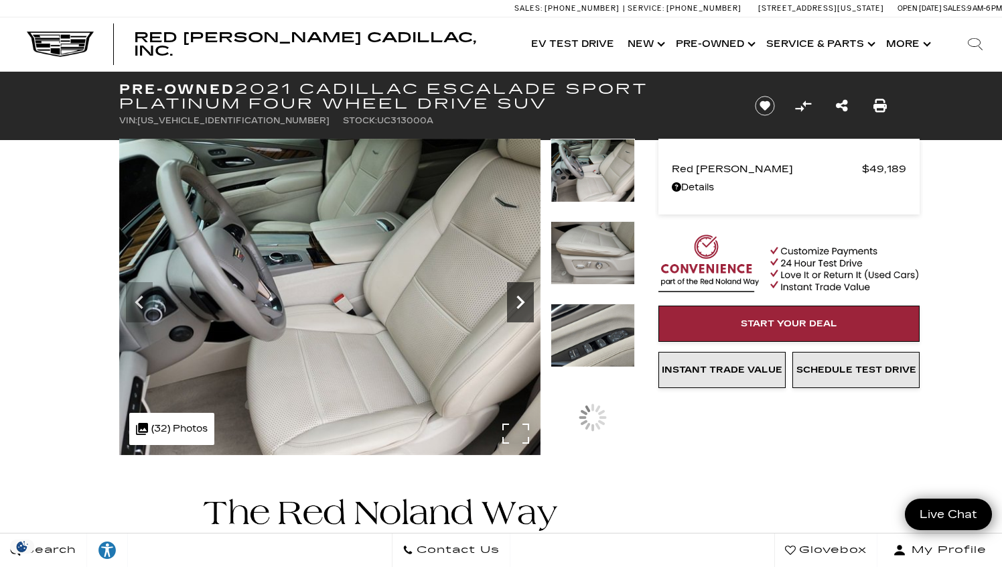
click at [521, 293] on icon "Next" at bounding box center [520, 302] width 27 height 27
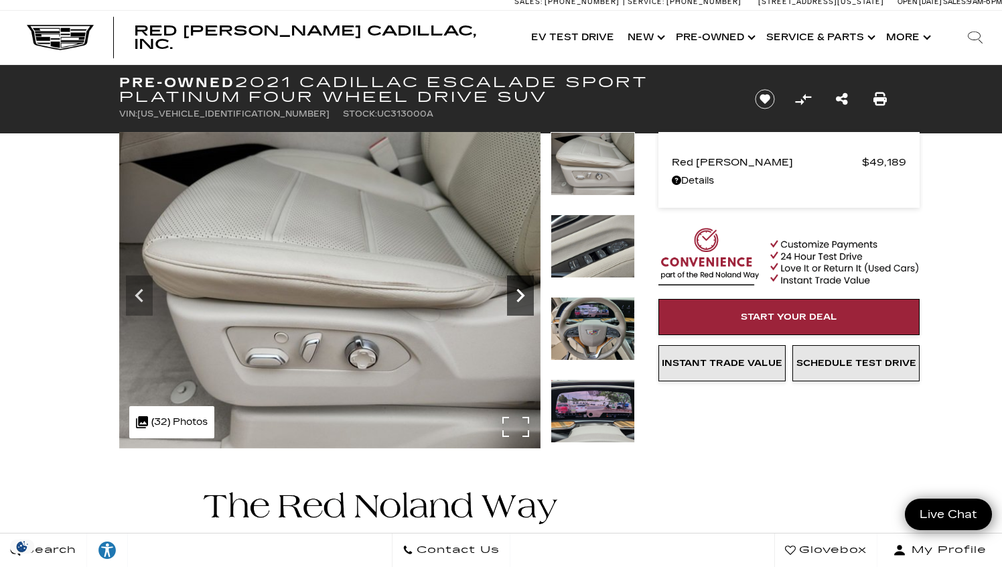
scroll to position [6, 0]
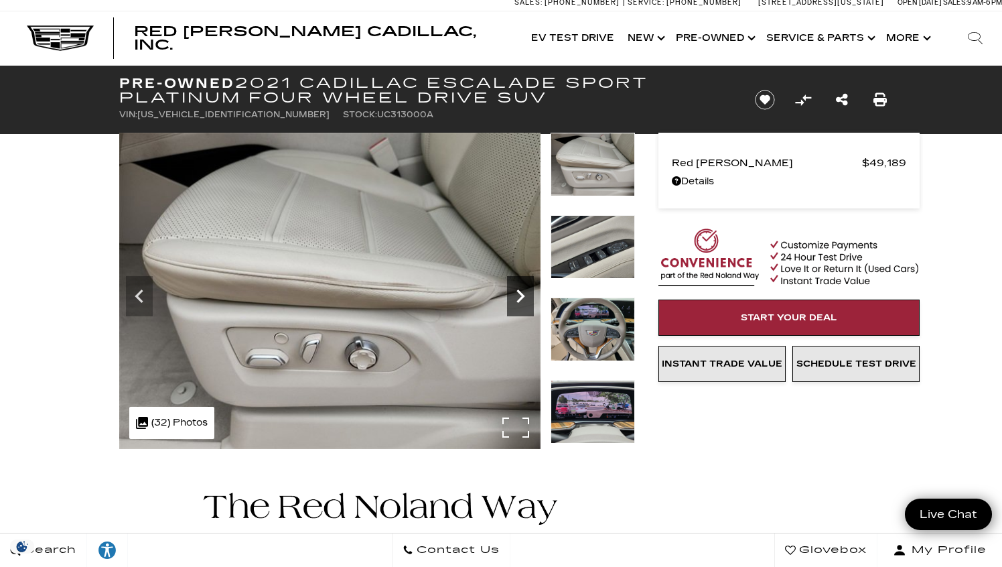
click at [521, 293] on icon "Next" at bounding box center [521, 295] width 8 height 13
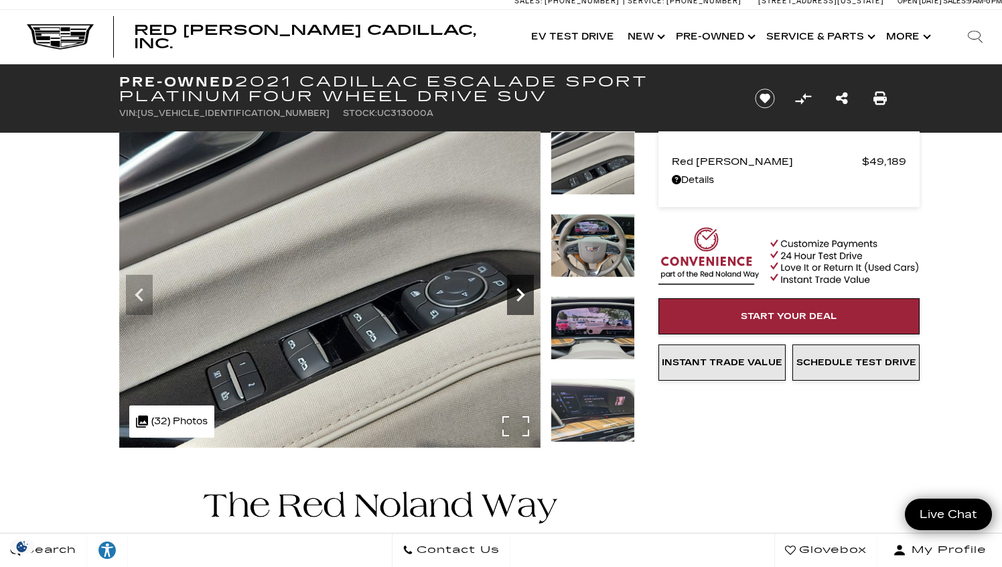
click at [521, 293] on icon "Next" at bounding box center [521, 294] width 8 height 13
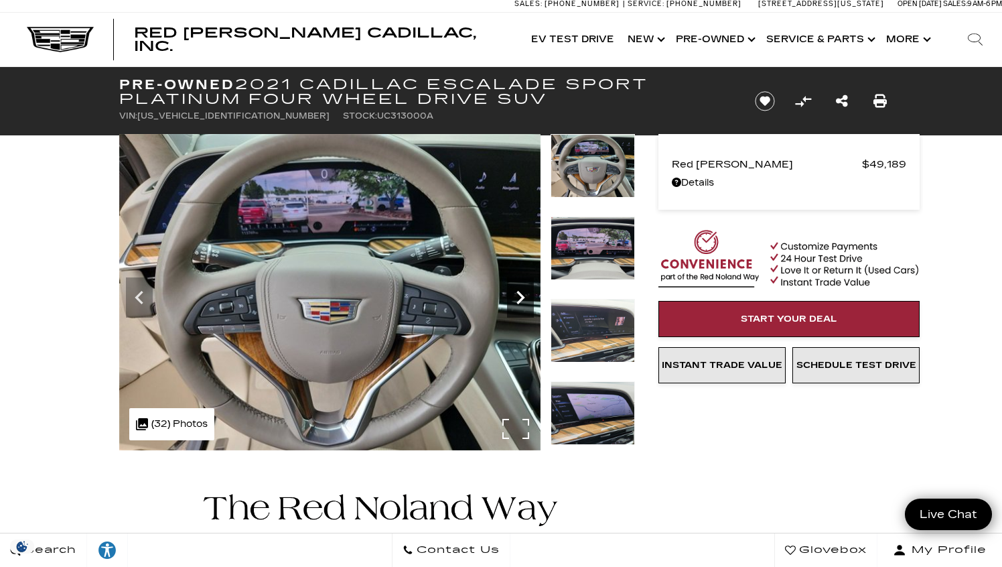
click at [521, 293] on icon "Next" at bounding box center [521, 297] width 8 height 13
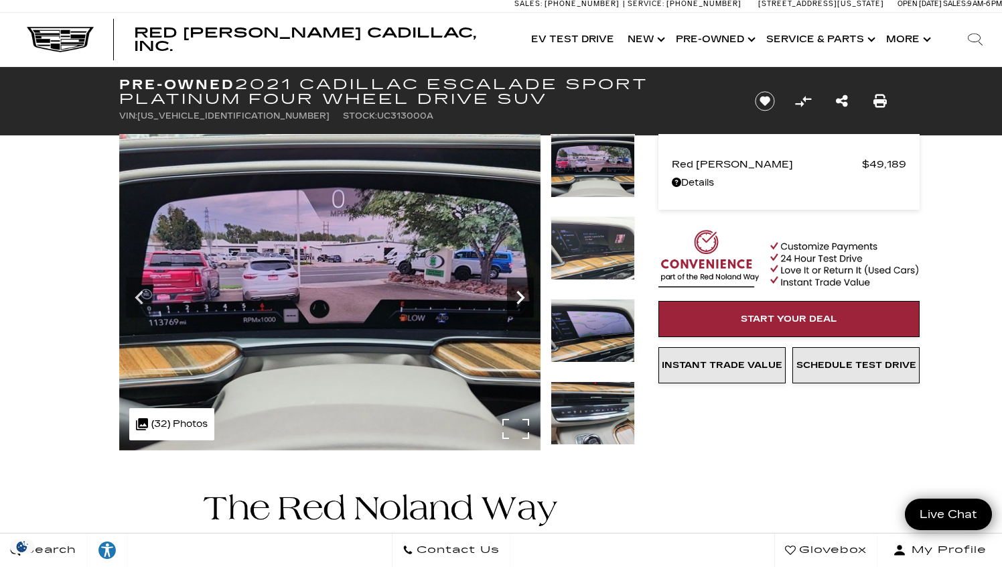
click at [521, 293] on icon "Next" at bounding box center [521, 297] width 8 height 13
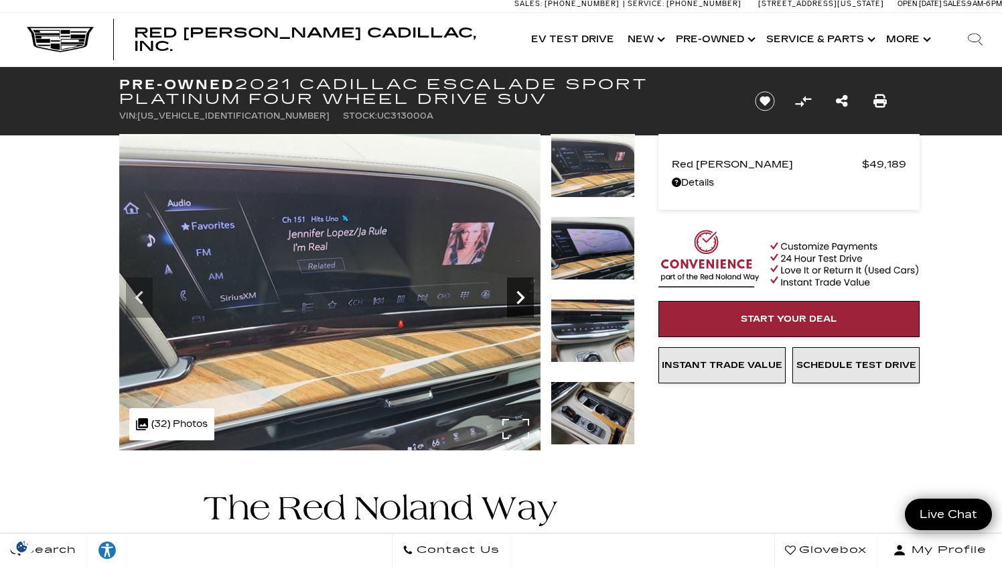
click at [521, 293] on icon "Next" at bounding box center [521, 297] width 8 height 13
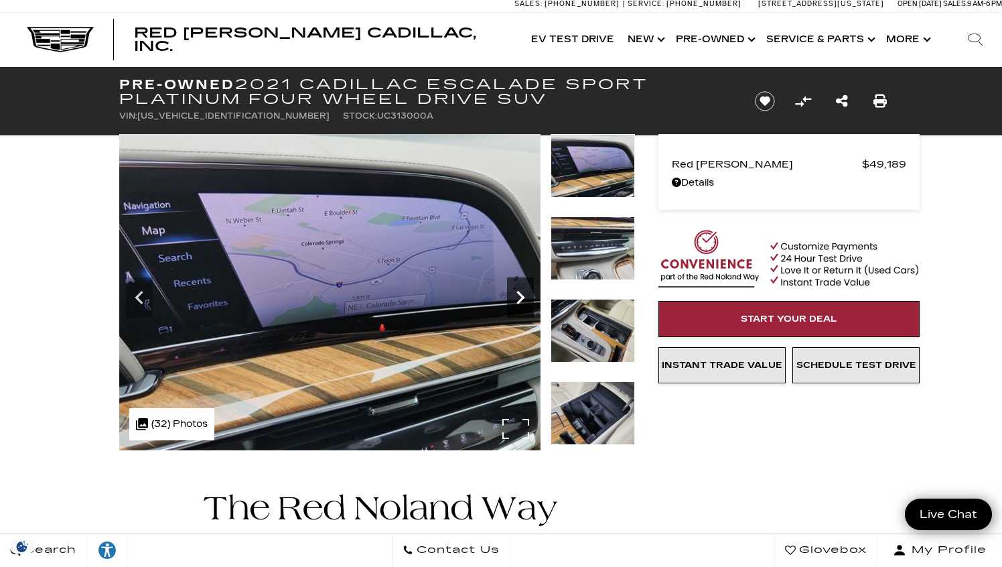
click at [521, 293] on icon "Next" at bounding box center [521, 297] width 8 height 13
